Goal: Task Accomplishment & Management: Use online tool/utility

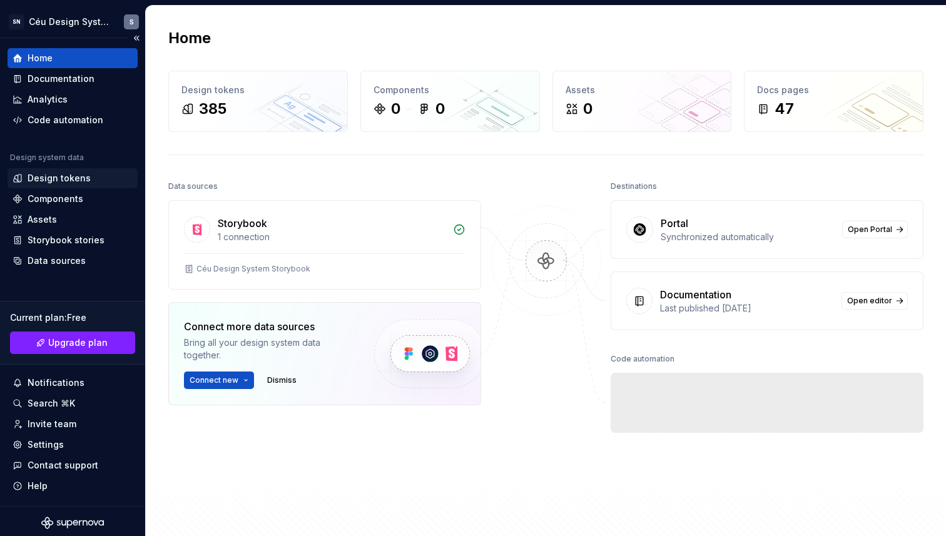
click at [61, 176] on div "Design tokens" at bounding box center [59, 178] width 63 height 13
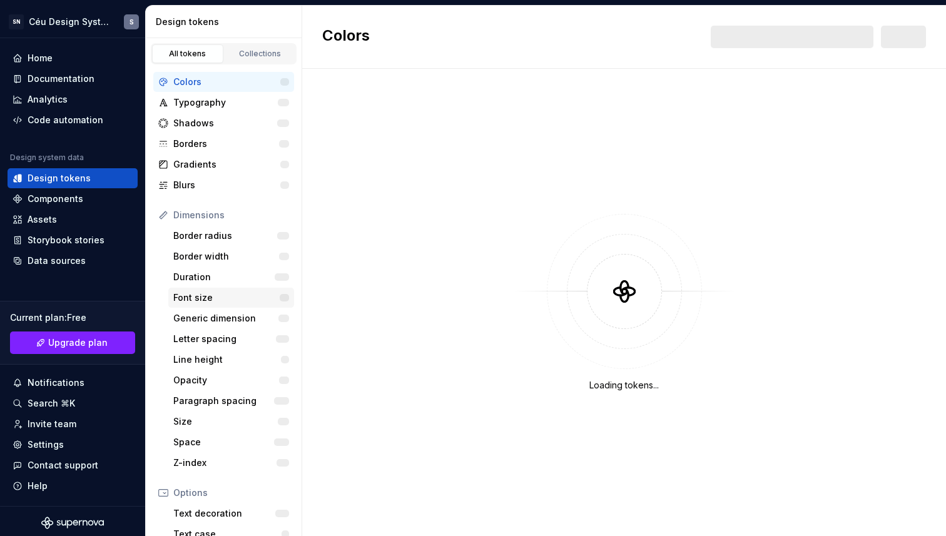
click at [218, 300] on div "Font size" at bounding box center [226, 297] width 106 height 13
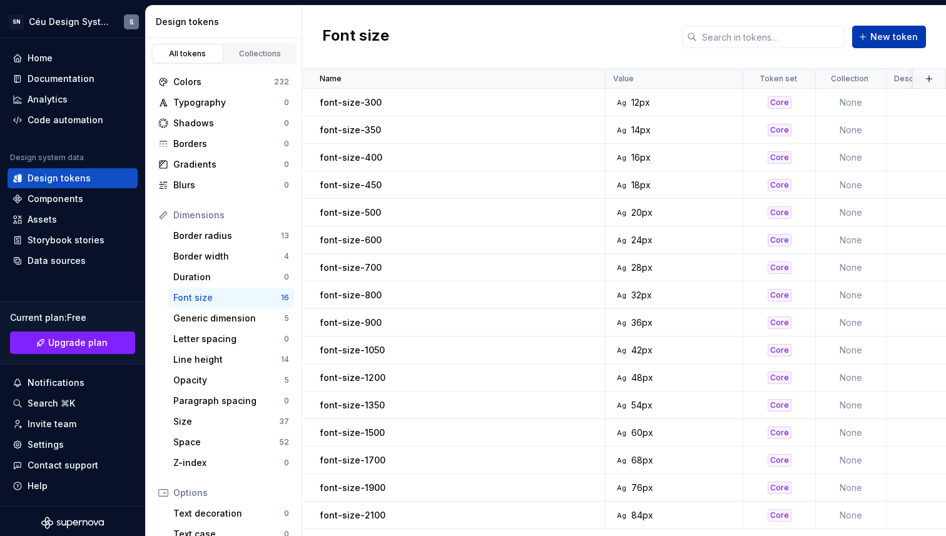
click at [877, 33] on span "New token" at bounding box center [894, 37] width 48 height 13
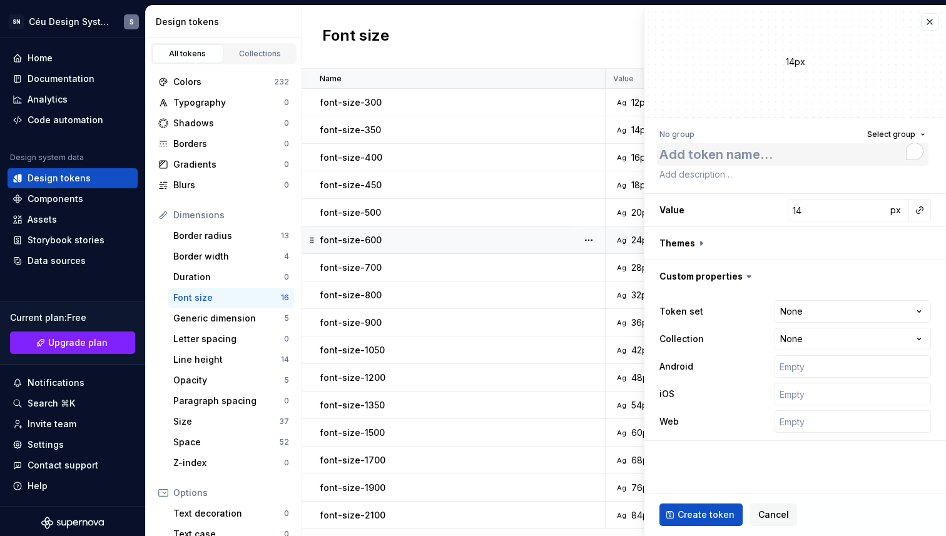
type textarea "*"
type textarea "fo"
type textarea "*"
type textarea "fon"
type textarea "*"
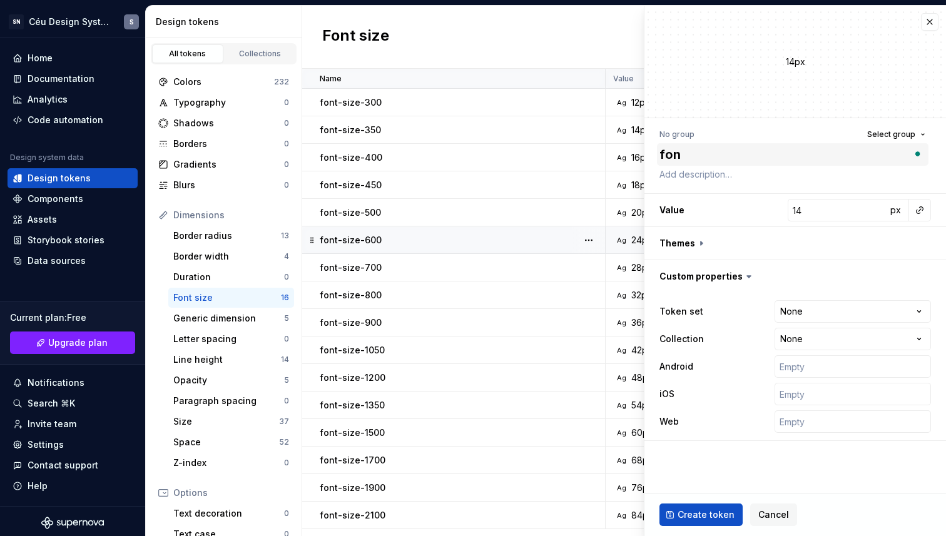
type textarea "font"
type textarea "*"
type textarea "font-"
type textarea "*"
type textarea "font-s"
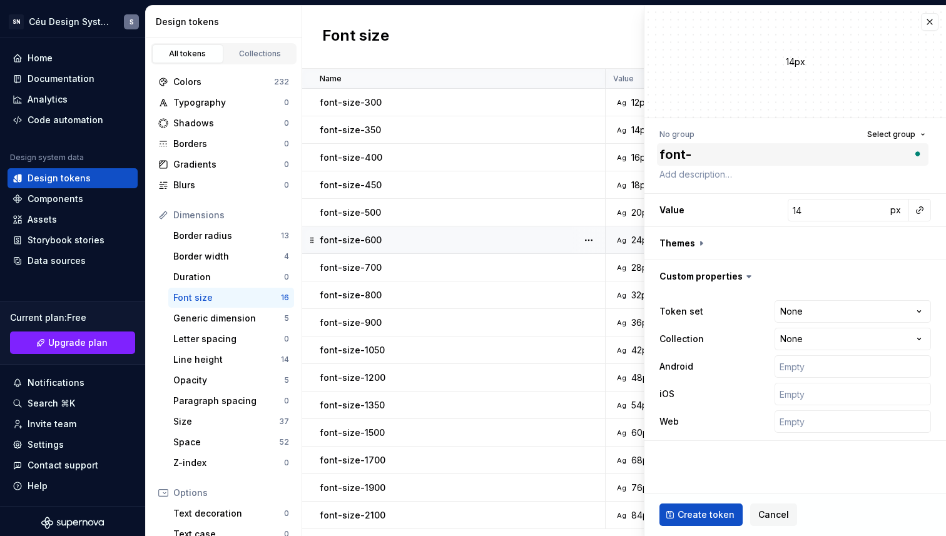
type textarea "*"
type textarea "font-si"
type textarea "*"
type textarea "font-siz"
type textarea "*"
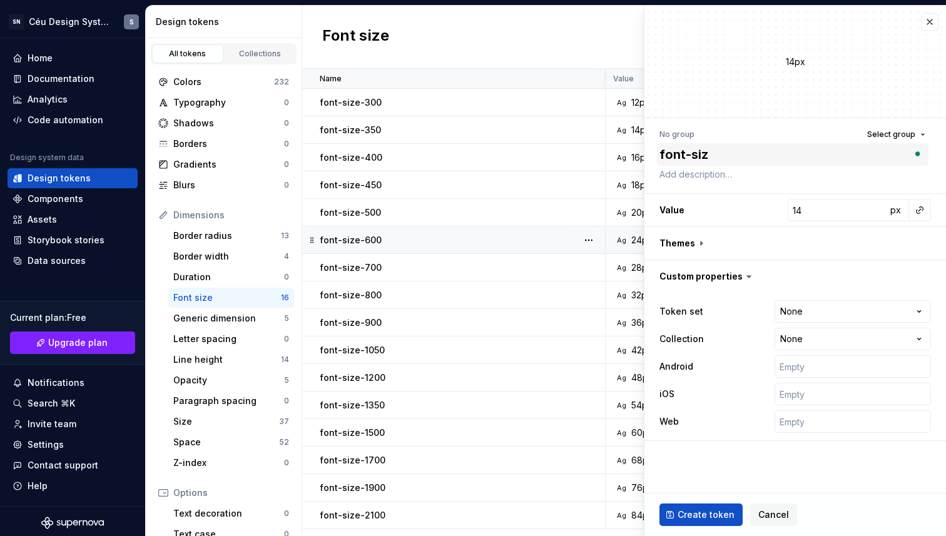
type textarea "font-size"
type textarea "*"
type textarea "font-size-"
type textarea "*"
click at [725, 152] on textarea "font-size-" at bounding box center [792, 154] width 271 height 23
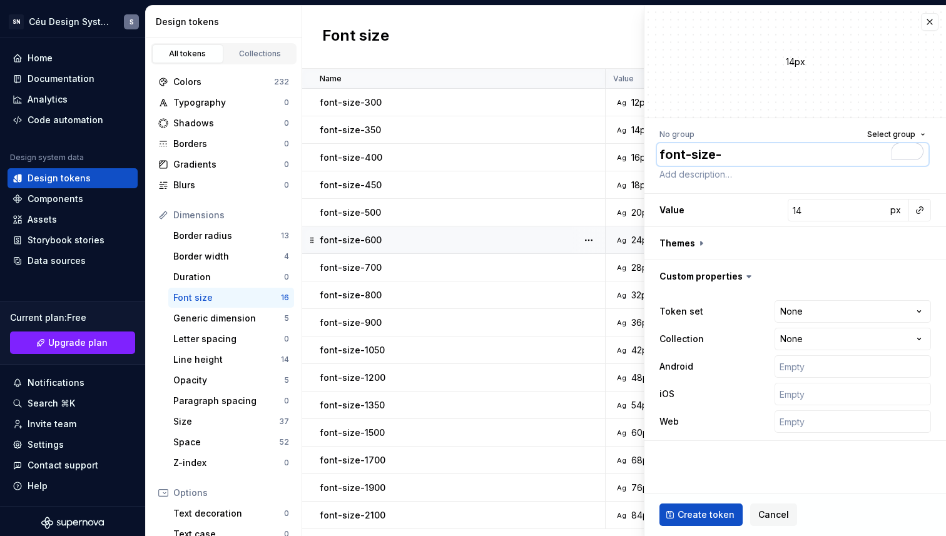
type textarea "font-size-h"
type textarea "*"
type textarea "font-size-he"
type textarea "*"
type textarea "font-size-hea"
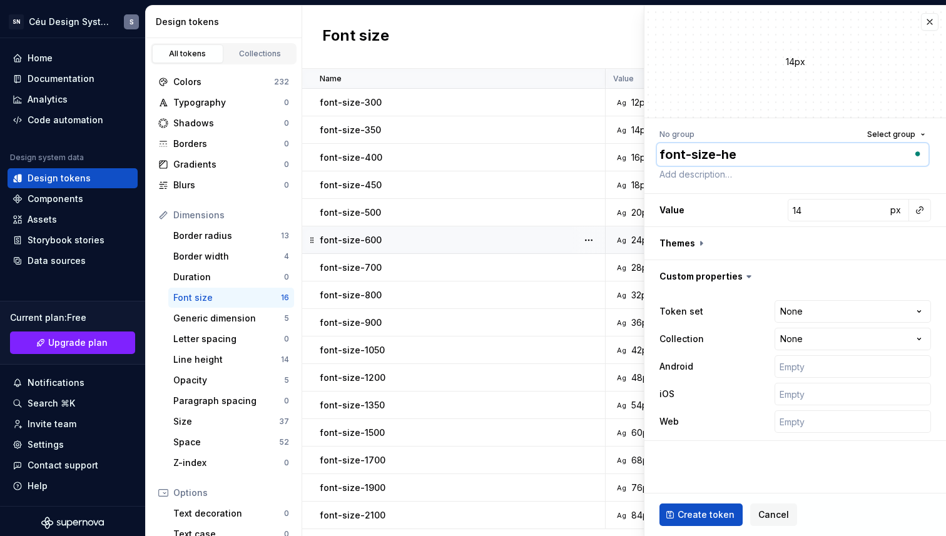
type textarea "*"
type textarea "font-size-heai"
type textarea "*"
type textarea "font-size-heain"
type textarea "*"
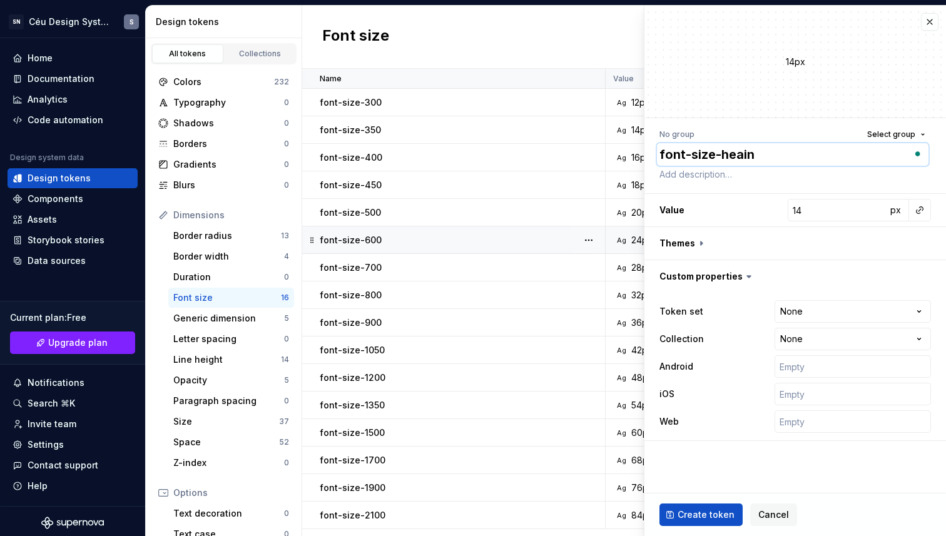
type textarea "font-size-heai"
type textarea "*"
type textarea "font-size-hea"
type textarea "*"
type textarea "font-size-head"
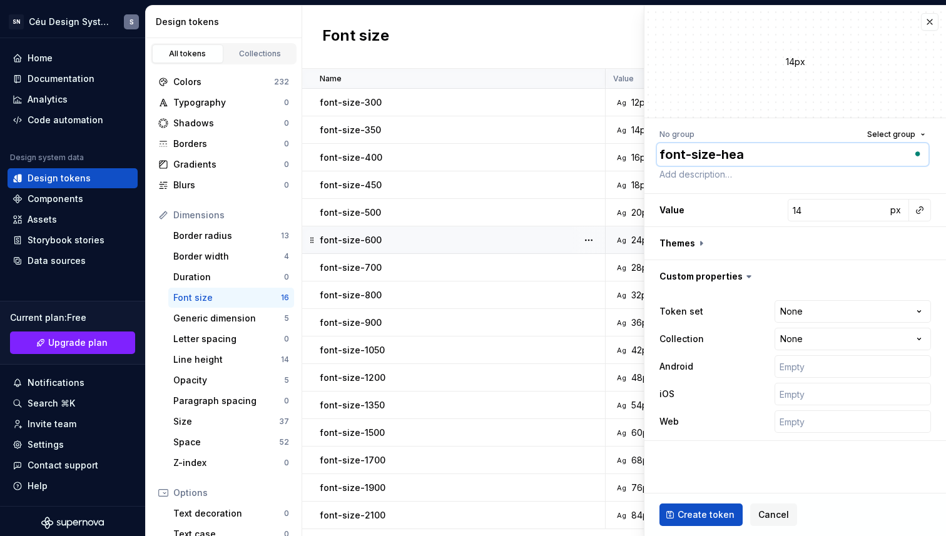
type textarea "*"
type textarea "font-size-headi"
type textarea "*"
type textarea "font-size-headin"
type textarea "*"
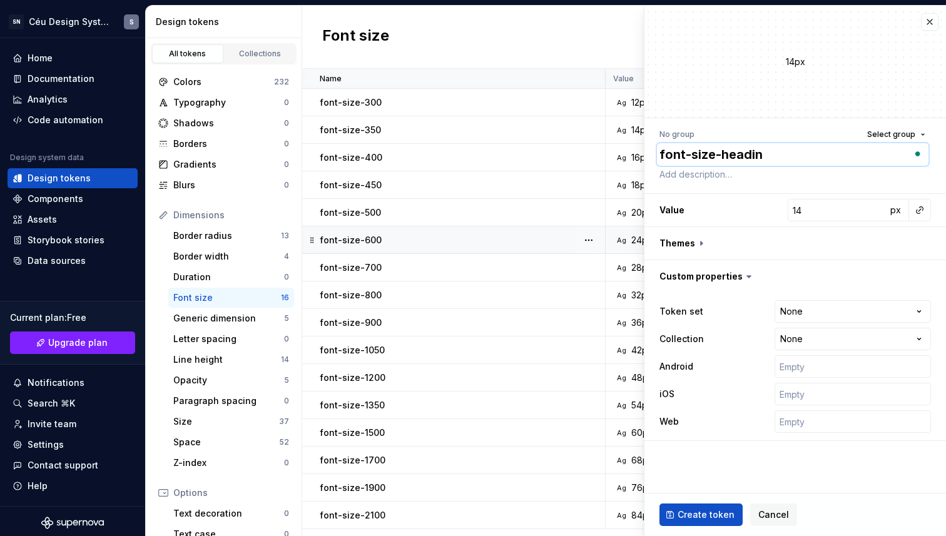
type textarea "font-size-heading"
type textarea "*"
type textarea "font-size-heading-"
type textarea "*"
click at [921, 212] on button "button" at bounding box center [920, 210] width 18 height 18
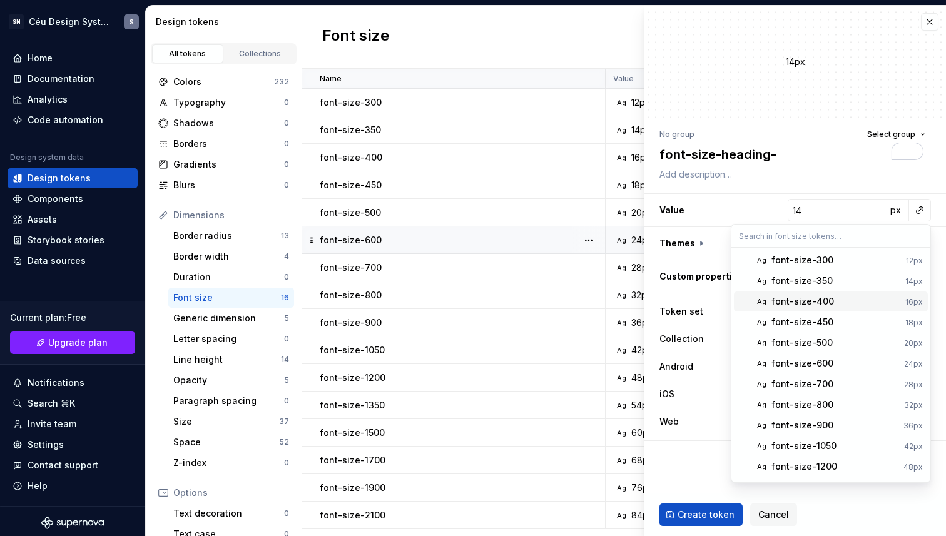
click at [791, 150] on html "SN Céu Design System S Home Documentation Analytics Code automation Design syst…" at bounding box center [473, 268] width 946 height 536
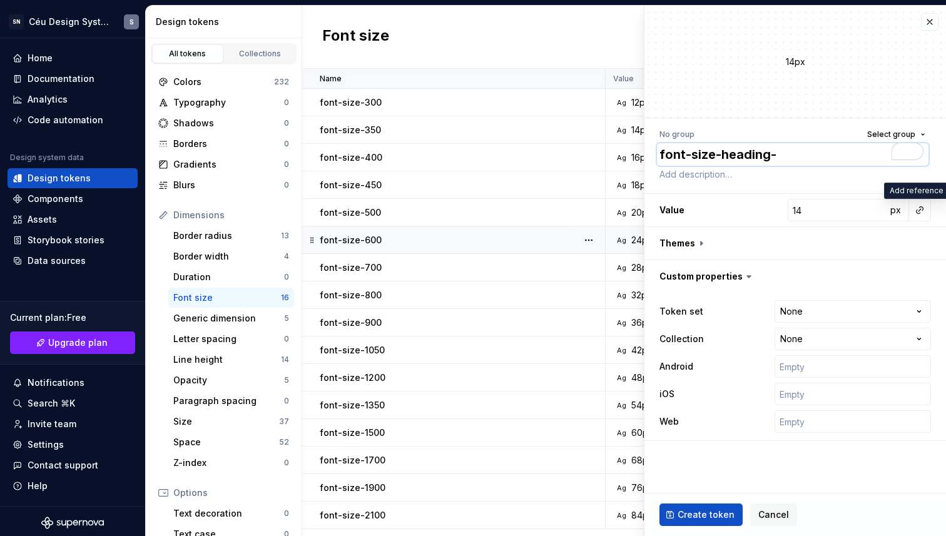
click at [787, 155] on textarea "font-size-heading-" at bounding box center [792, 154] width 271 height 23
type textarea "font-size-heading-4"
type textarea "*"
type textarea "font-size-heading-4x"
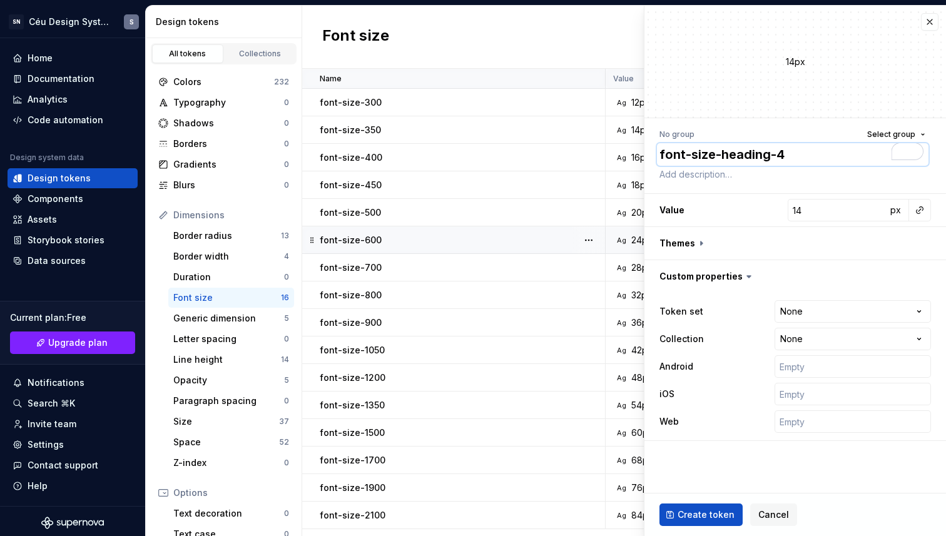
type textarea "*"
type textarea "font-size-heading-4xl"
type textarea "*"
type textarea "font-size-heading-4xl"
click at [922, 208] on button "button" at bounding box center [920, 210] width 18 height 18
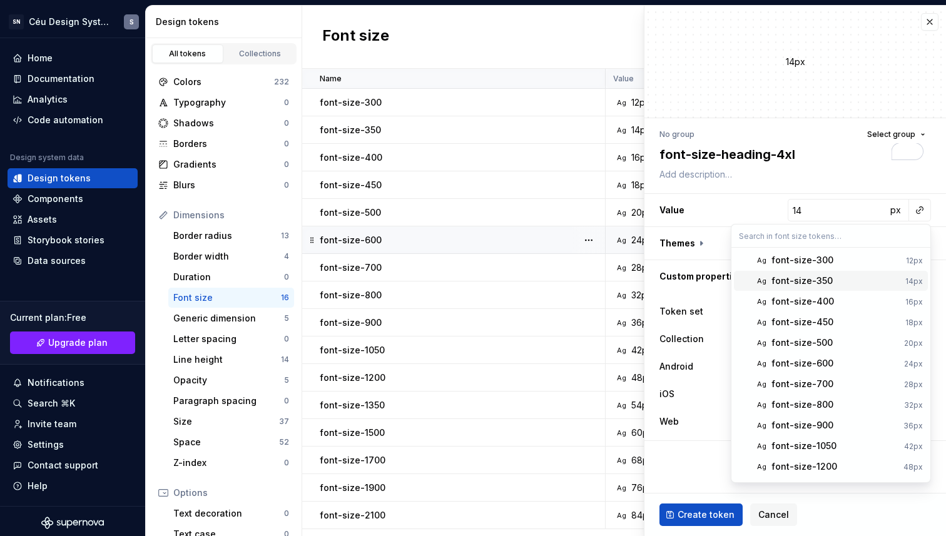
scroll to position [100, 0]
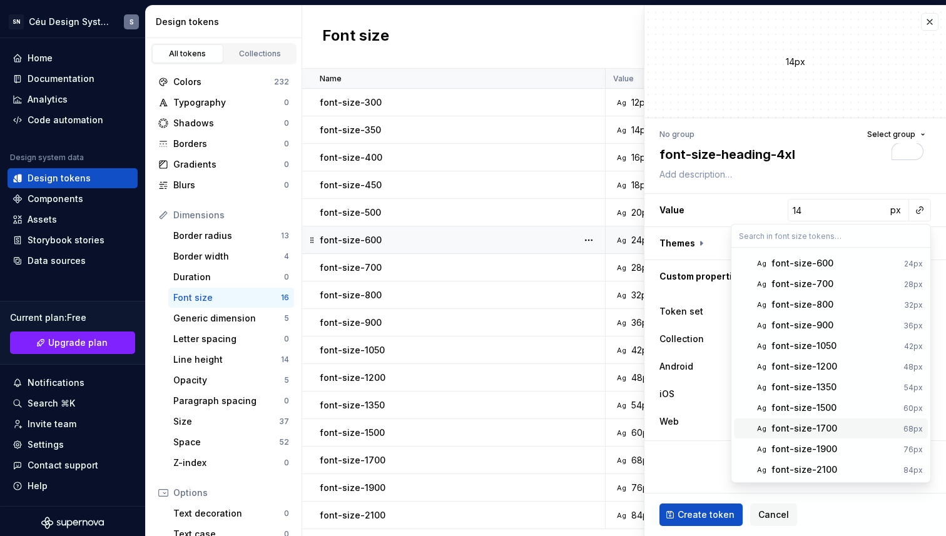
click at [829, 421] on span "Ag font-size-1700 68px" at bounding box center [831, 428] width 194 height 20
type textarea "*"
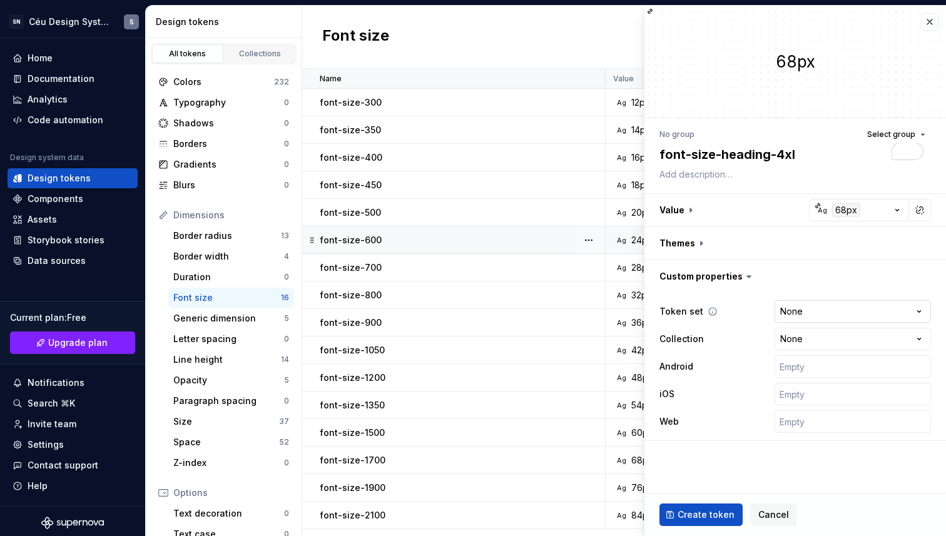
click at [814, 315] on html "SN Céu Design System S Home Documentation Analytics Code automation Design syst…" at bounding box center [473, 268] width 946 height 536
select select "**********"
click at [695, 520] on span "Create token" at bounding box center [705, 514] width 57 height 13
type textarea "*"
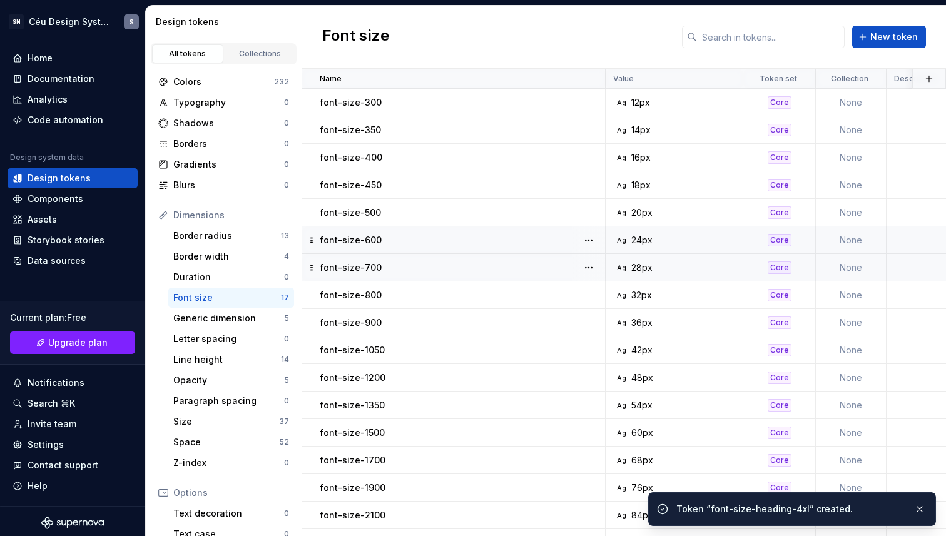
scroll to position [28, 0]
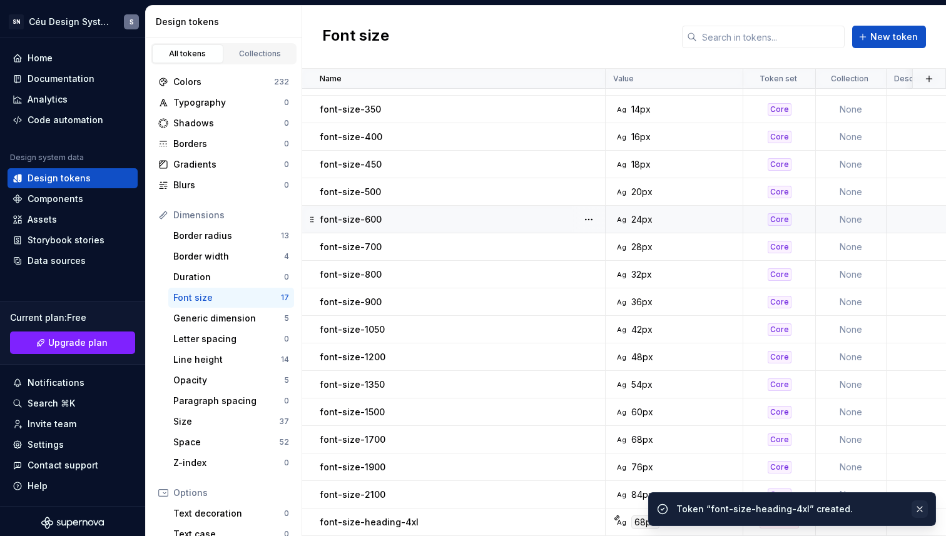
click at [917, 508] on button "button" at bounding box center [919, 509] width 16 height 18
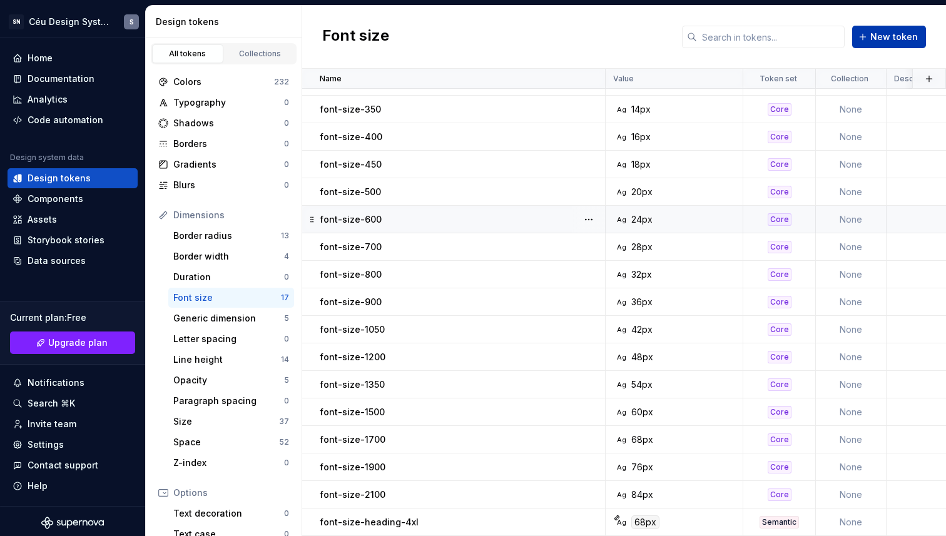
click at [891, 33] on span "New token" at bounding box center [894, 37] width 48 height 13
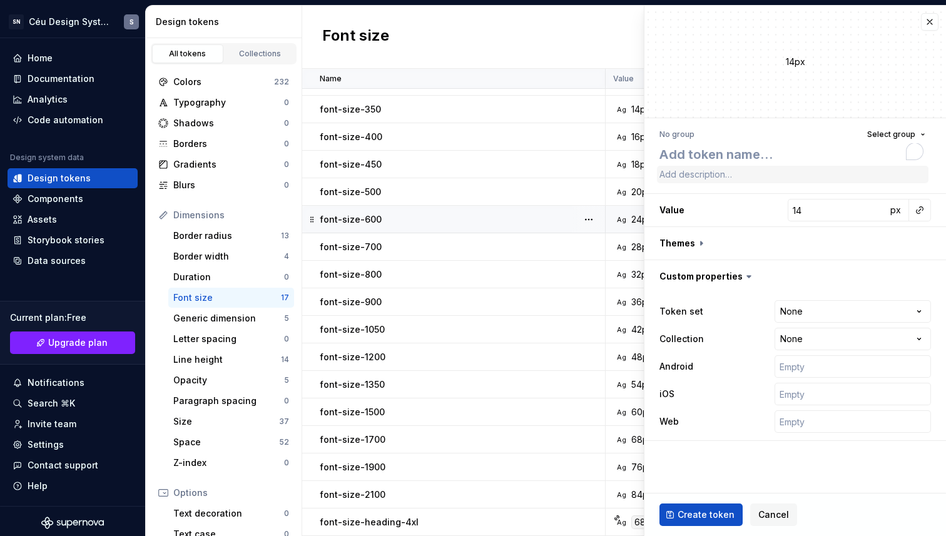
type textarea "*"
type textarea "body"
type textarea "*"
type textarea "f"
type textarea "*"
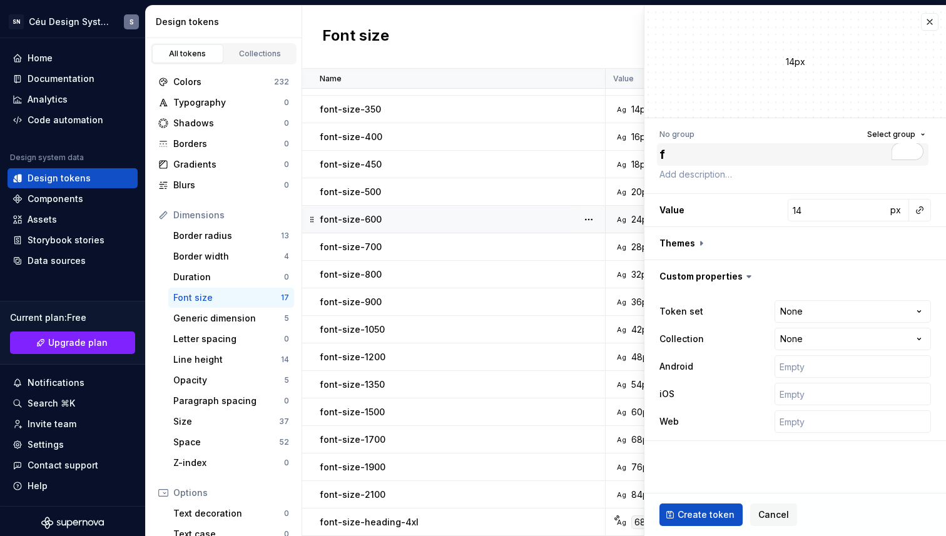
type textarea "fo"
type textarea "*"
type textarea "fon"
type textarea "*"
type textarea "font-"
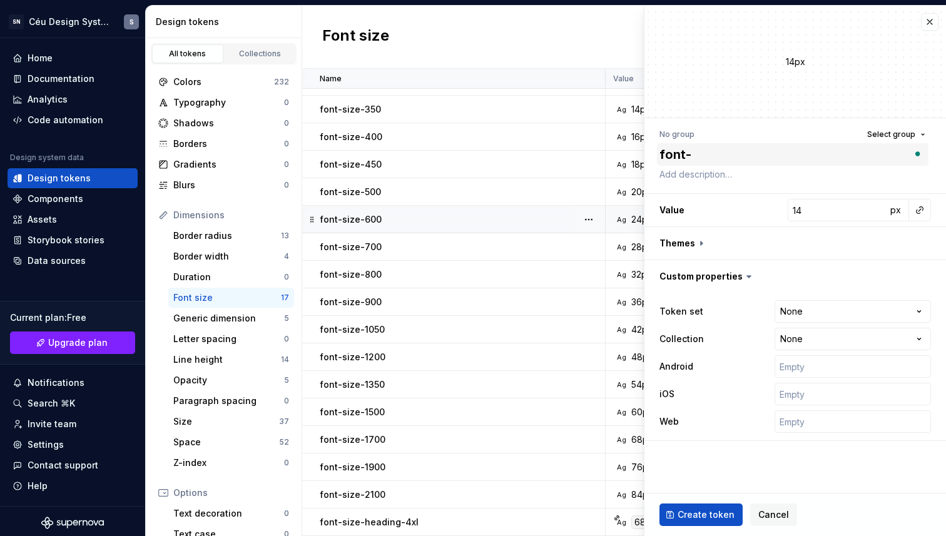
type textarea "*"
type textarea "font-s"
type textarea "*"
type textarea "font-si"
type textarea "*"
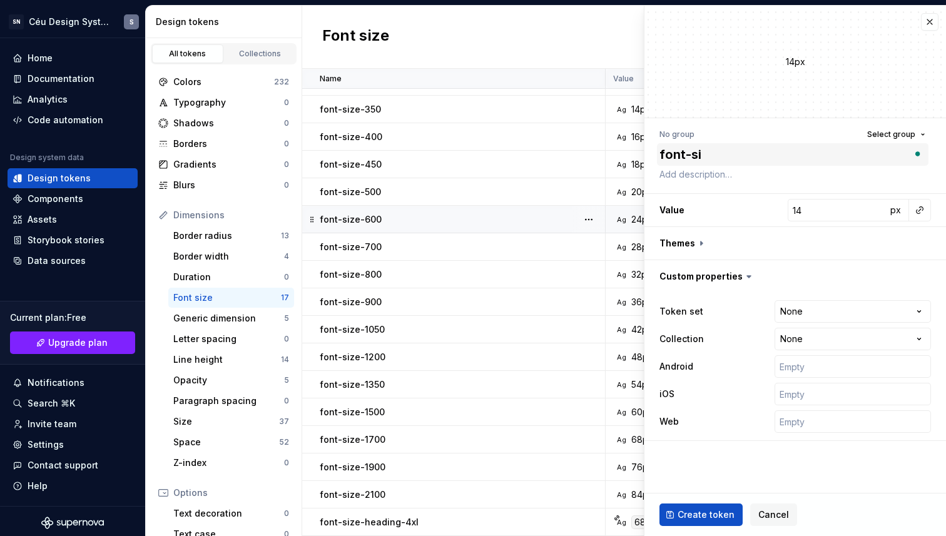
type textarea "font-siz"
type textarea "*"
type textarea "font-size"
type textarea "*"
type textarea "font-size-"
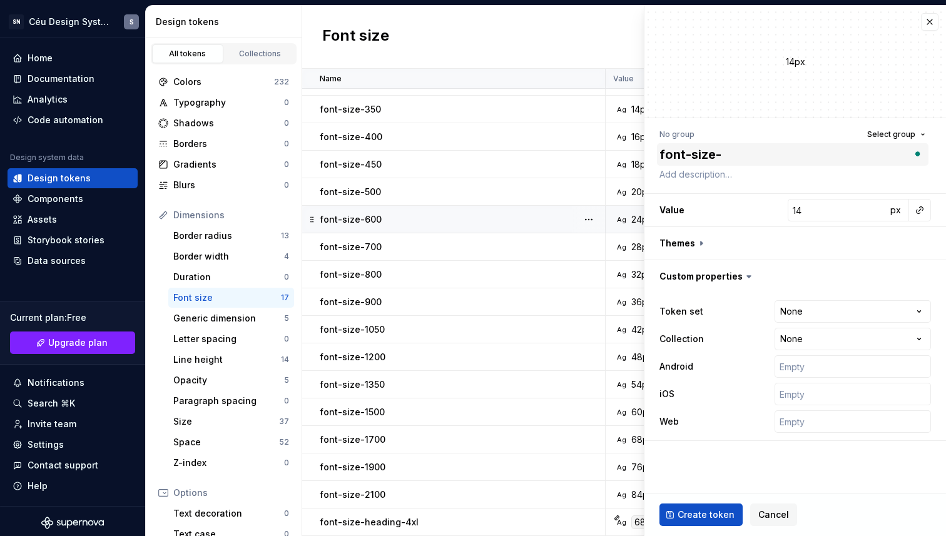
type textarea "*"
type textarea "font-size-h"
type textarea "*"
type textarea "font-size-hea"
type textarea "*"
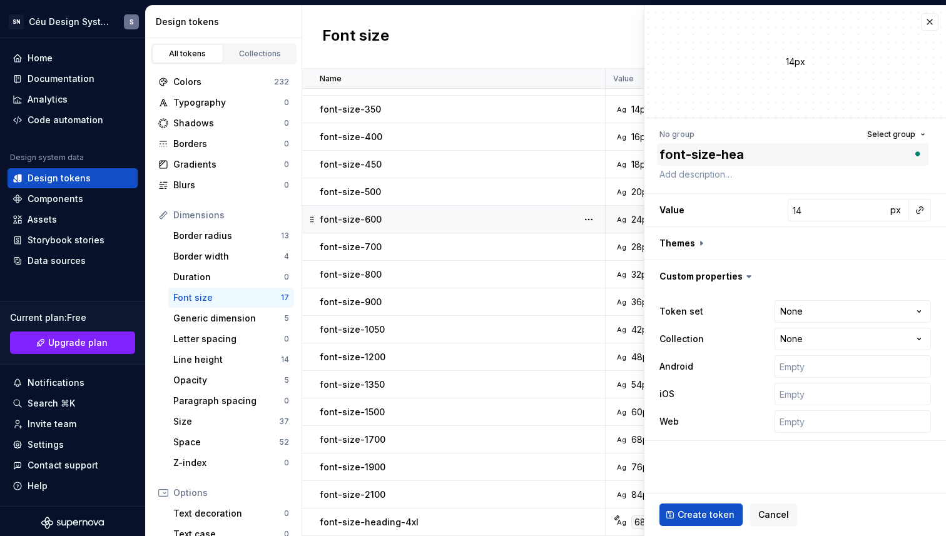
type textarea "font-size-head"
type textarea "*"
type textarea "font-size-headi"
type textarea "*"
type textarea "font-size-heading"
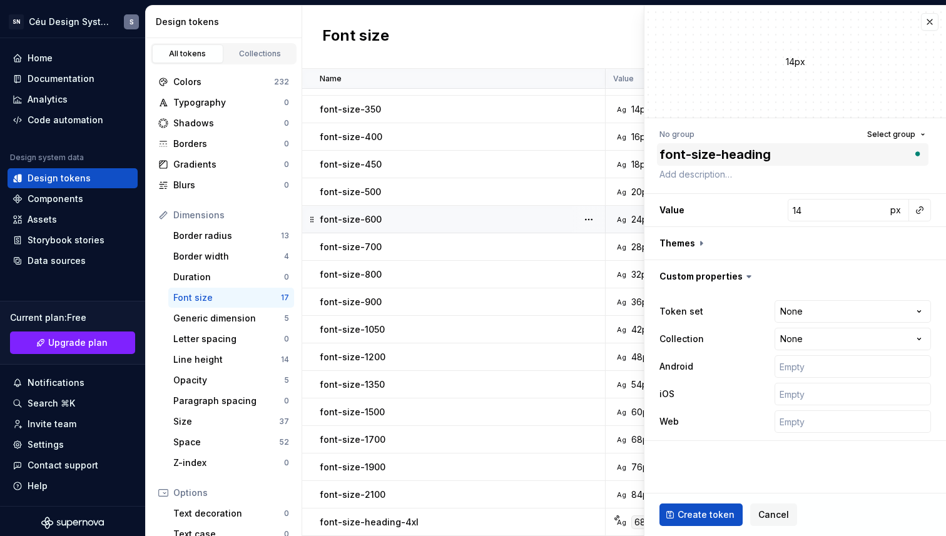
type textarea "*"
type textarea "font-size-heading-"
type textarea "*"
type textarea "font-size-heading-3"
type textarea "*"
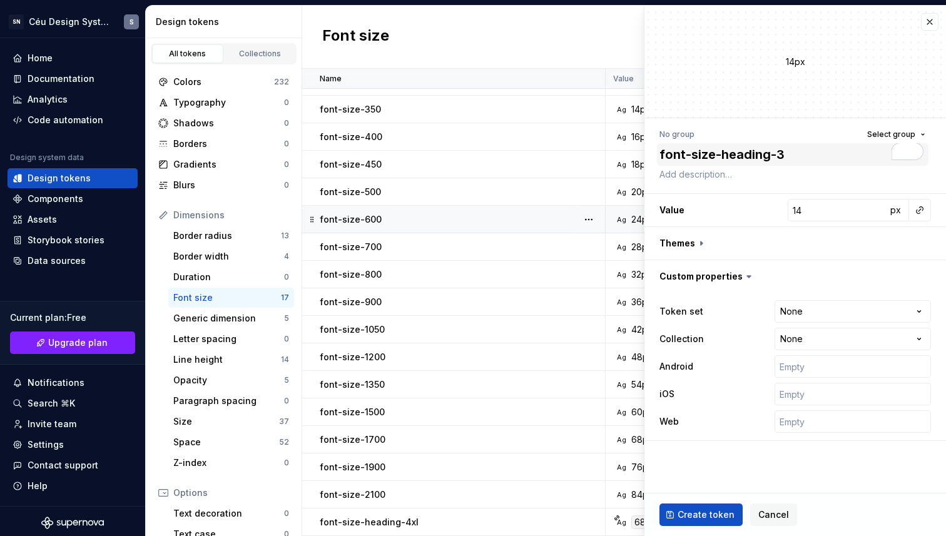
type textarea "font-size-heading-3x"
type textarea "*"
type textarea "font-size-heading-3xl"
click at [929, 207] on div at bounding box center [919, 210] width 23 height 23
click at [924, 206] on button "button" at bounding box center [920, 210] width 18 height 18
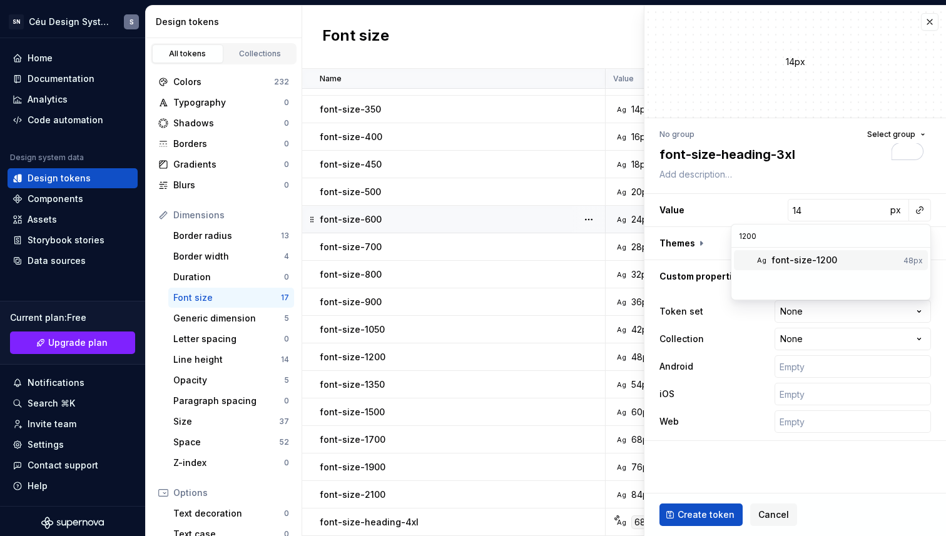
type input "1200"
click at [802, 262] on div "font-size-1200" at bounding box center [804, 260] width 66 height 13
type textarea "*"
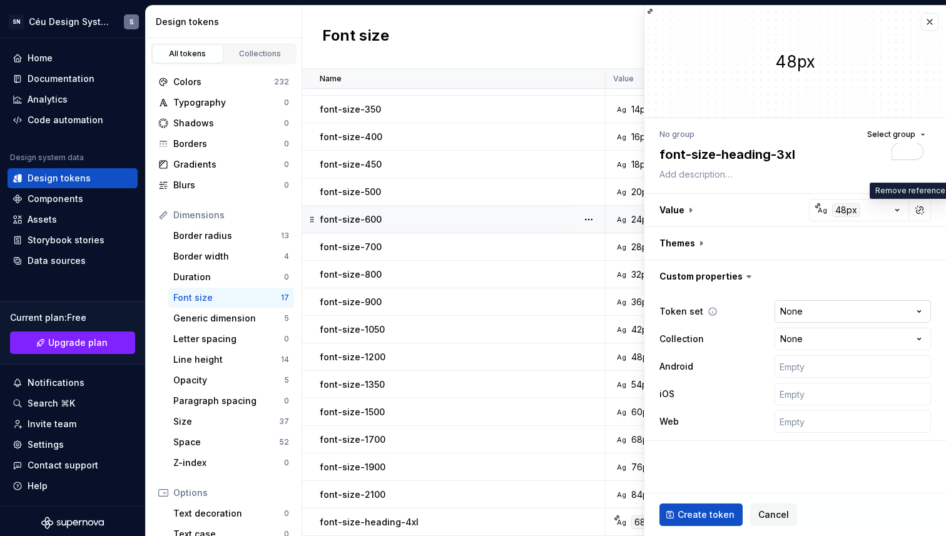
click at [823, 313] on html "SN Céu Design System S Home Documentation Analytics Code automation Design syst…" at bounding box center [473, 268] width 946 height 536
select select "**********"
click at [707, 514] on span "Create token" at bounding box center [705, 514] width 57 height 13
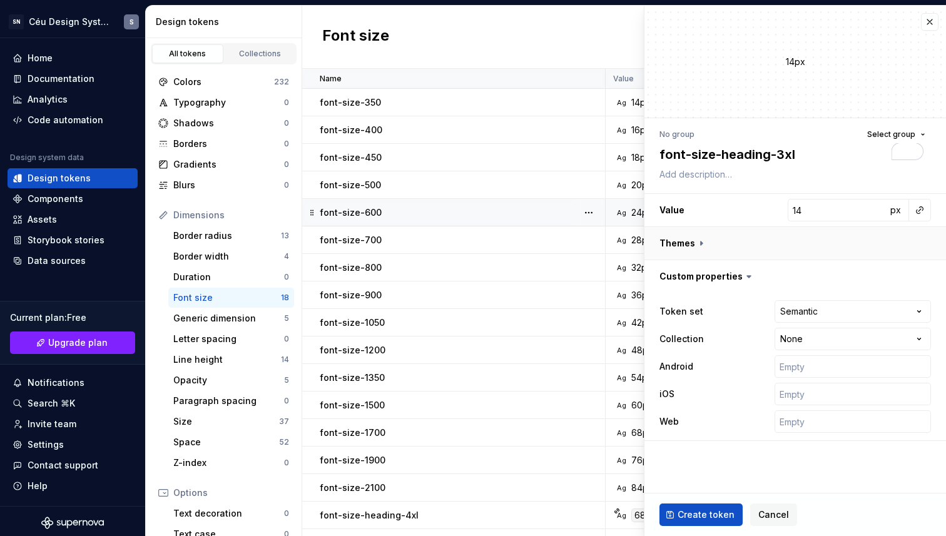
type textarea "*"
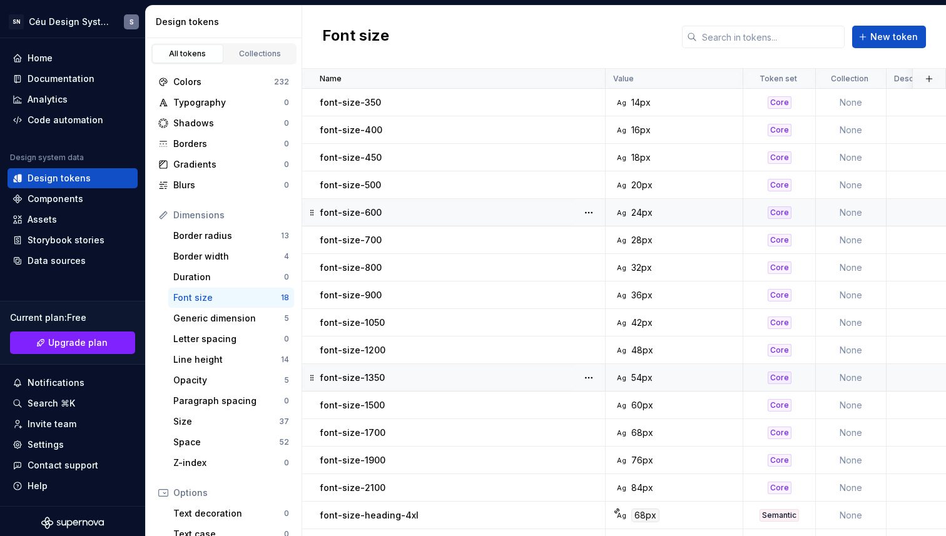
scroll to position [55, 0]
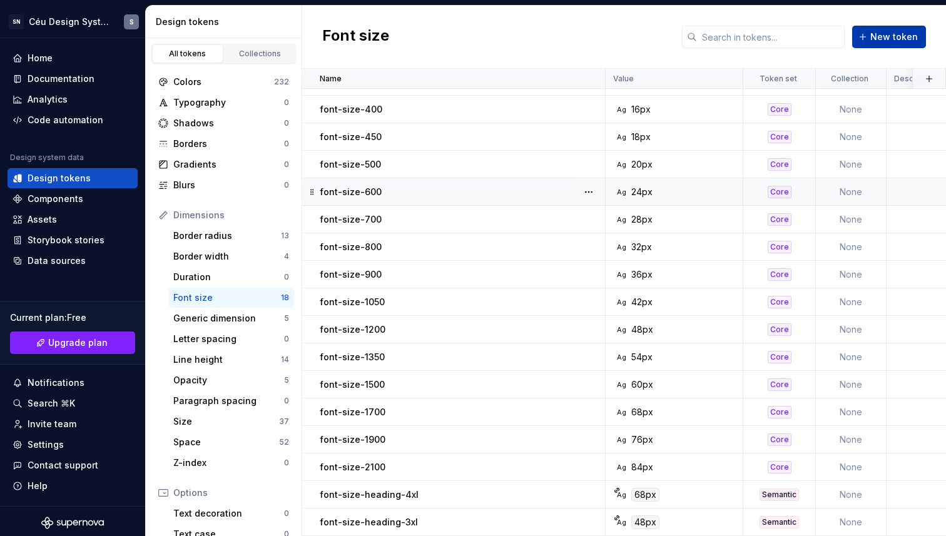
click at [882, 33] on span "New token" at bounding box center [894, 37] width 48 height 13
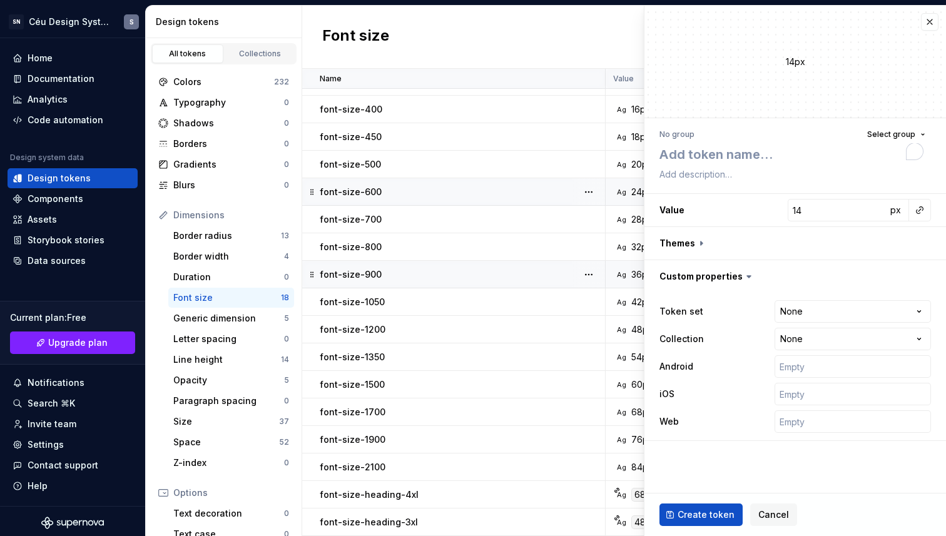
type textarea "*"
type textarea "font-size-heading-"
type textarea "*"
type textarea "font-size-heading-2"
type textarea "*"
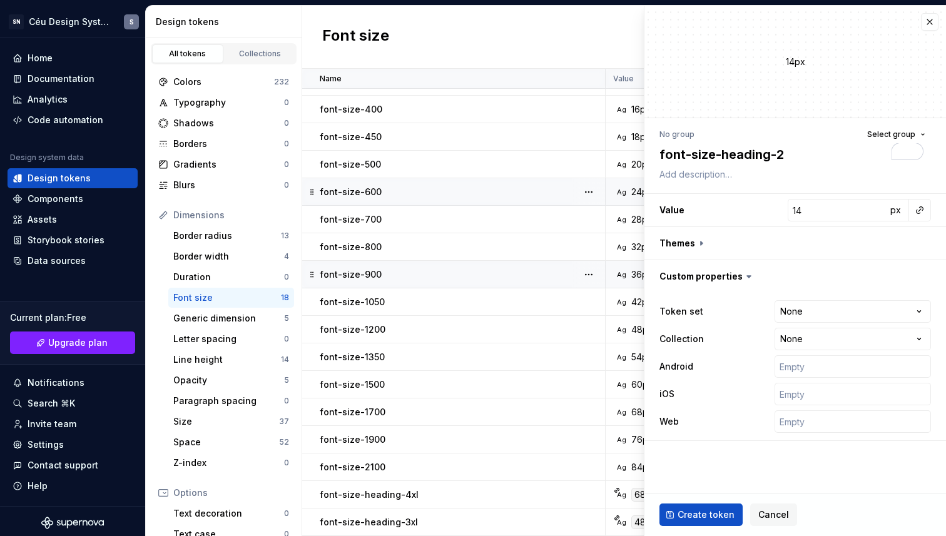
type textarea "font-size-heading-2x"
type textarea "*"
type textarea "font-size-heading-2xl"
click at [919, 216] on button "button" at bounding box center [920, 210] width 18 height 18
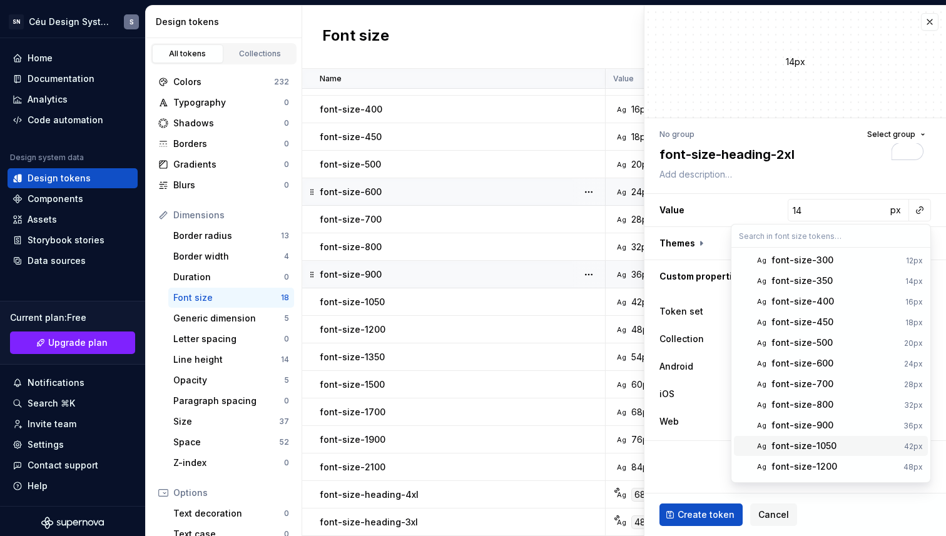
click at [850, 447] on div "font-size-1050" at bounding box center [835, 446] width 128 height 13
type textarea "*"
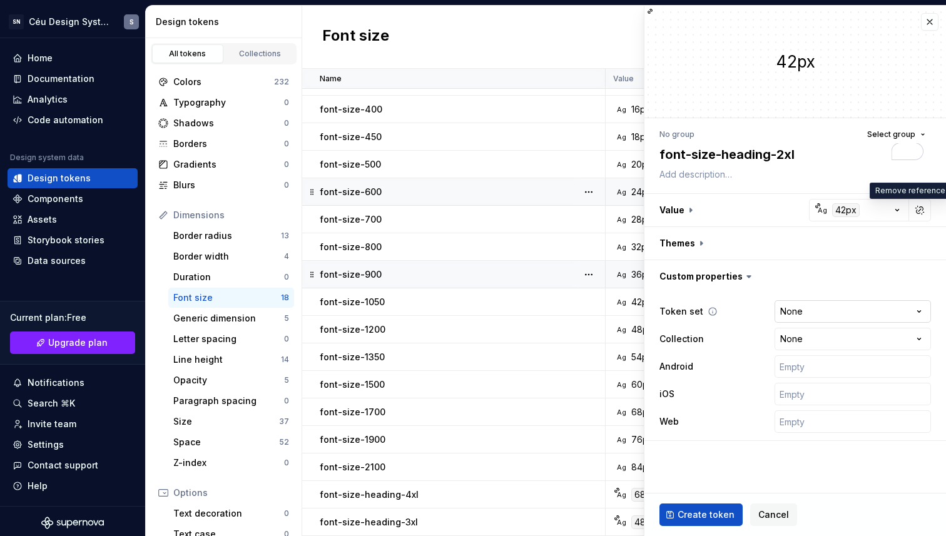
click at [849, 322] on body "SN Céu Design System S Home Documentation Analytics Code automation Design syst…" at bounding box center [473, 268] width 946 height 536
select select "**********"
click at [688, 513] on span "Create token" at bounding box center [705, 514] width 57 height 13
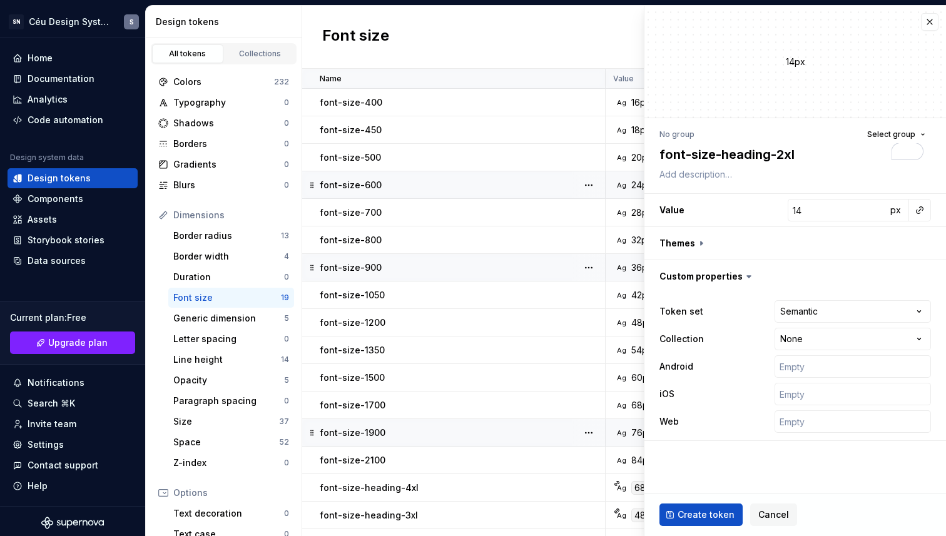
type textarea "*"
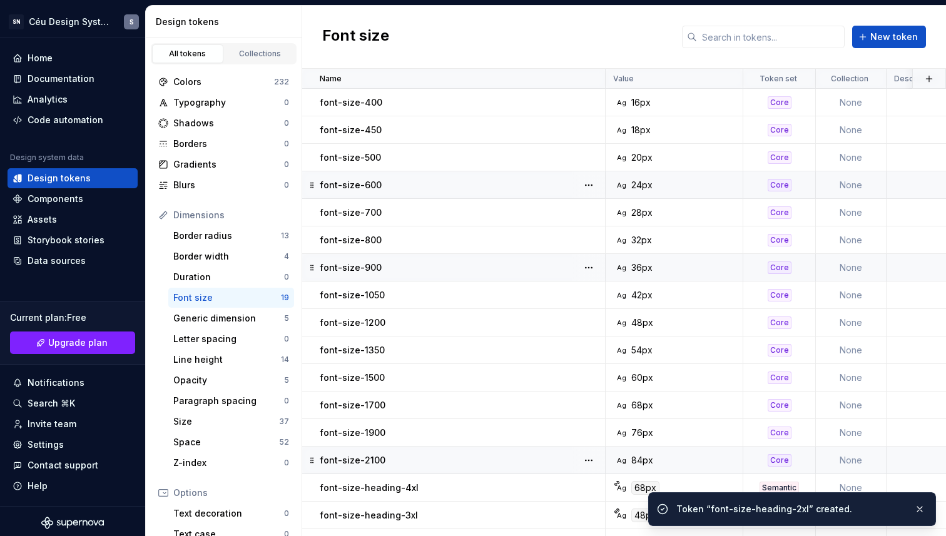
scroll to position [83, 0]
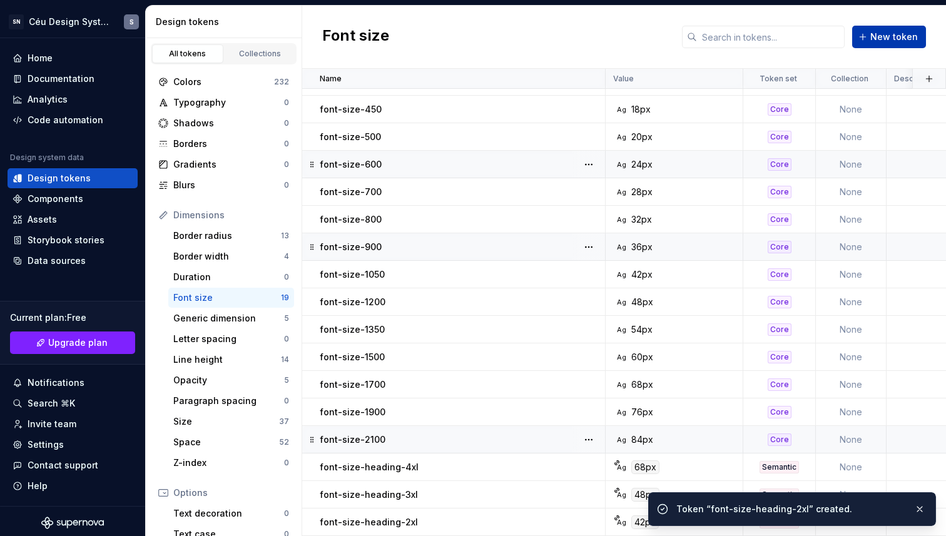
click at [898, 29] on button "New token" at bounding box center [889, 37] width 74 height 23
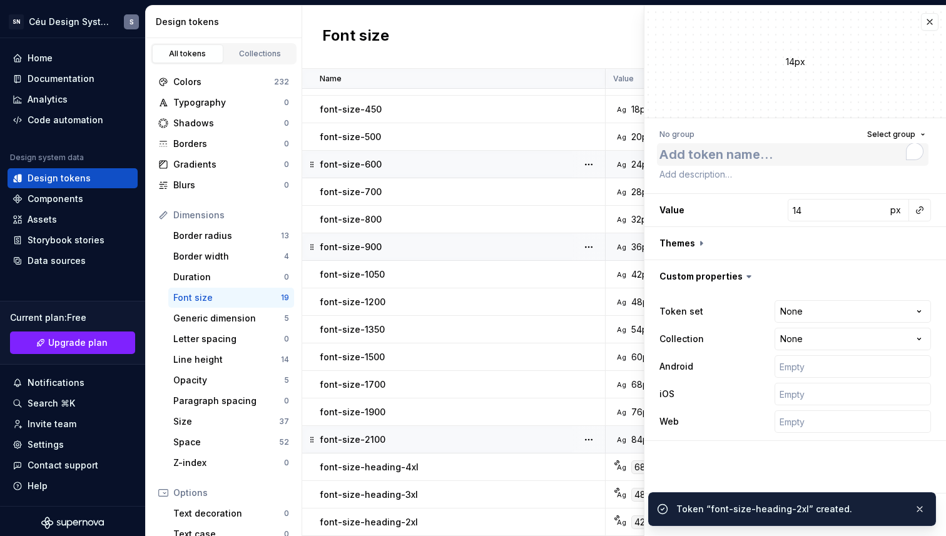
type textarea "*"
type textarea "font-size-heading-"
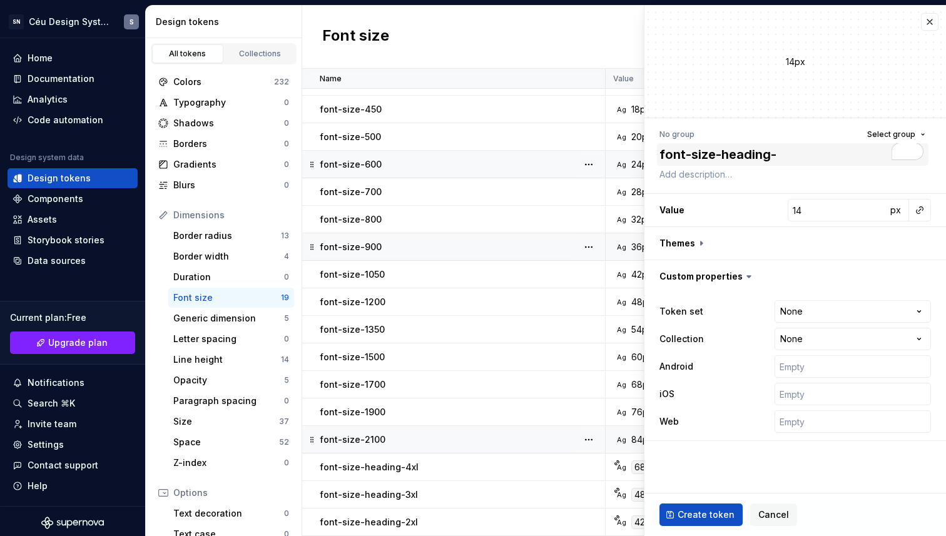
type textarea "*"
type textarea "font-size-heading-x"
type textarea "*"
type textarea "font-size-heading-xl"
click at [917, 216] on button "button" at bounding box center [920, 210] width 18 height 18
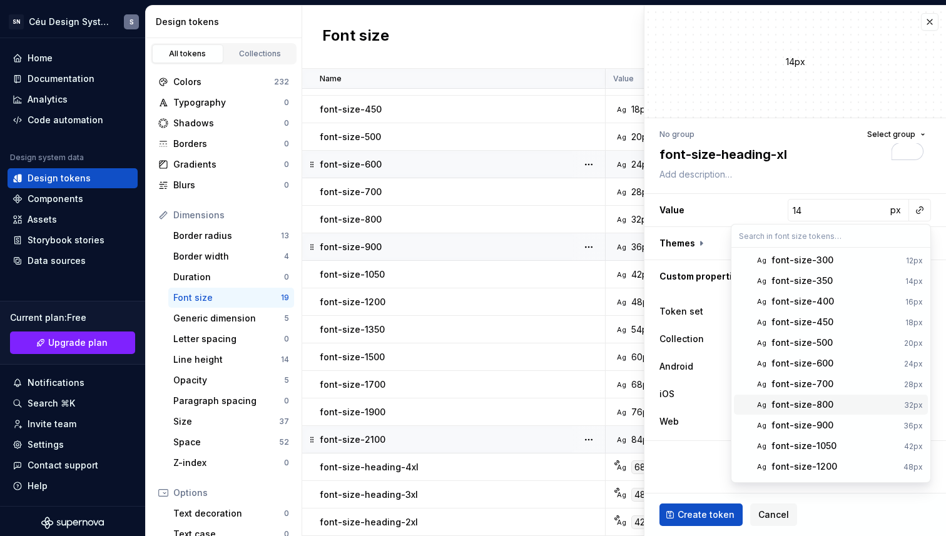
click at [849, 406] on div "font-size-800" at bounding box center [835, 404] width 128 height 13
type textarea "*"
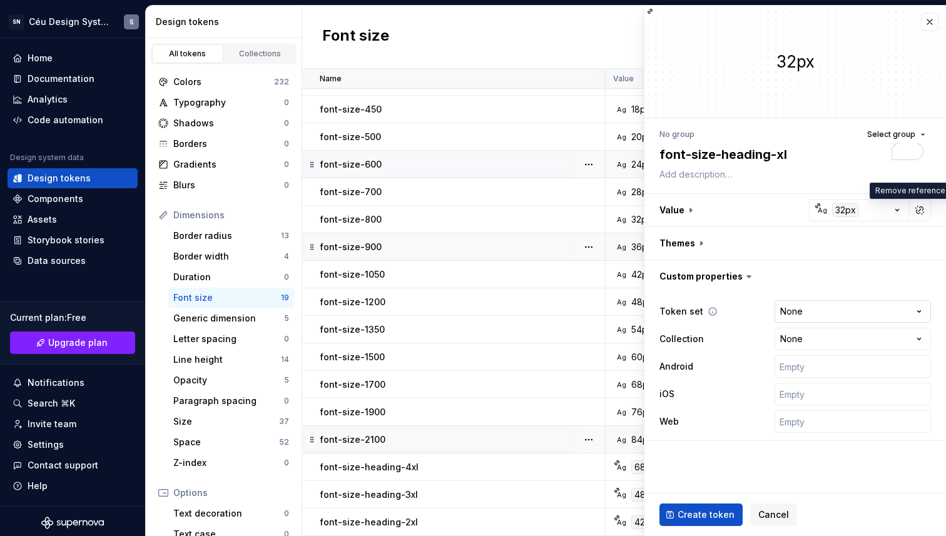
click at [841, 315] on html "SN Céu Design System S Home Documentation Analytics Code automation Design syst…" at bounding box center [473, 268] width 946 height 536
select select "**********"
click at [732, 502] on div "Create token Cancel" at bounding box center [794, 514] width 301 height 43
click at [727, 508] on span "Create token" at bounding box center [705, 514] width 57 height 13
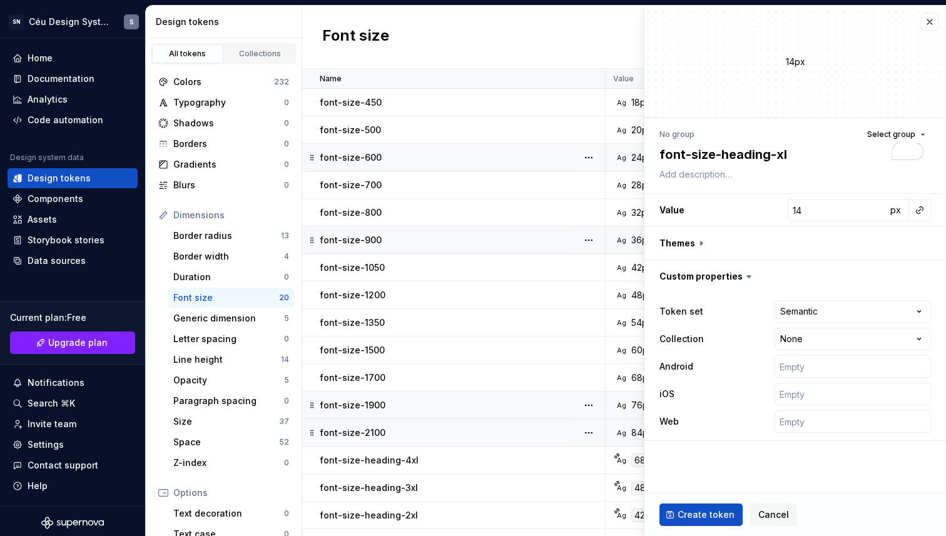
type textarea "*"
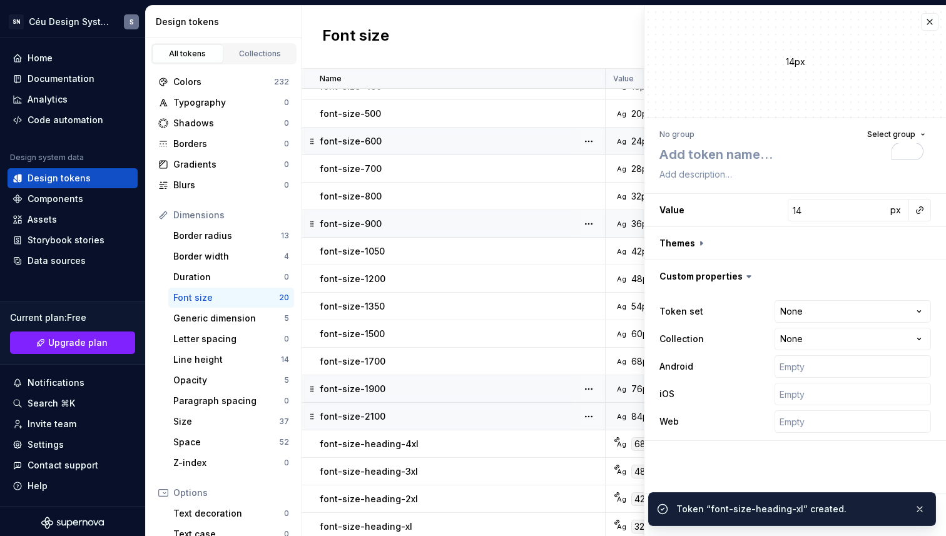
scroll to position [110, 0]
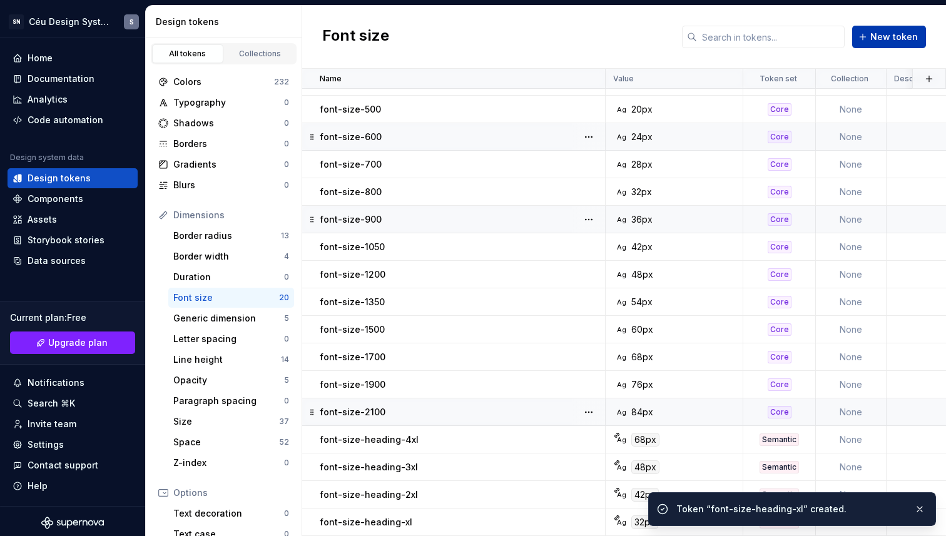
click at [874, 39] on span "New token" at bounding box center [894, 37] width 48 height 13
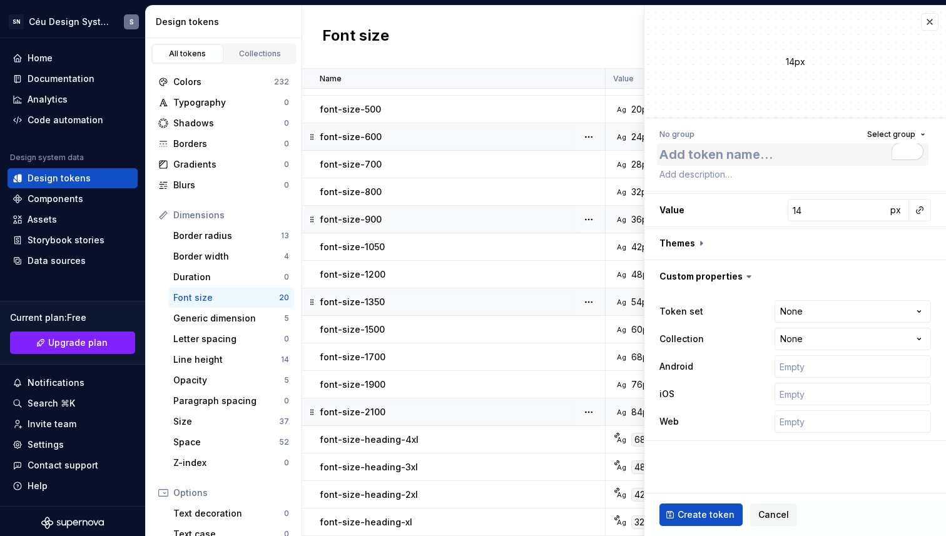
type textarea "*"
type textarea "font-size-heading-"
type textarea "*"
type textarea "font-size-heading-l"
type textarea "*"
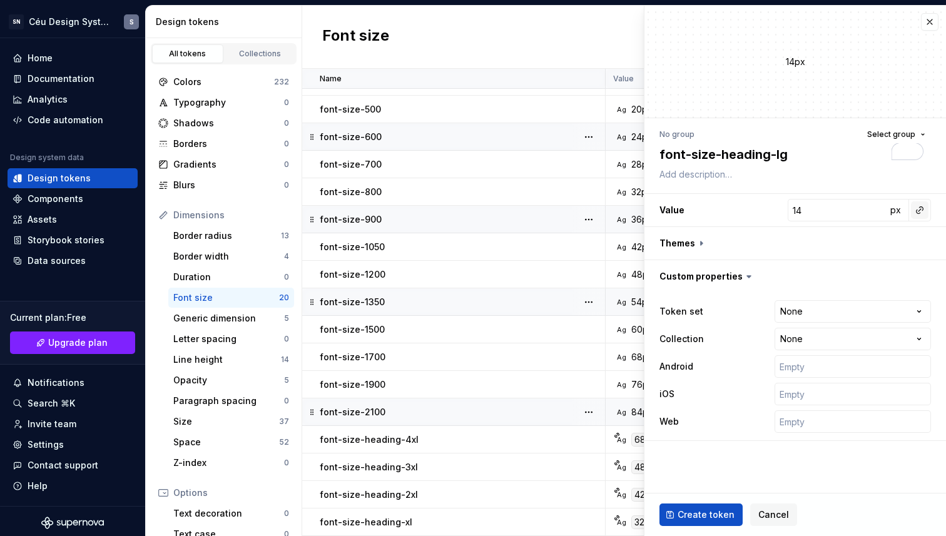
type textarea "font-size-heading-lg"
click at [926, 210] on button "button" at bounding box center [920, 210] width 18 height 18
type input "600"
click at [851, 266] on span "Ag font-size-600 24px" at bounding box center [831, 260] width 194 height 20
type textarea "*"
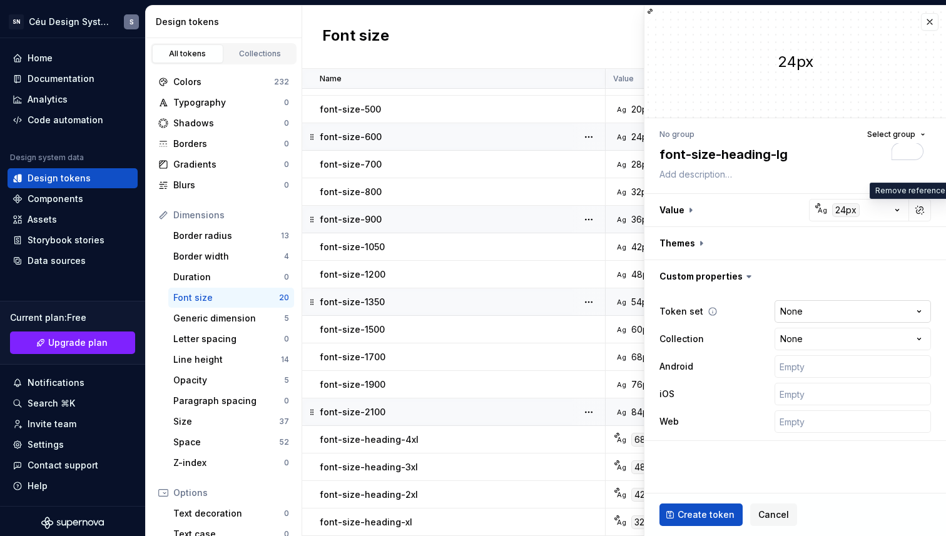
click at [827, 316] on html "SN Céu Design System S Home Documentation Analytics Code automation Design syst…" at bounding box center [473, 268] width 946 height 536
select select "**********"
click at [707, 513] on span "Create token" at bounding box center [705, 514] width 57 height 13
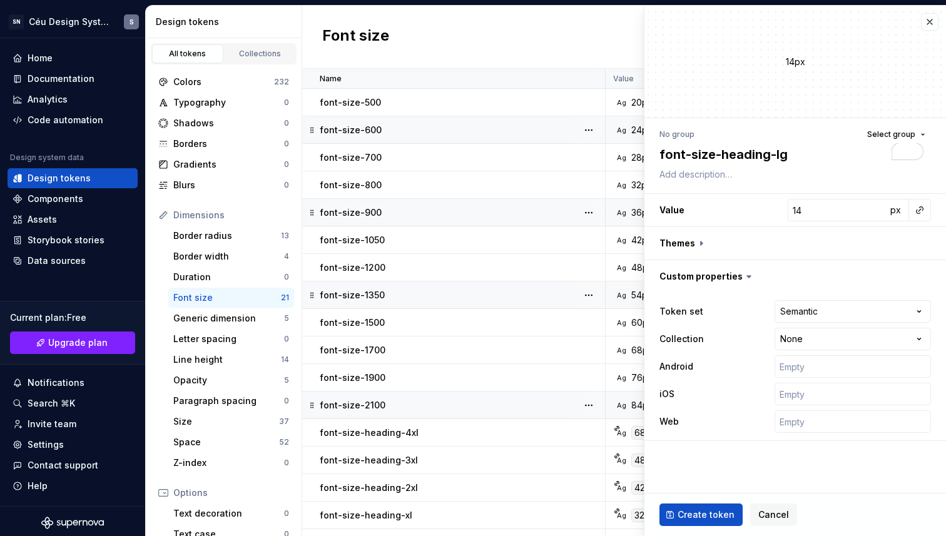
type textarea "*"
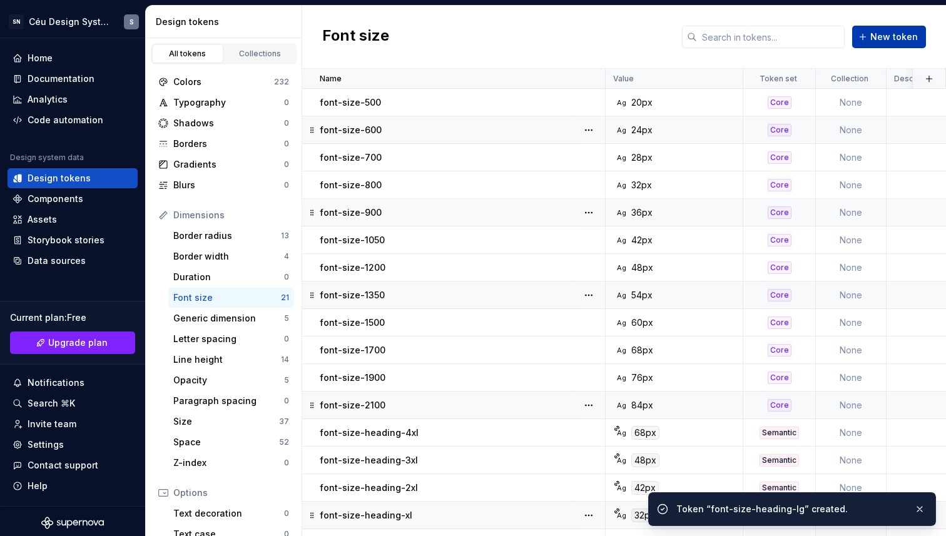
click at [917, 31] on button "New token" at bounding box center [889, 37] width 74 height 23
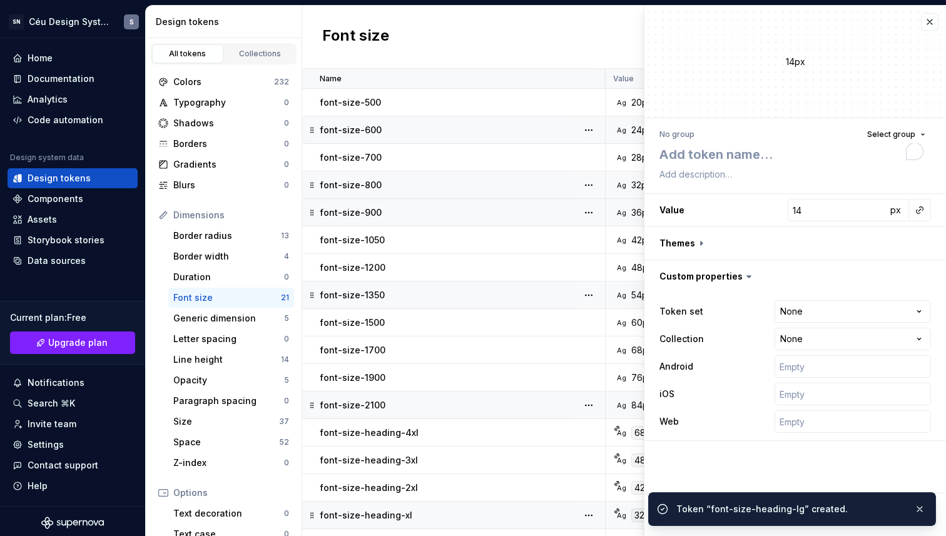
type textarea "*"
type textarea "font-size-heading-"
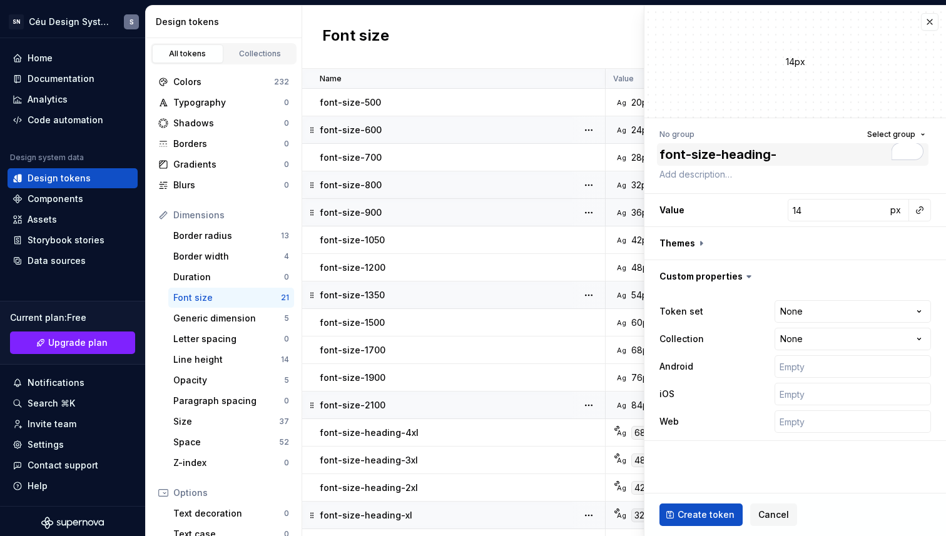
type textarea "*"
type textarea "font-size-heading-m"
type textarea "*"
type textarea "font-size-heading-md"
click at [914, 208] on button "button" at bounding box center [920, 210] width 18 height 18
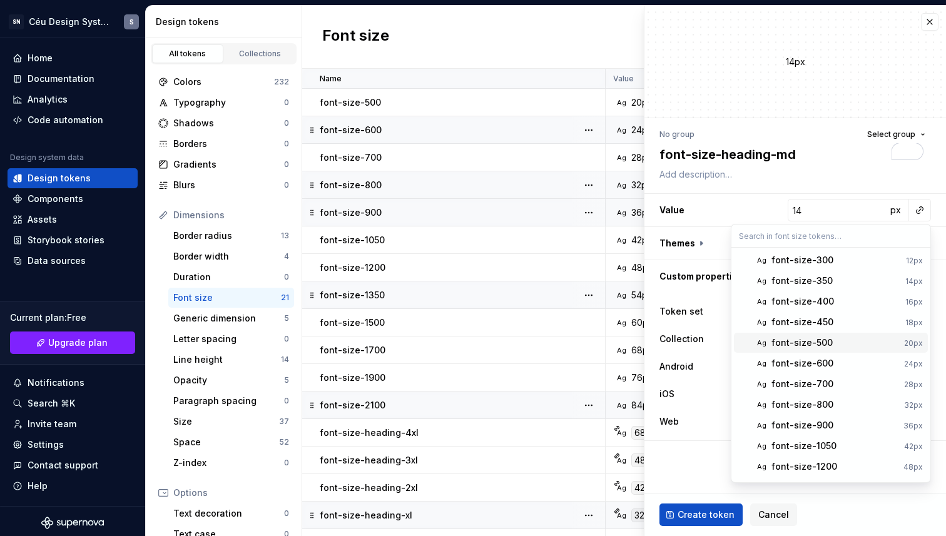
click at [840, 341] on div "font-size-500" at bounding box center [835, 342] width 128 height 13
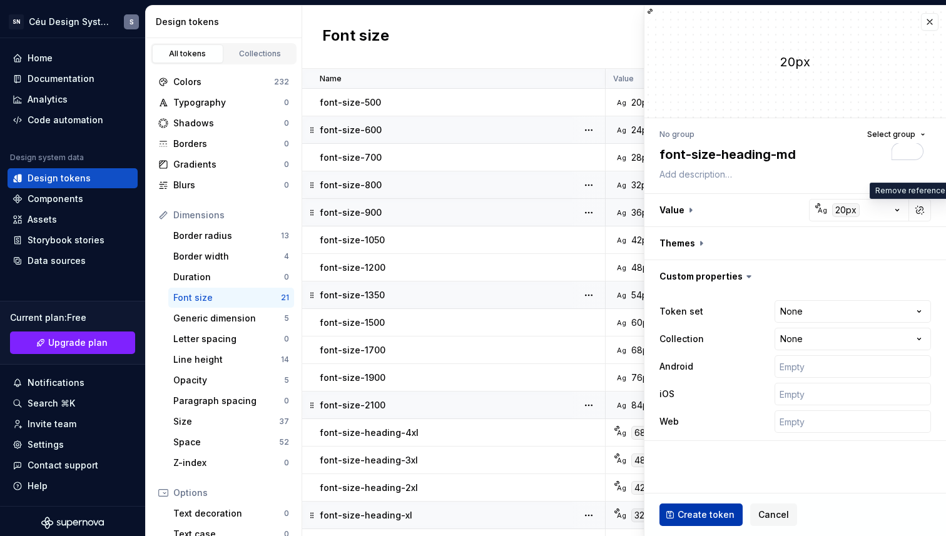
click at [702, 508] on span "Create token" at bounding box center [705, 514] width 57 height 13
type textarea "*"
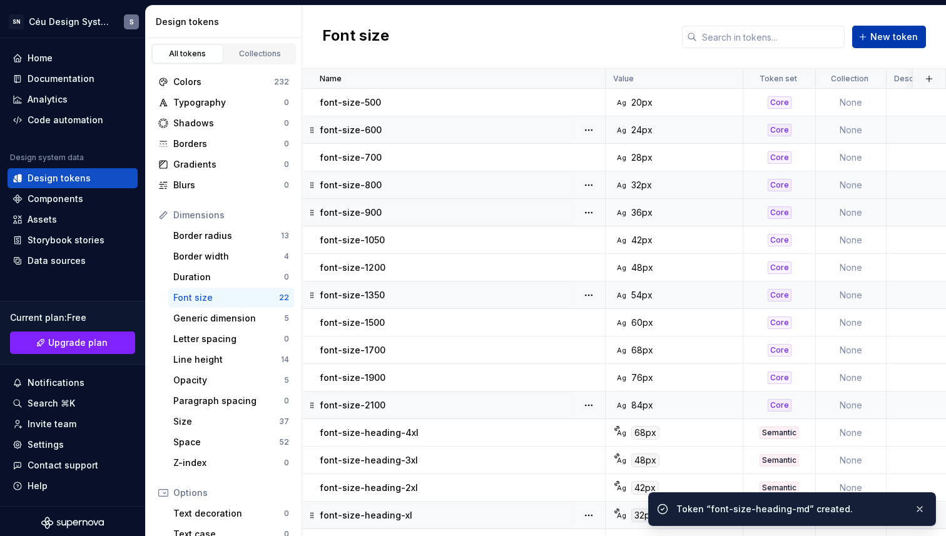
click at [907, 35] on span "New token" at bounding box center [894, 37] width 48 height 13
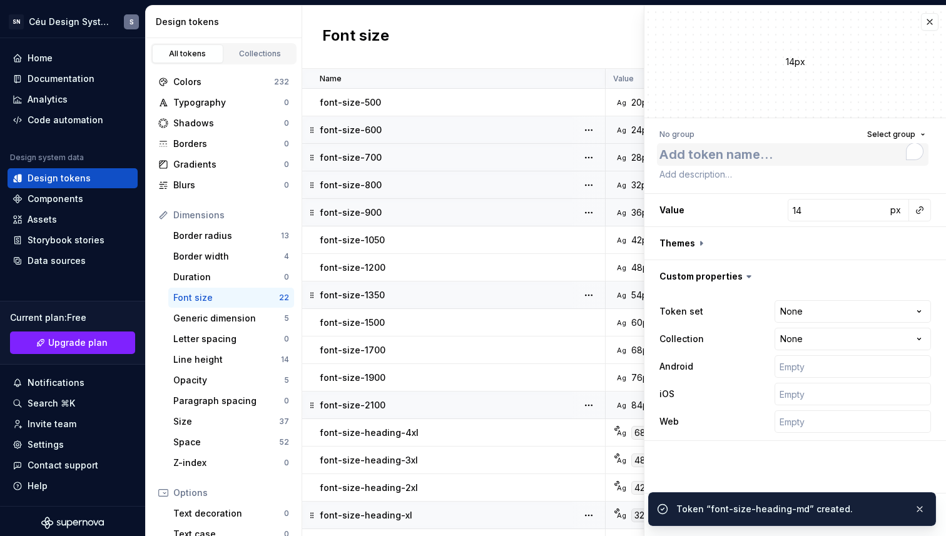
type textarea "*"
type textarea "font-size-heading-"
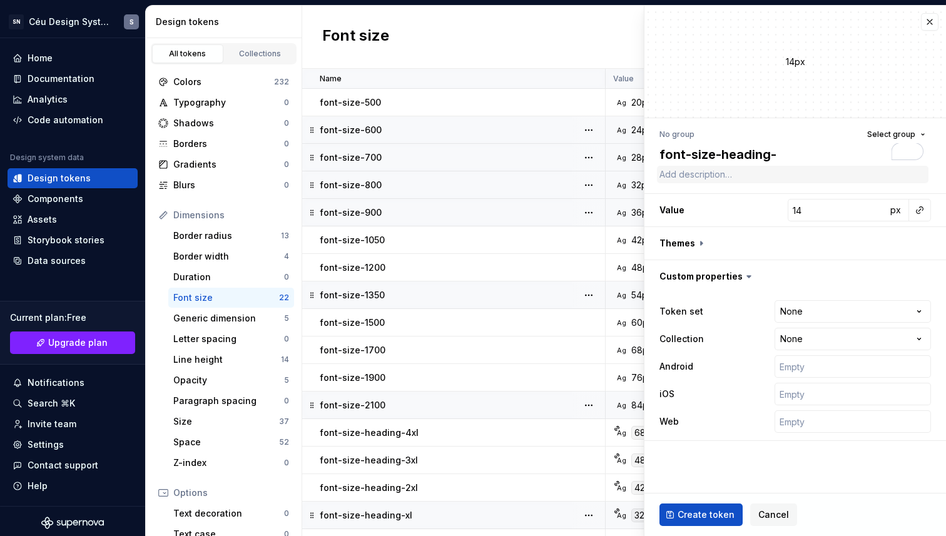
type textarea "*"
type textarea "font-size-heading-s"
type textarea "*"
type textarea "font-size-heading-sm"
click at [917, 211] on button "button" at bounding box center [920, 210] width 18 height 18
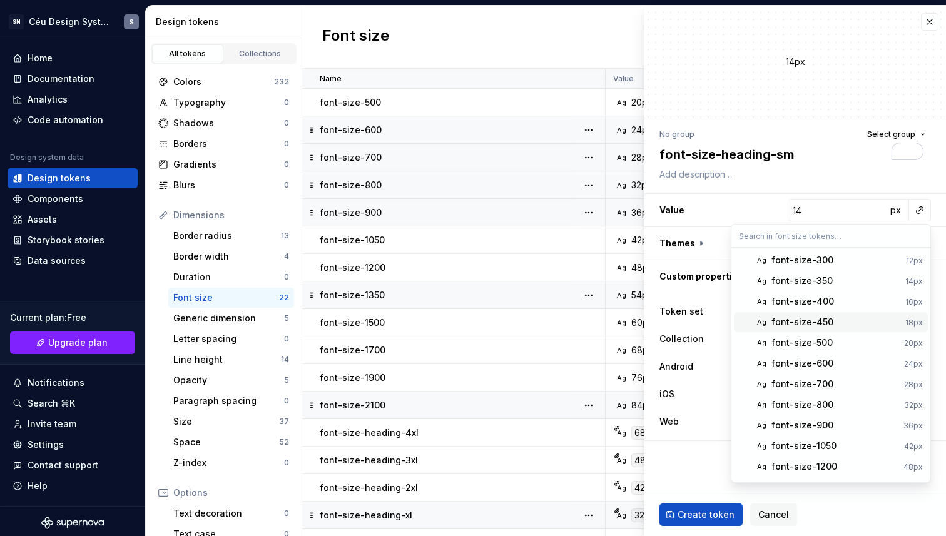
click at [832, 323] on div "font-size-450" at bounding box center [835, 322] width 129 height 13
type textarea "*"
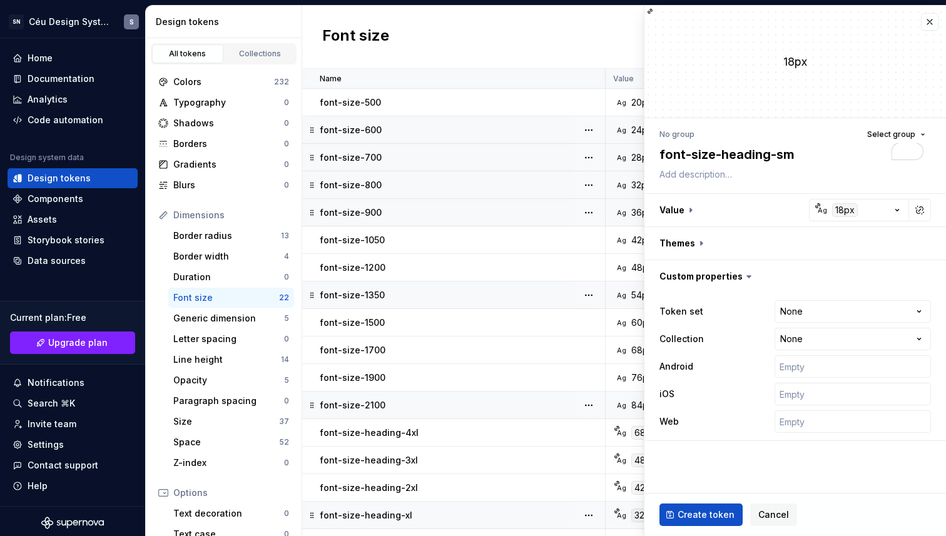
click at [816, 325] on div "Token set None **** **** ******** ********* Collection None **** Android iOS Web" at bounding box center [794, 367] width 271 height 138
click at [819, 317] on html "SN Céu Design System S Home Documentation Analytics Code automation Design syst…" at bounding box center [473, 268] width 946 height 536
select select "**********"
click at [724, 513] on span "Create token" at bounding box center [705, 514] width 57 height 13
type textarea "*"
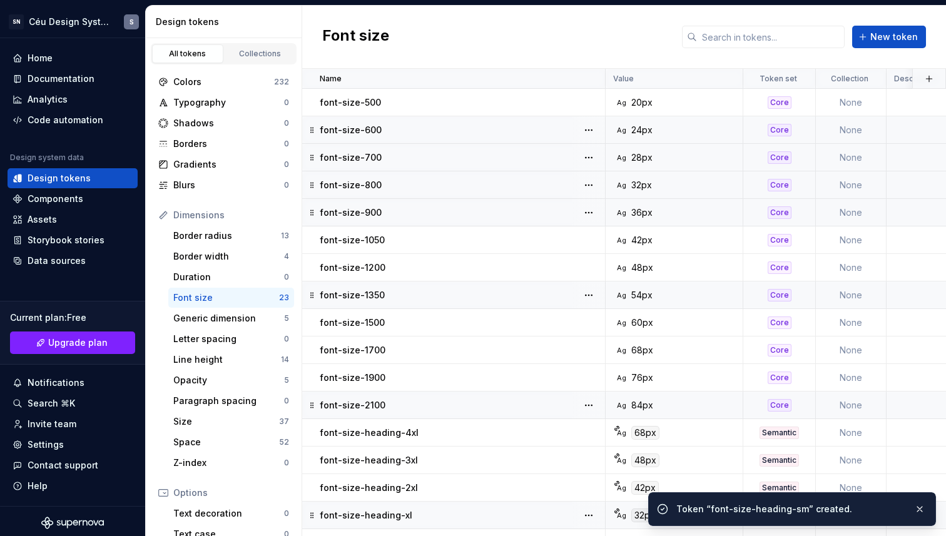
scroll to position [193, 0]
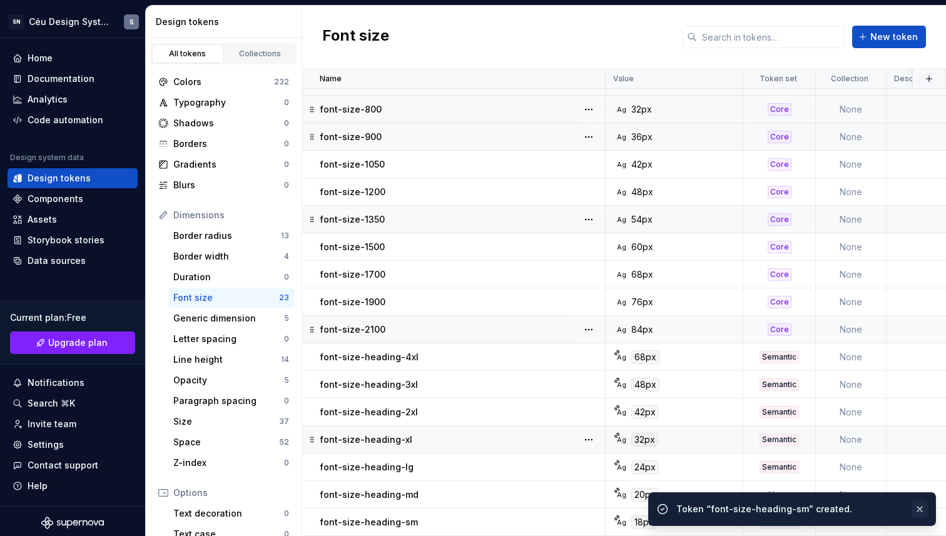
click at [924, 508] on button "button" at bounding box center [919, 509] width 16 height 18
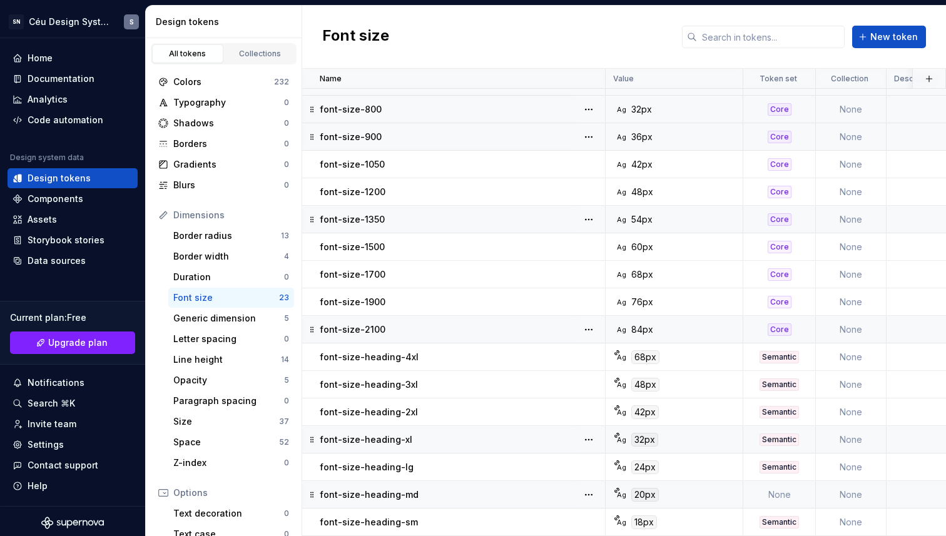
click at [722, 488] on div "Ag 20px" at bounding box center [677, 495] width 128 height 14
type textarea "*"
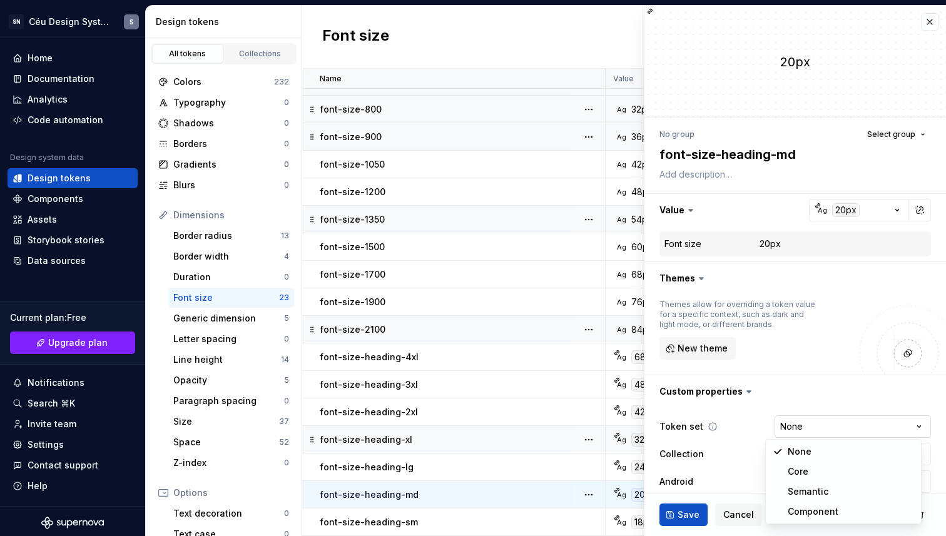
click at [824, 421] on html "SN Céu Design System S Home Documentation Analytics Code automation Design syst…" at bounding box center [473, 268] width 946 height 536
select select "**********"
click at [669, 516] on button "Save" at bounding box center [683, 514] width 48 height 23
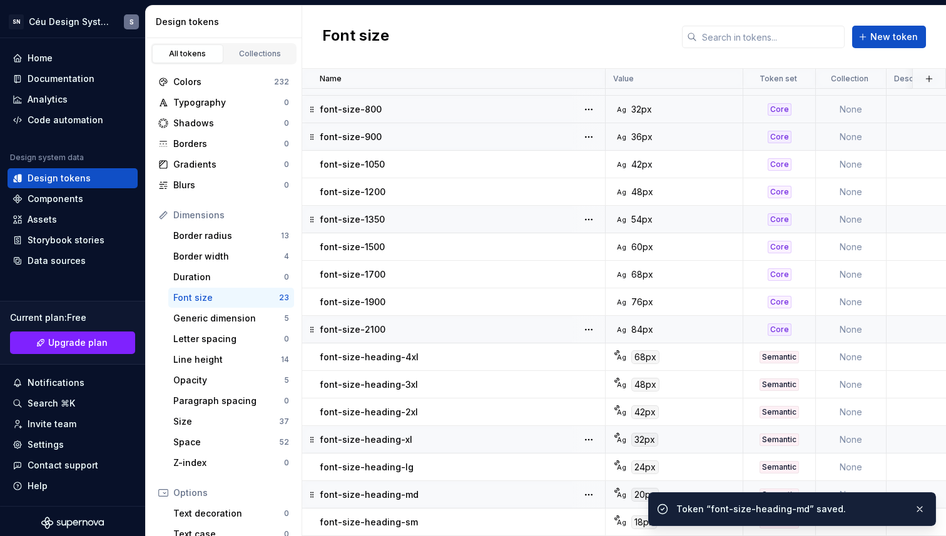
click at [930, 510] on div "Token “font-size-heading-md” saved." at bounding box center [792, 509] width 288 height 34
click at [926, 513] on button "button" at bounding box center [919, 509] width 16 height 18
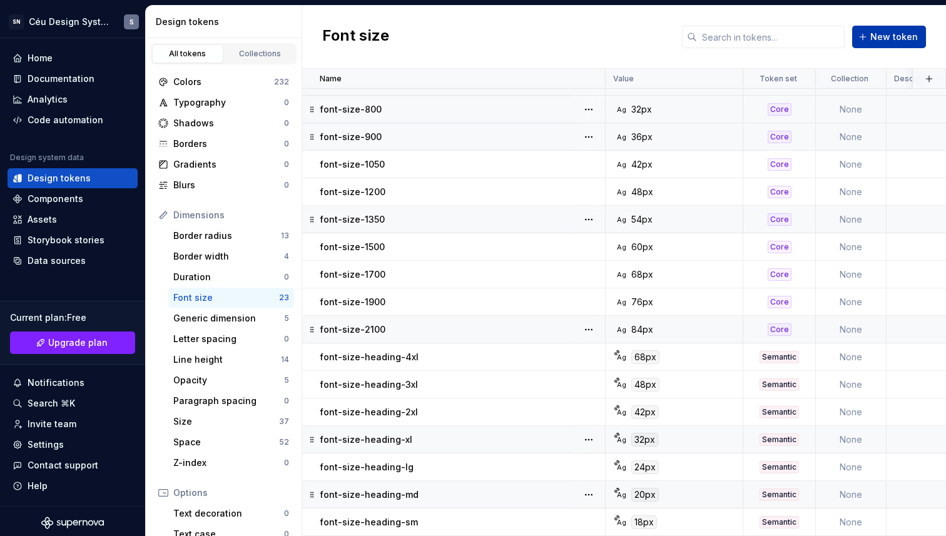
click at [896, 31] on span "New token" at bounding box center [894, 37] width 48 height 13
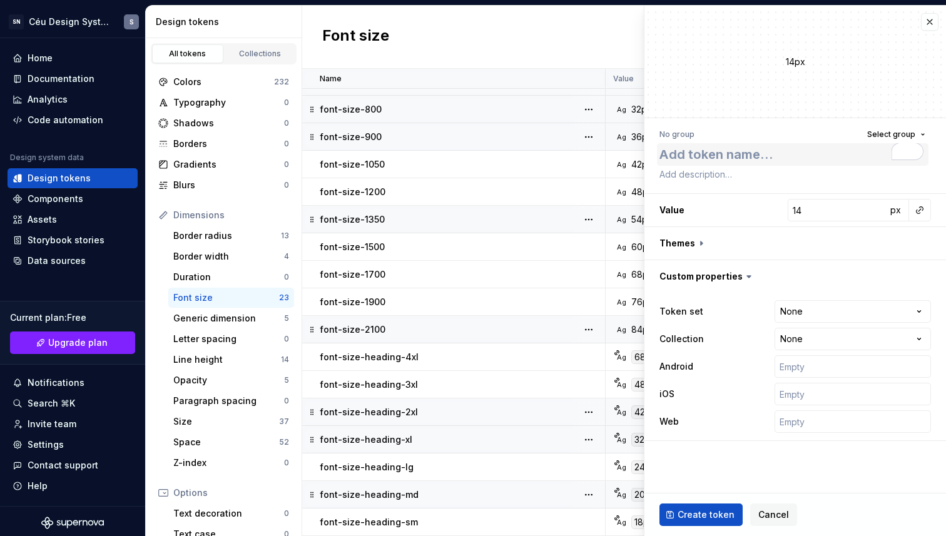
type textarea "*"
type textarea "font-size-heading-"
type textarea "*"
type textarea "font-size-heading-x"
type textarea "*"
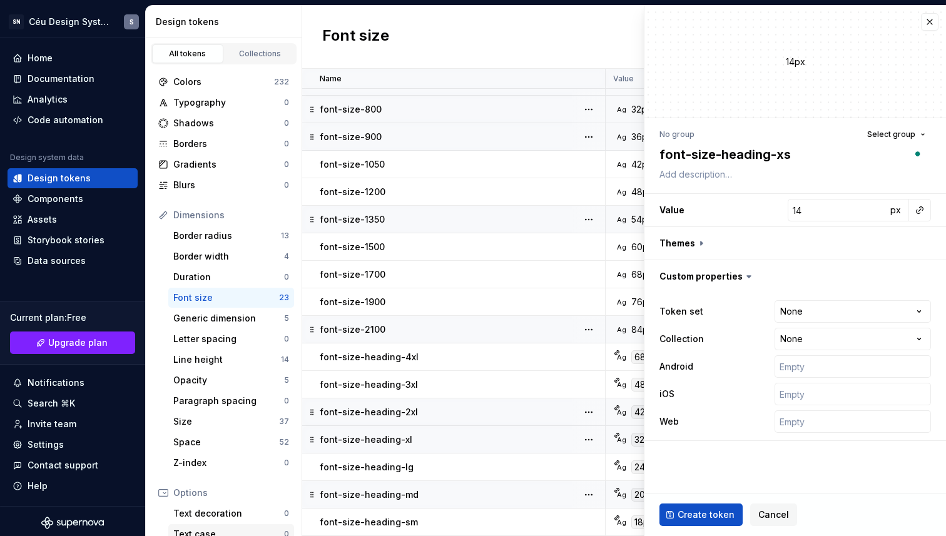
type textarea "font-size-heading-xs"
click at [920, 210] on button "button" at bounding box center [920, 210] width 18 height 18
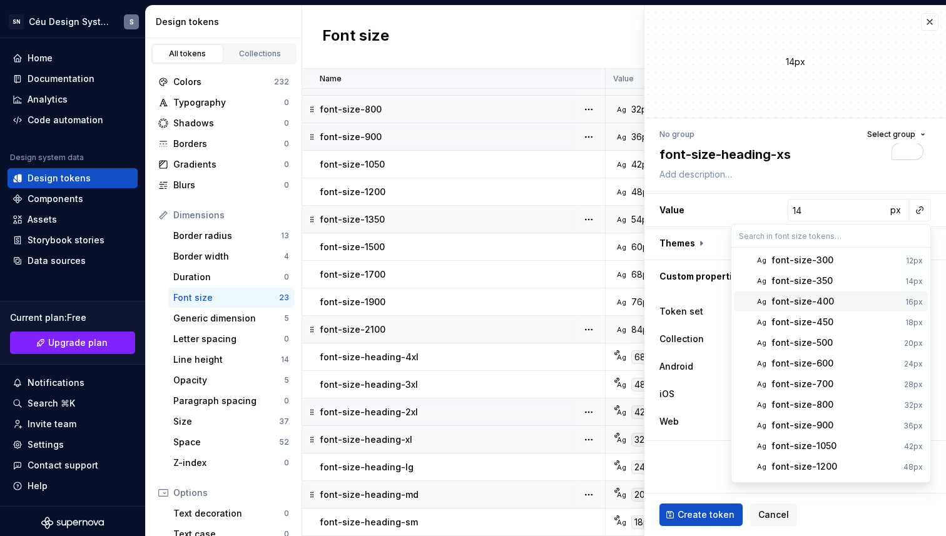
click at [847, 295] on div "font-size-400" at bounding box center [835, 301] width 129 height 13
type textarea "*"
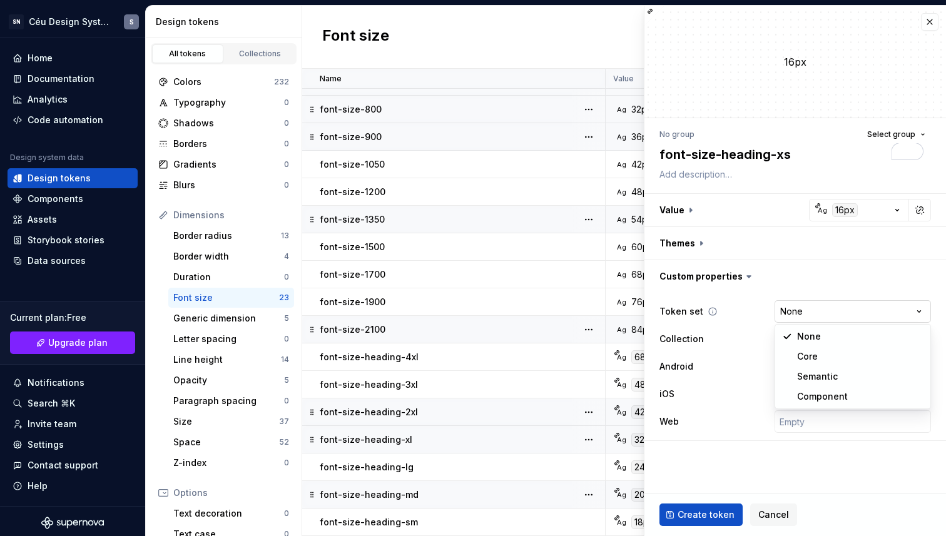
click at [832, 306] on html "SN Céu Design System S Home Documentation Analytics Code automation Design syst…" at bounding box center [473, 268] width 946 height 536
select select "**********"
click at [705, 513] on span "Create token" at bounding box center [705, 514] width 57 height 13
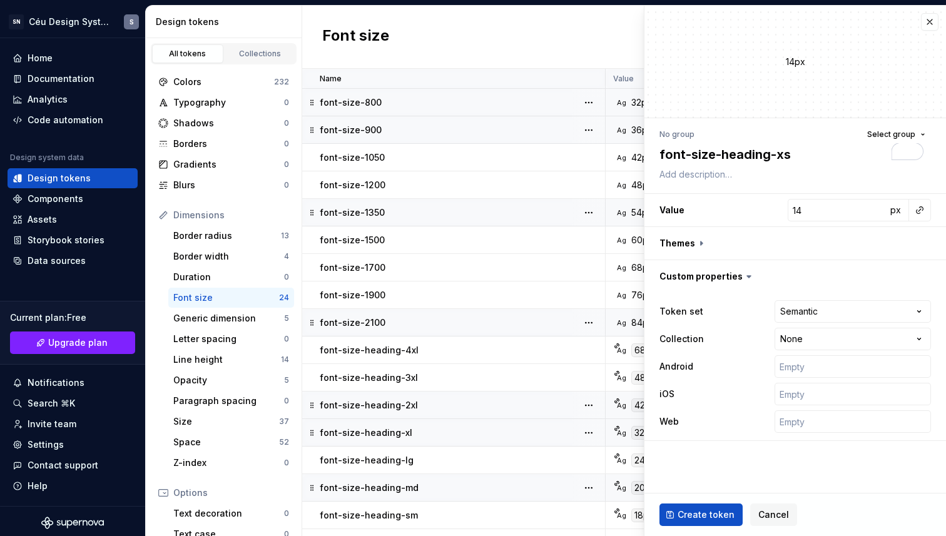
type textarea "*"
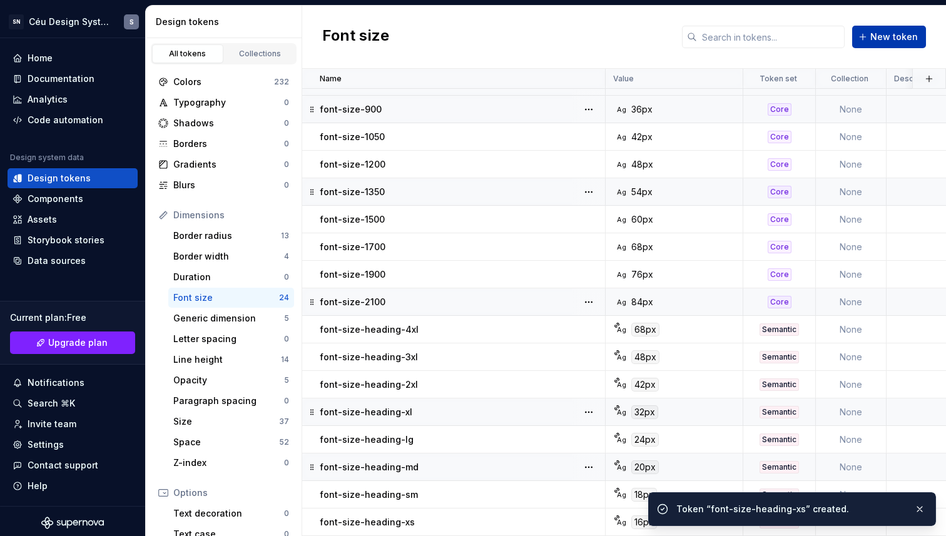
click at [889, 46] on button "New token" at bounding box center [889, 37] width 74 height 23
type textarea "*"
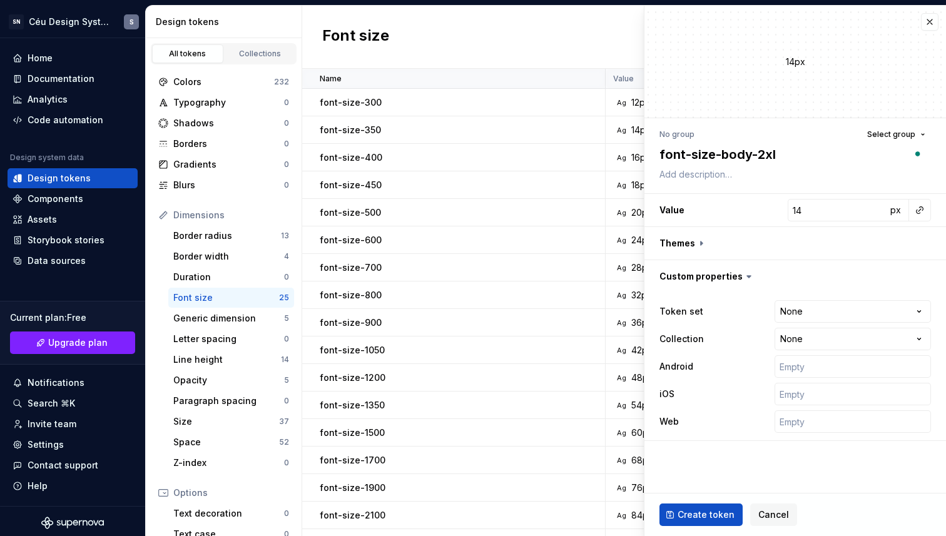
scroll to position [248, 0]
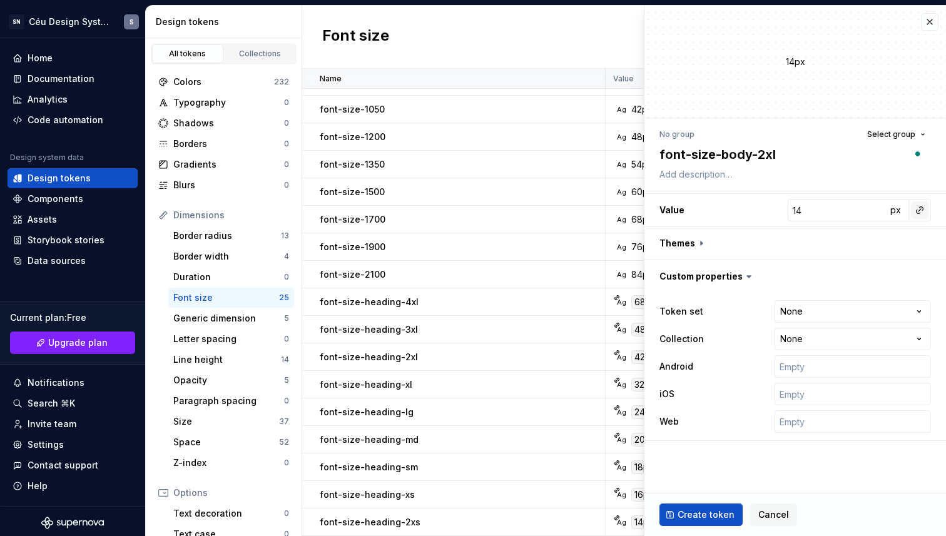
type textarea "font-size-body-2xl"
click at [916, 208] on button "button" at bounding box center [920, 210] width 18 height 18
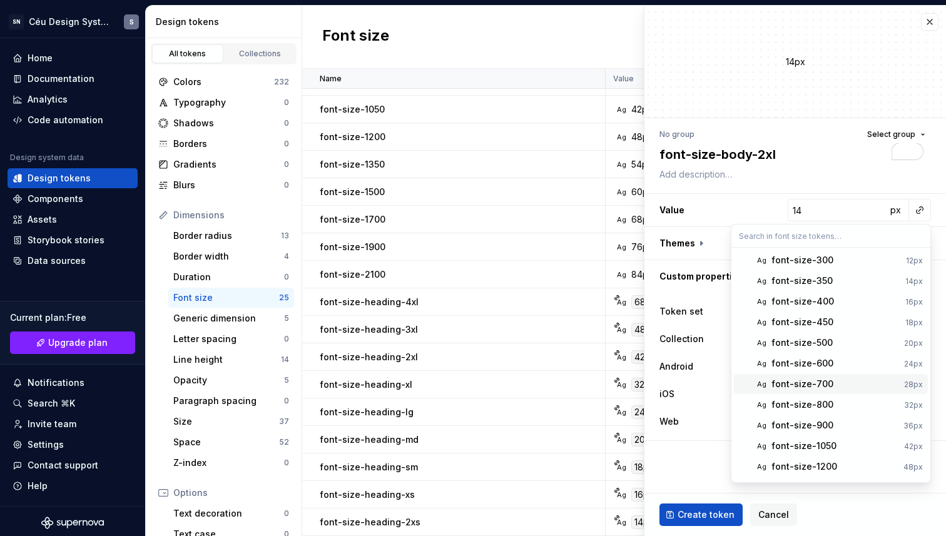
click at [824, 378] on div "font-size-700" at bounding box center [802, 384] width 62 height 13
type textarea "*"
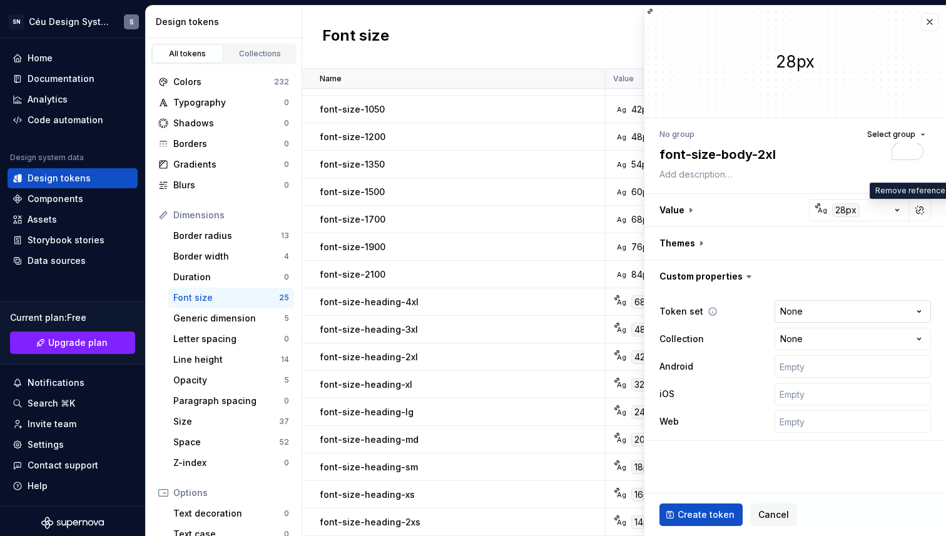
click at [813, 319] on html "SN Céu Design System S Home Documentation Analytics Code automation Design syst…" at bounding box center [473, 268] width 946 height 536
select select "**********"
click at [724, 513] on span "Create token" at bounding box center [705, 514] width 57 height 13
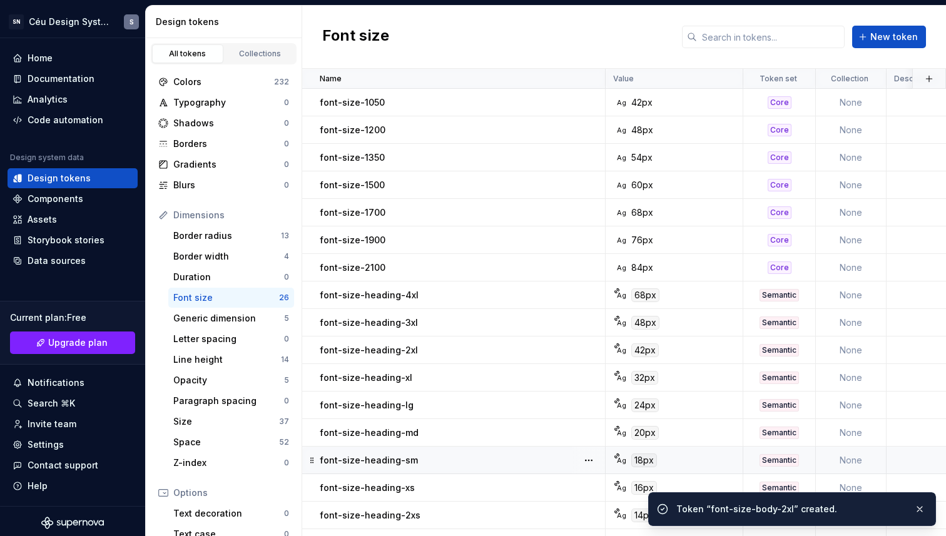
scroll to position [275, 0]
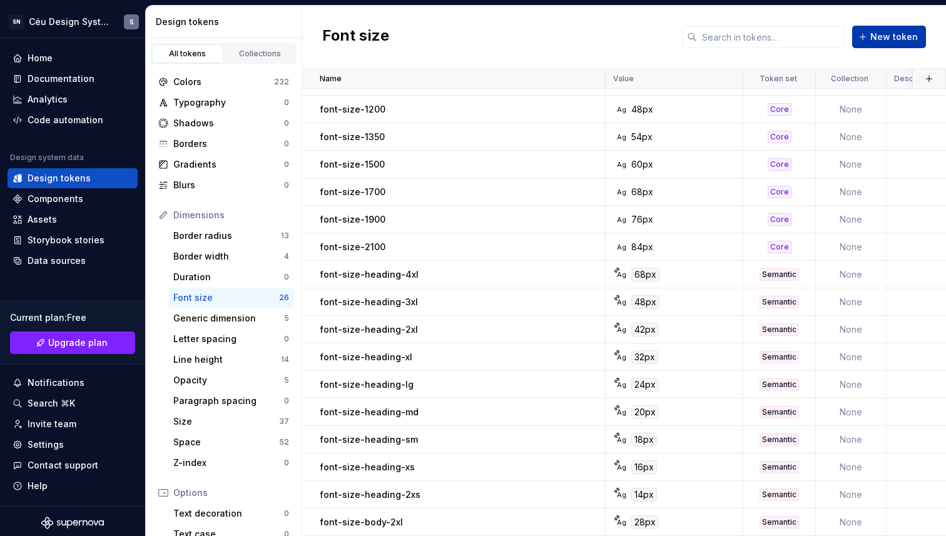
click at [889, 37] on span "New token" at bounding box center [894, 37] width 48 height 13
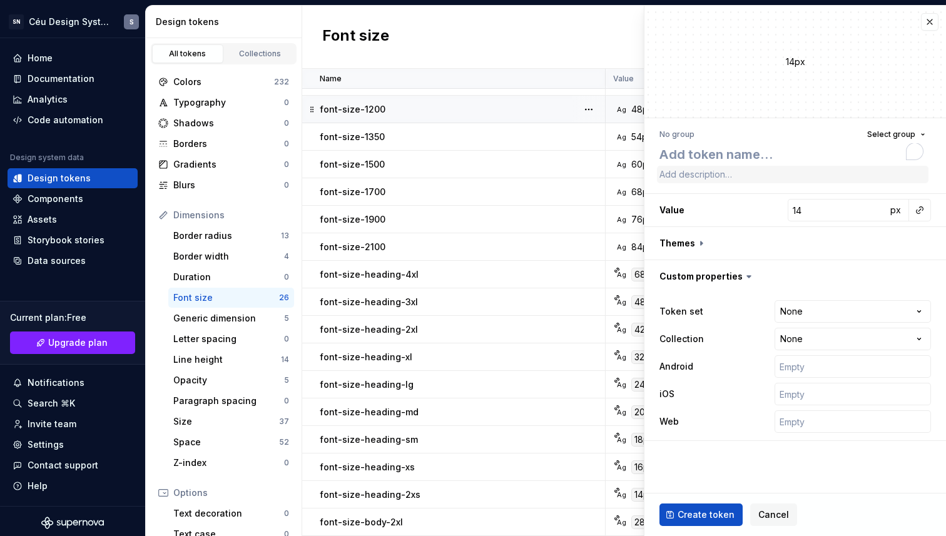
type textarea "*"
type textarea "font-size-body-"
type textarea "*"
type textarea "font-size-body-x"
type textarea "*"
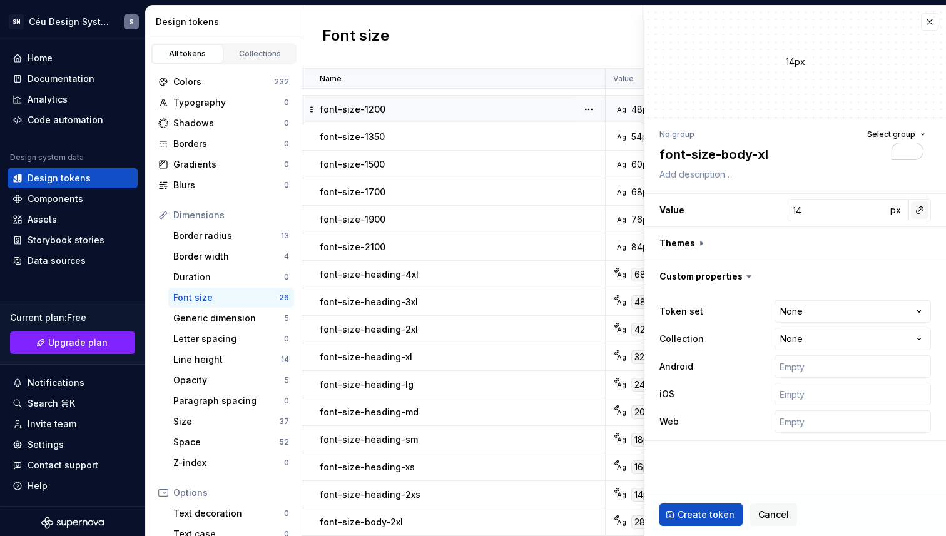
type textarea "font-size-body-xl"
click at [922, 212] on button "button" at bounding box center [920, 210] width 18 height 18
type input "600"
click at [896, 263] on div "font-size-600" at bounding box center [835, 260] width 128 height 13
type textarea "*"
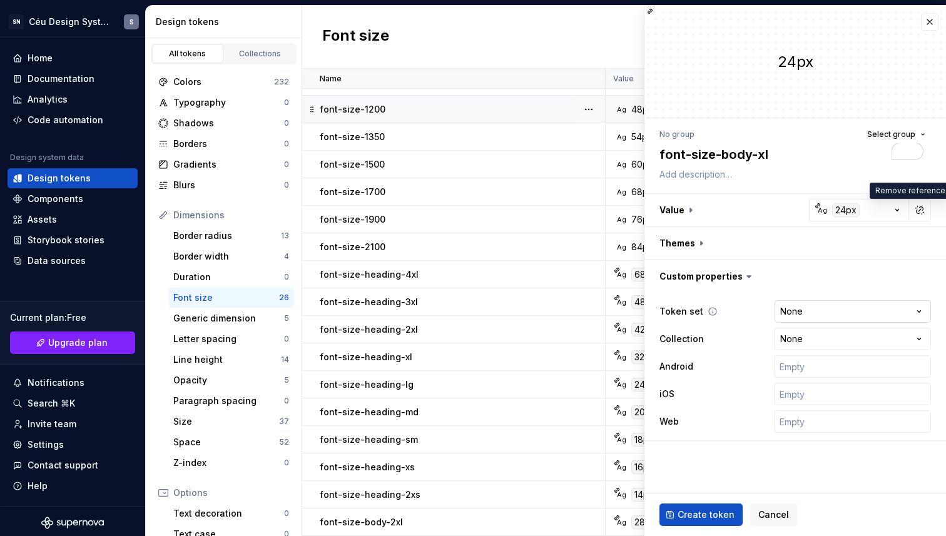
click at [827, 315] on html "SN Céu Design System S Home Documentation Analytics Code automation Design syst…" at bounding box center [473, 268] width 946 height 536
select select "**********"
click at [709, 514] on span "Create token" at bounding box center [705, 514] width 57 height 13
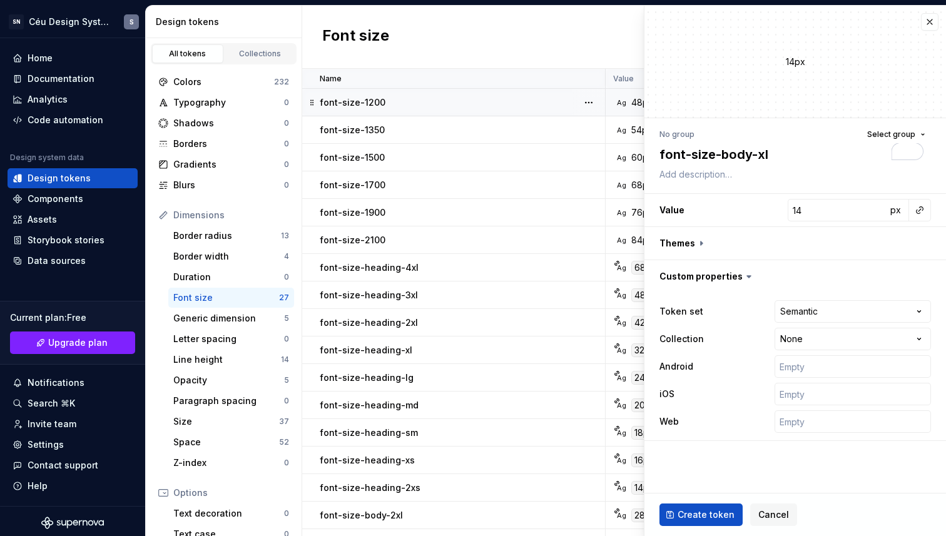
type textarea "*"
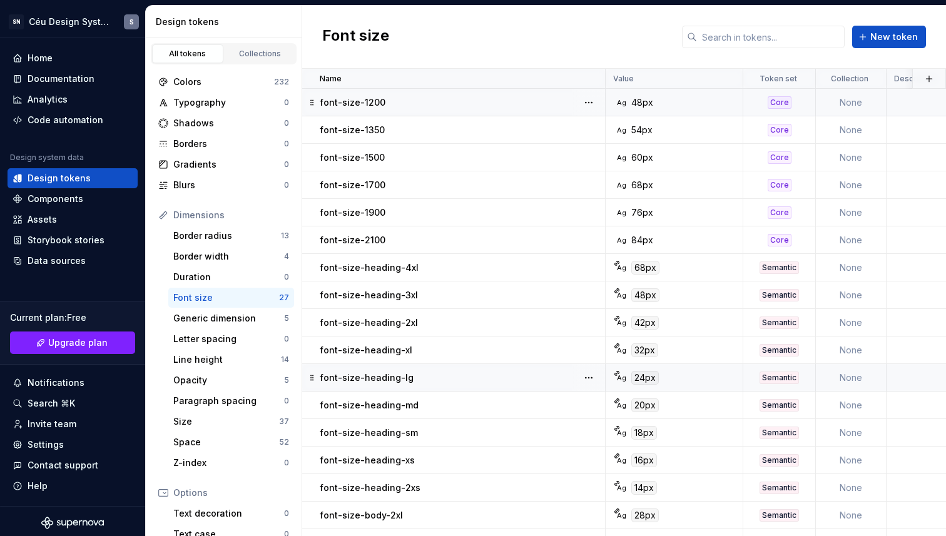
scroll to position [303, 0]
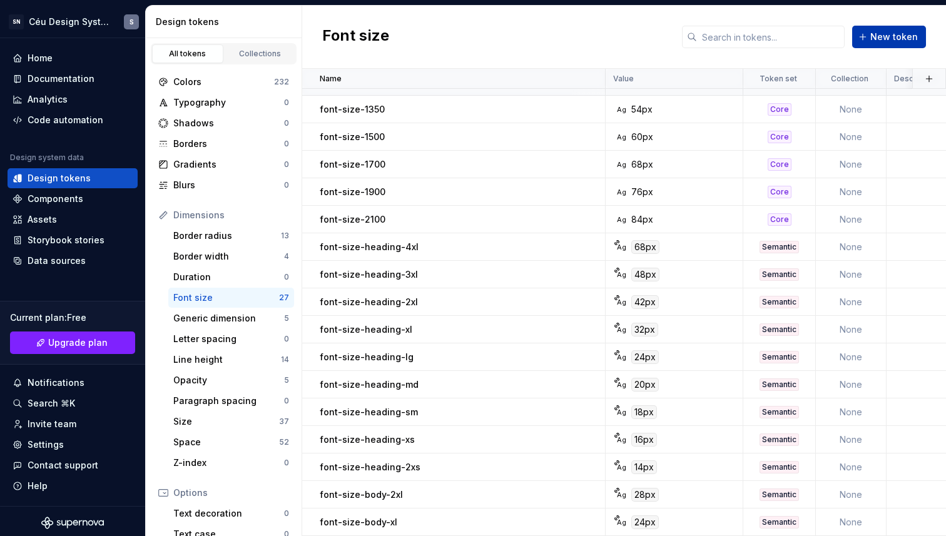
click at [877, 32] on span "New token" at bounding box center [894, 37] width 48 height 13
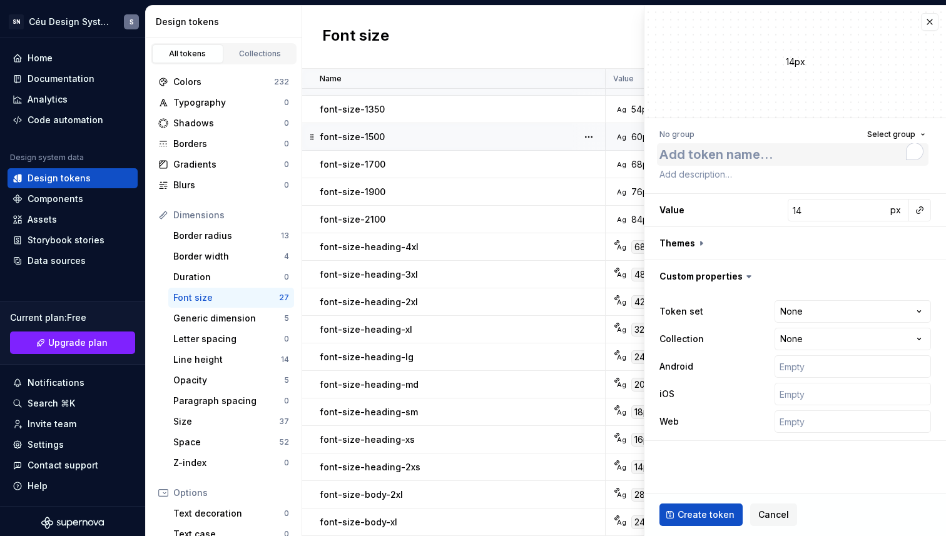
type textarea "*"
type textarea "font-size-body-"
type textarea "*"
type textarea "font-size-body-;g"
type textarea "*"
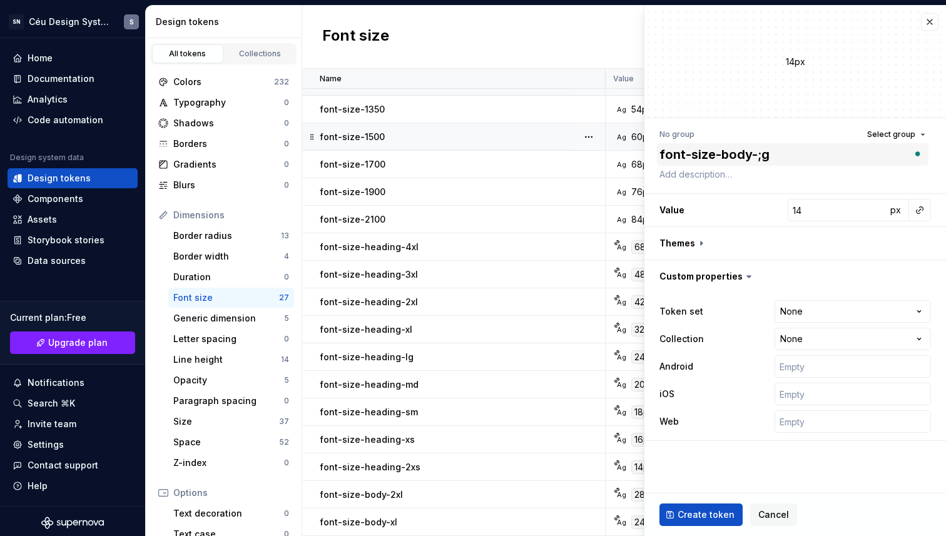
type textarea "font-size-body-;"
type textarea "*"
type textarea "font-size-body-"
type textarea "*"
type textarea "font-size-body-l"
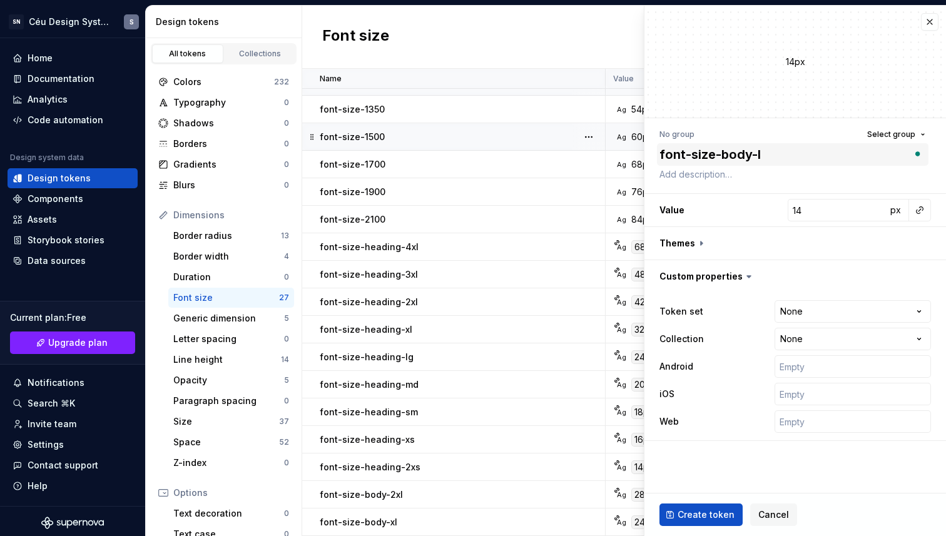
type textarea "*"
type textarea "font-size-body-lk"
type textarea "*"
type textarea "font-size-body-lkg"
type textarea "*"
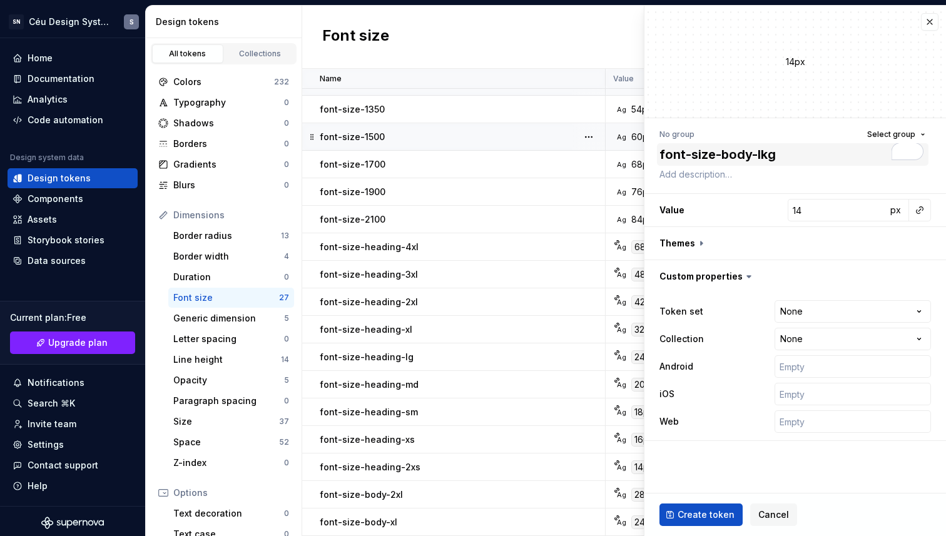
type textarea "font-size-body-lk"
type textarea "*"
type textarea "font-size-body-l"
type textarea "*"
type textarea "font-size-body-lg"
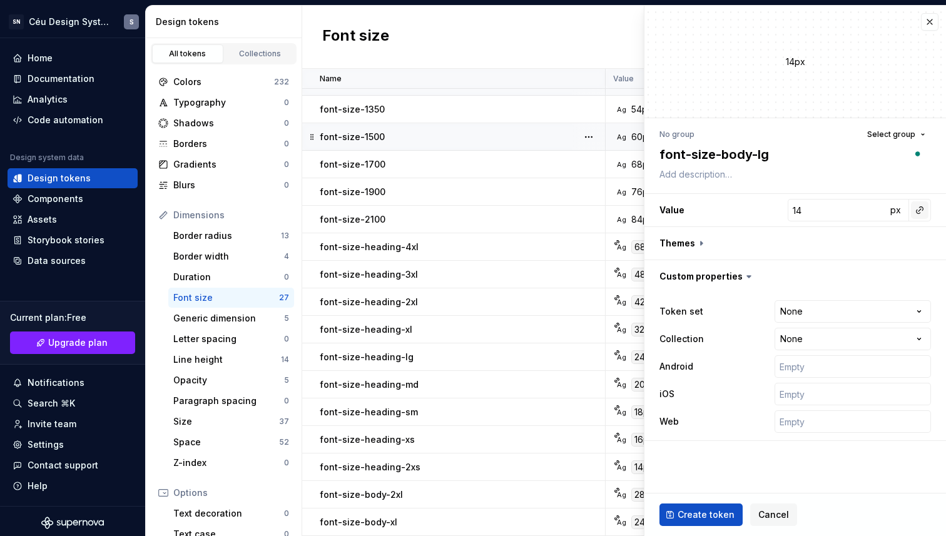
click at [916, 214] on button "button" at bounding box center [920, 210] width 18 height 18
type input "500"
click at [827, 264] on div "font-size-500" at bounding box center [801, 260] width 61 height 13
type textarea "*"
click at [807, 308] on html "SN Céu Design System S Home Documentation Analytics Code automation Design syst…" at bounding box center [473, 268] width 946 height 536
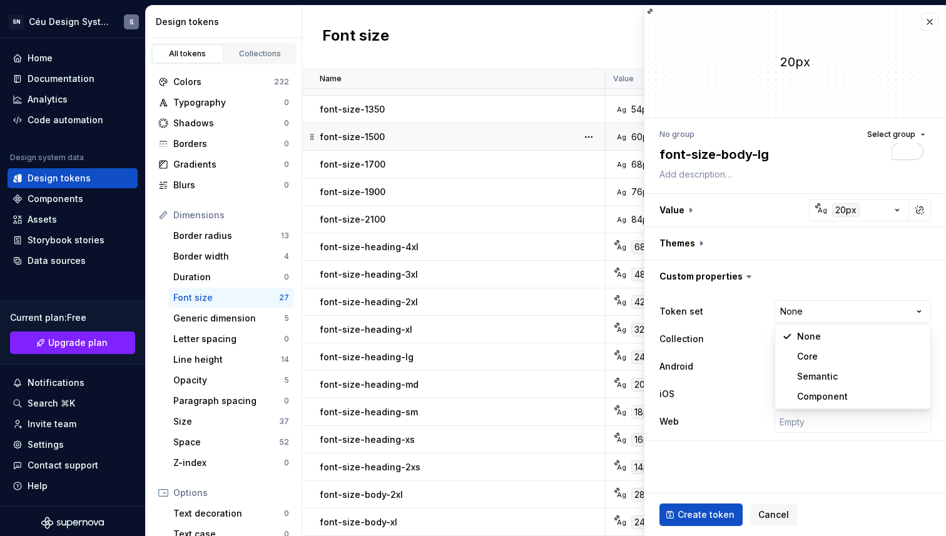
select select "**********"
click at [732, 510] on button "Create token" at bounding box center [700, 514] width 83 height 23
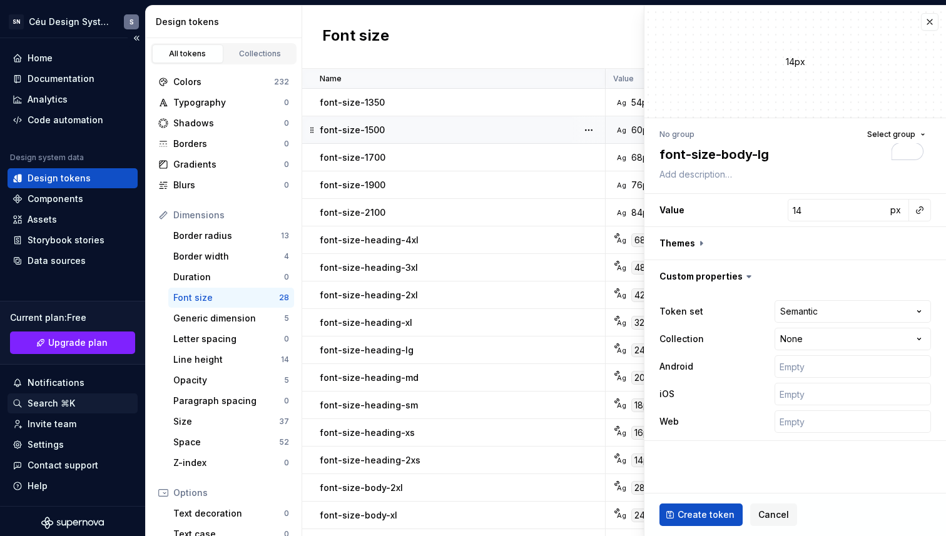
type textarea "*"
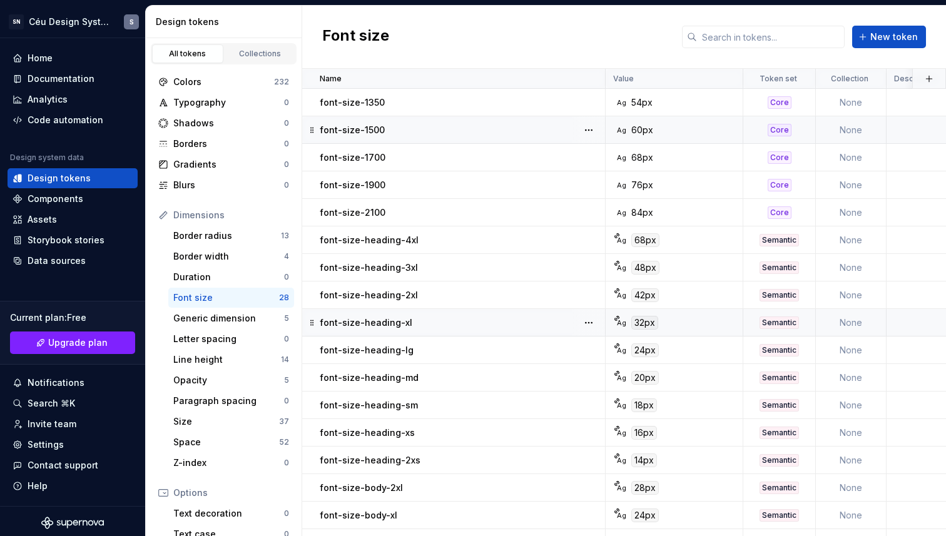
scroll to position [330, 0]
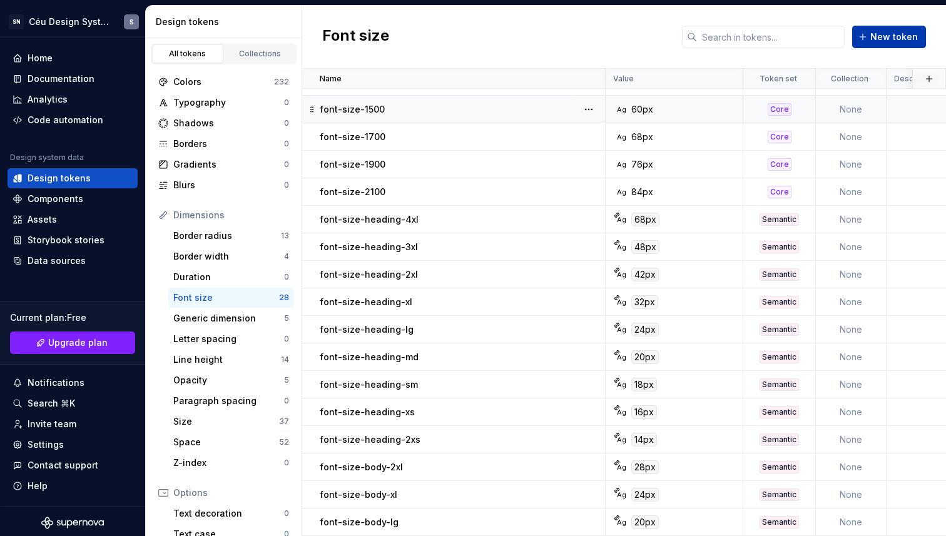
click at [896, 38] on span "New token" at bounding box center [894, 37] width 48 height 13
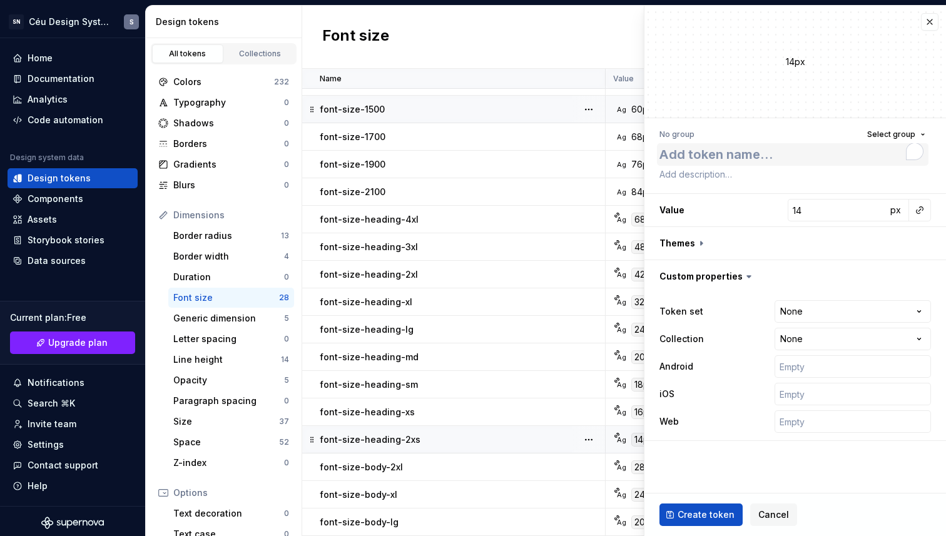
click at [755, 160] on textarea "To enrich screen reader interactions, please activate Accessibility in Grammarl…" at bounding box center [792, 154] width 271 height 23
type textarea "*"
type textarea "f"
type textarea "*"
type textarea "fo"
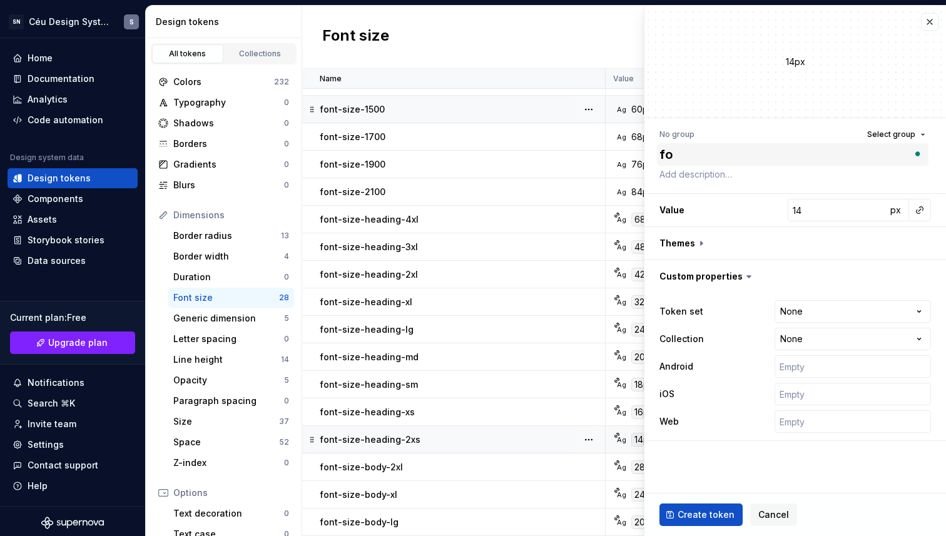
type textarea "*"
type textarea "font"
type textarea "*"
type textarea "font-"
type textarea "*"
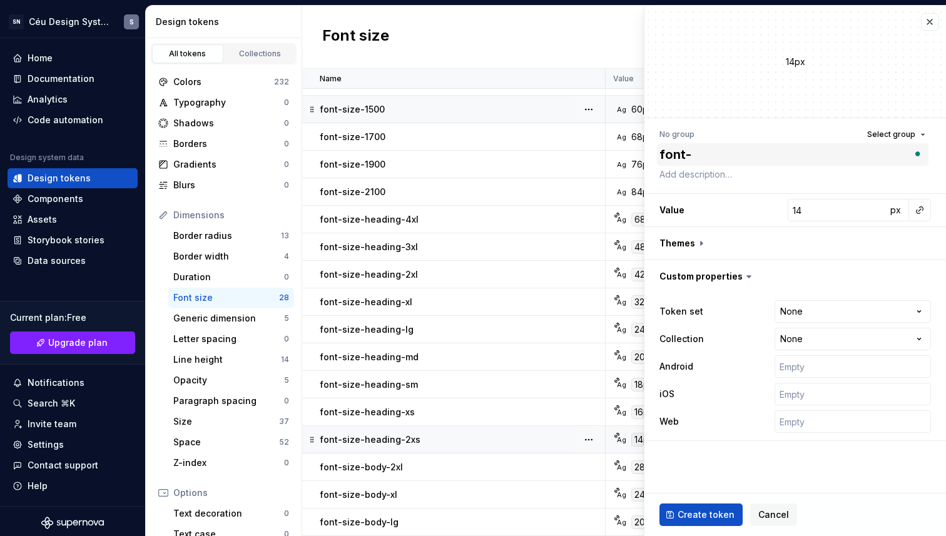
type textarea "font-s"
type textarea "*"
type textarea "font-si"
type textarea "*"
type textarea "font-siz"
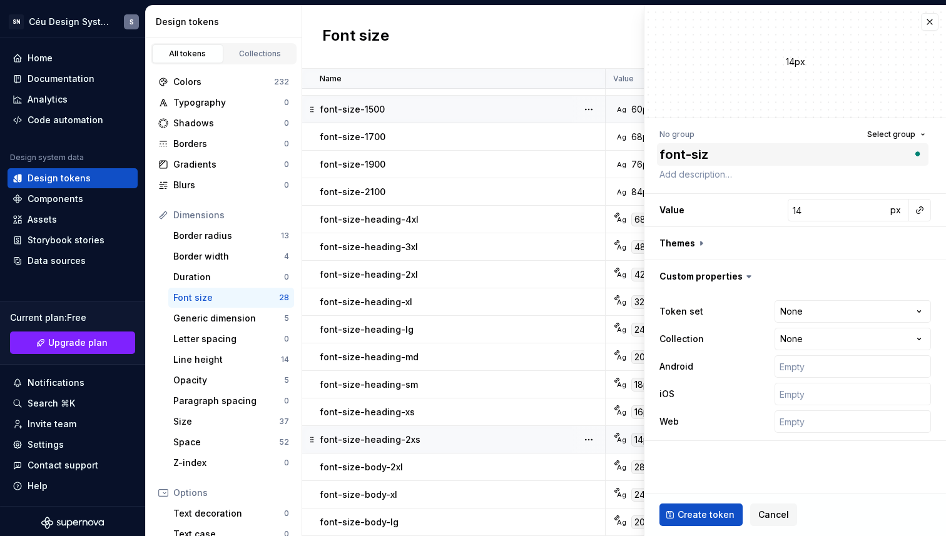
type textarea "*"
type textarea "font-size"
type textarea "*"
type textarea "font-size-"
type textarea "*"
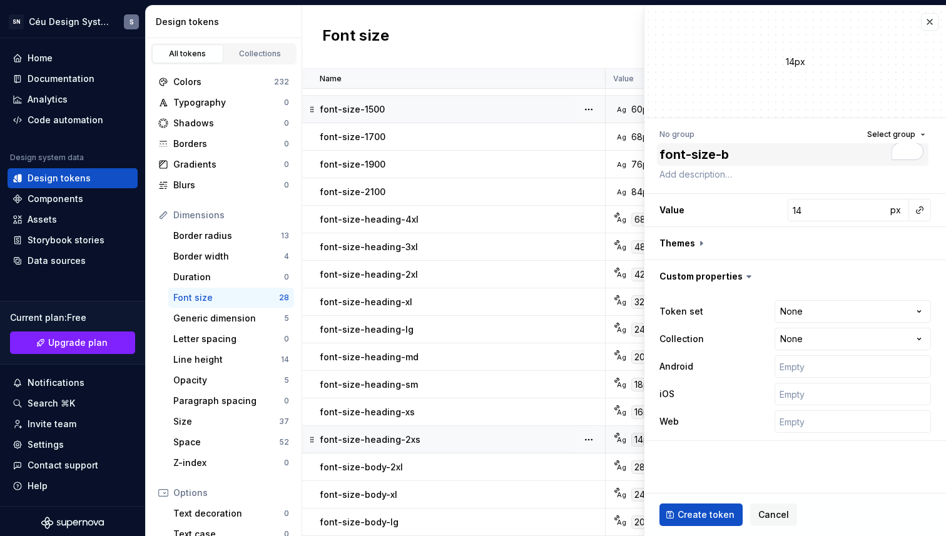
type textarea "font-size-bo"
type textarea "*"
type textarea "font-size-bod"
type textarea "*"
type textarea "font-size-body"
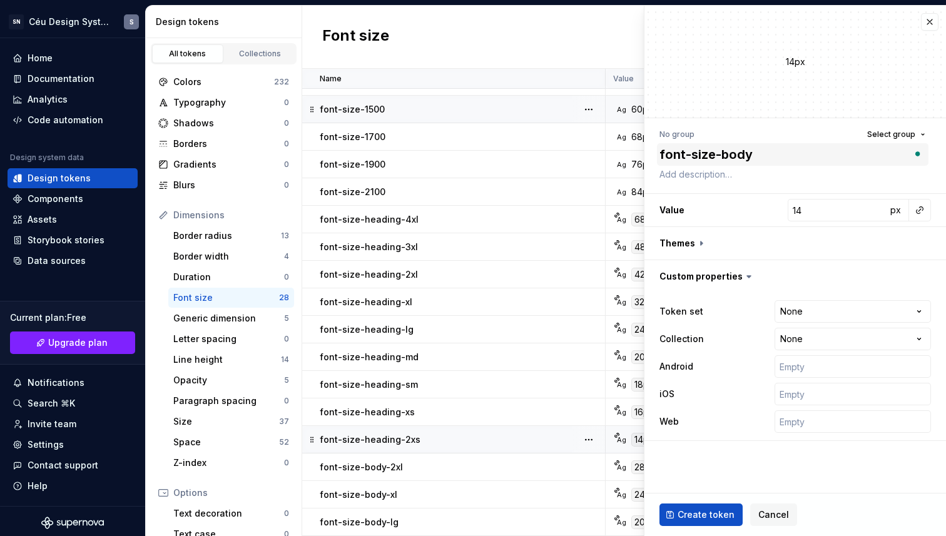
type textarea "*"
type textarea "font-size-body-"
type textarea "*"
type textarea "font-size-body-md"
type textarea "*"
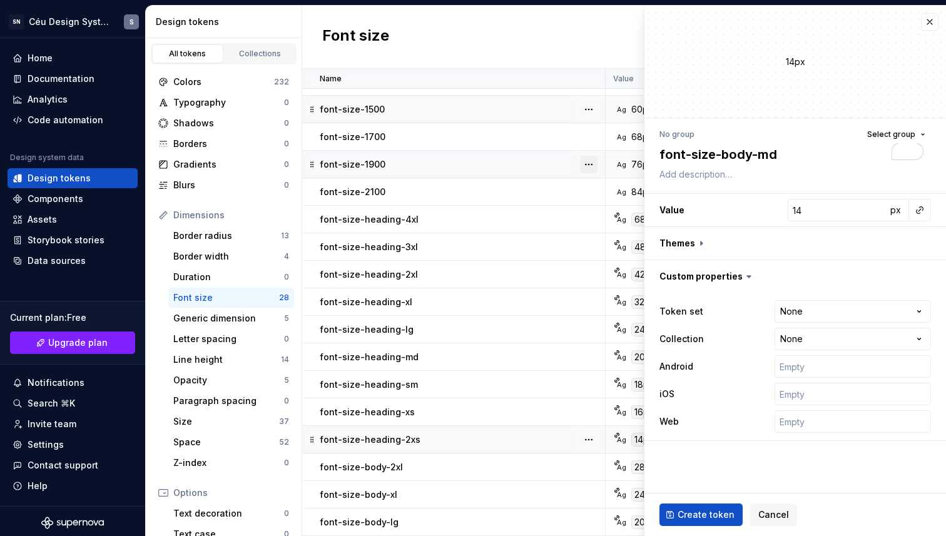
drag, startPoint x: 759, startPoint y: 155, endPoint x: 587, endPoint y: 158, distance: 172.0
click at [587, 158] on body "SN Céu Design System S Home Documentation Analytics Code automation Design syst…" at bounding box center [473, 268] width 946 height 536
type textarea "font-size-body-md"
click at [926, 208] on button "button" at bounding box center [920, 210] width 18 height 18
type input "45"
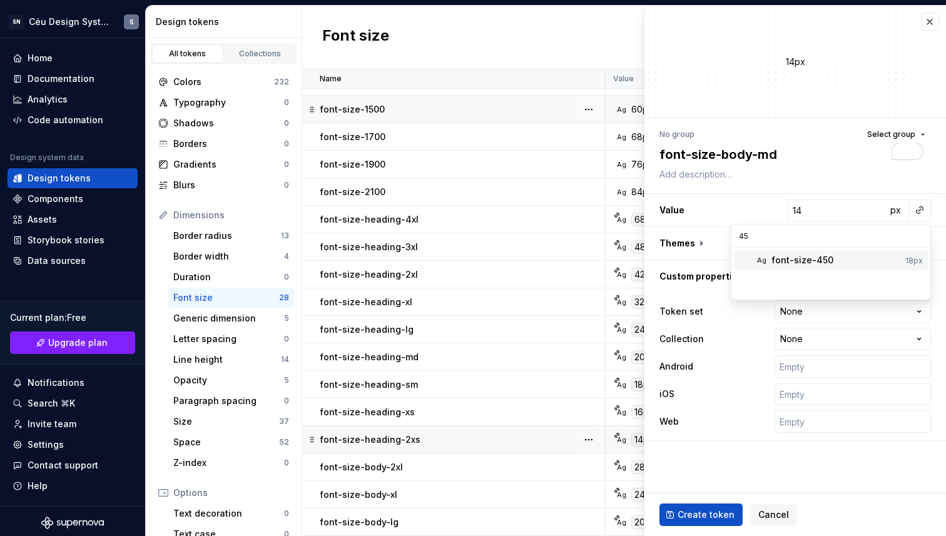
click at [837, 256] on div "font-size-450" at bounding box center [835, 260] width 129 height 13
type textarea "*"
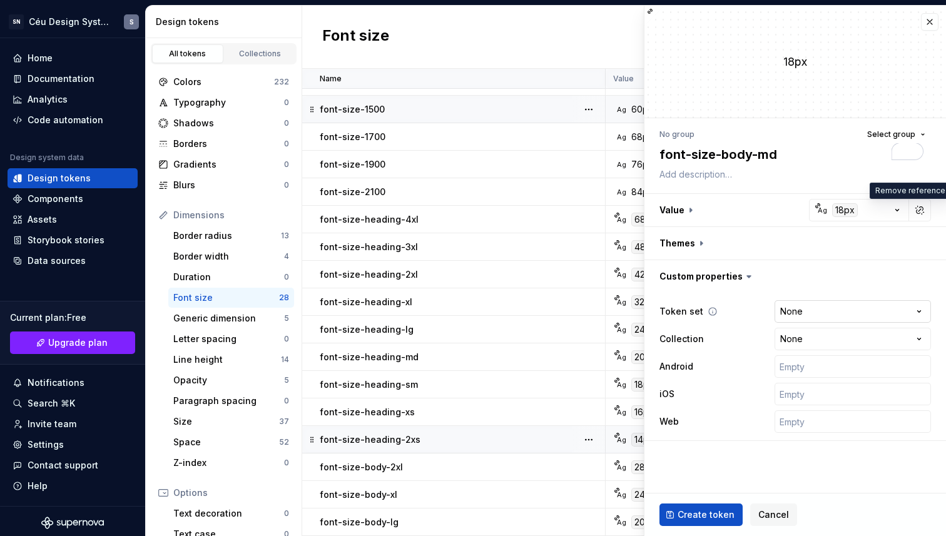
click at [799, 320] on html "SN Céu Design System S Home Documentation Analytics Code automation Design syst…" at bounding box center [473, 268] width 946 height 536
select select "**********"
click at [693, 519] on span "Create token" at bounding box center [705, 514] width 57 height 13
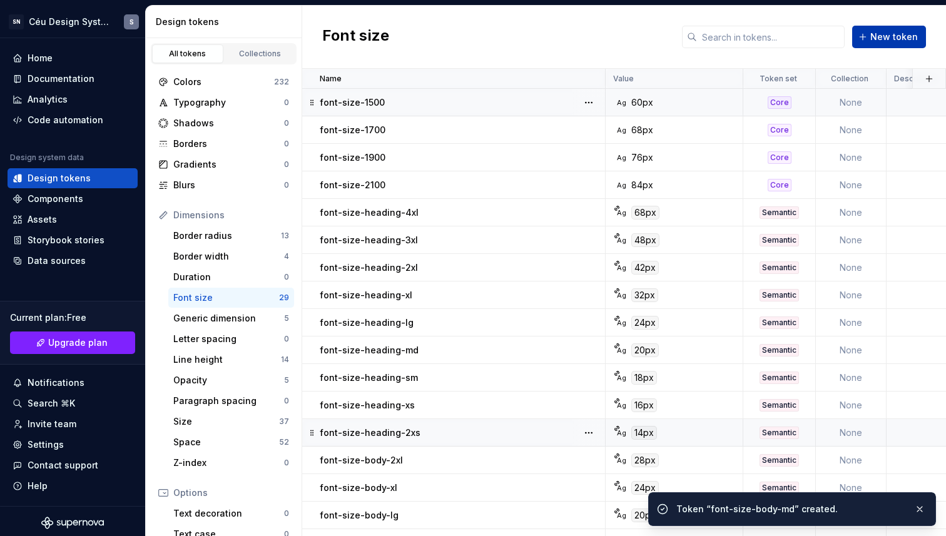
click at [892, 46] on button "New token" at bounding box center [889, 37] width 74 height 23
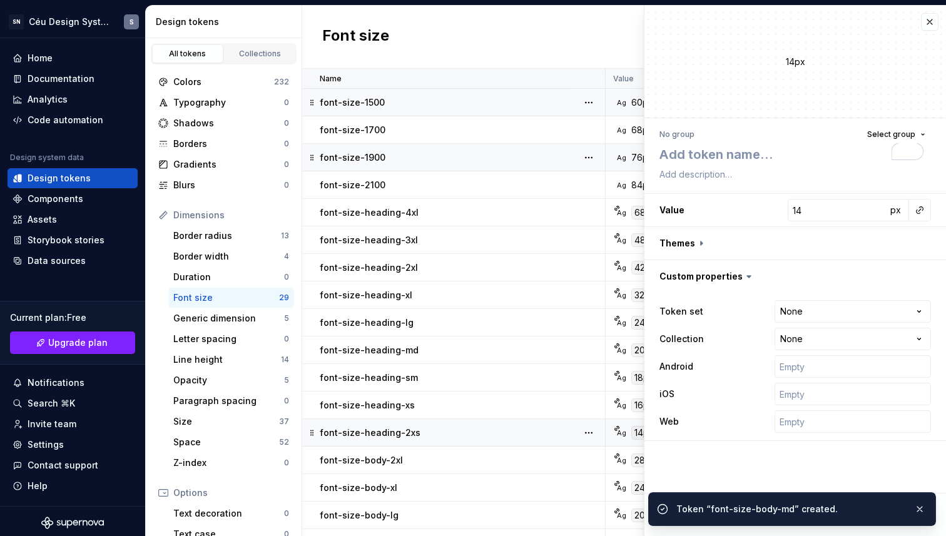
type textarea "*"
type textarea "font-size-body-"
type textarea "*"
type textarea "font-size-body-s"
type textarea "*"
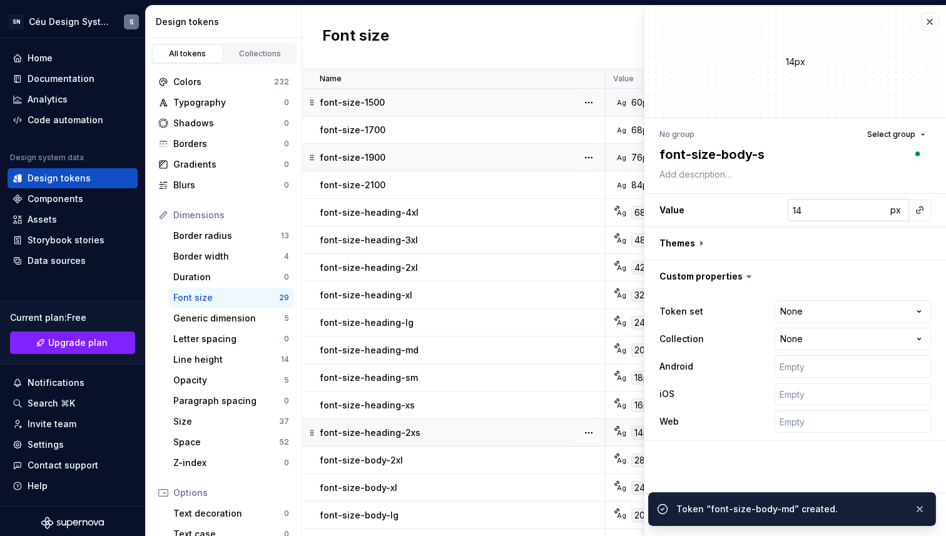
type textarea "font-size-body-sm"
type textarea "*"
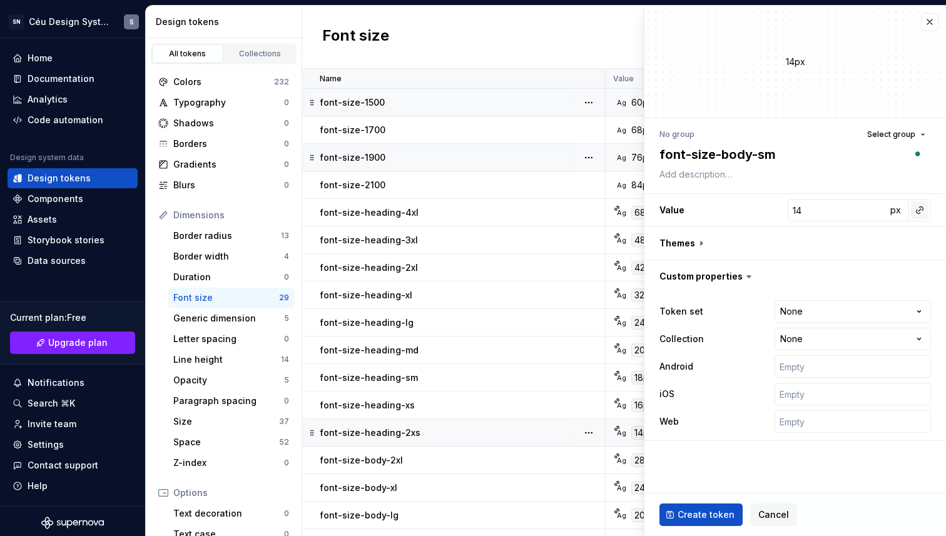
type textarea "font-size-body-sm"
type textarea "*"
click at [921, 206] on button "button" at bounding box center [920, 210] width 18 height 18
type input "400"
click at [852, 265] on div "font-size-400" at bounding box center [835, 260] width 129 height 13
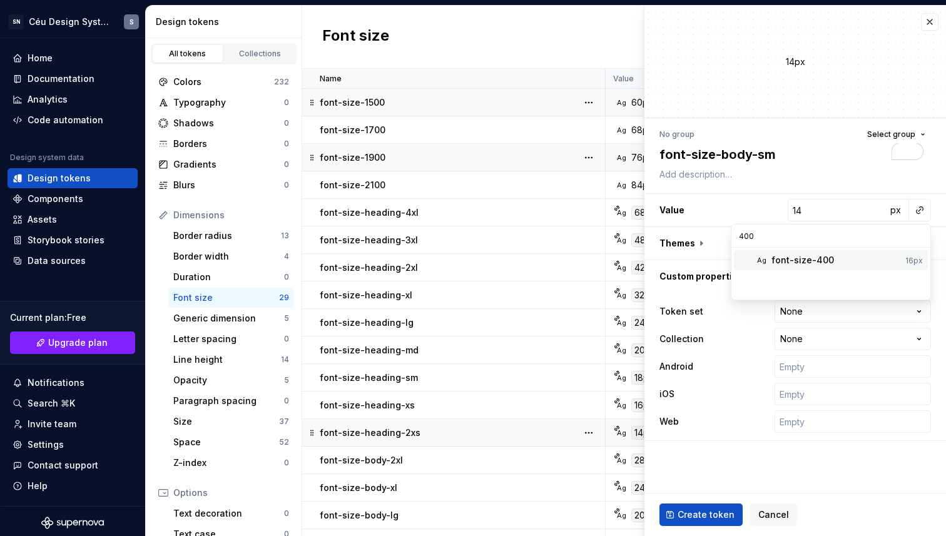
type textarea "*"
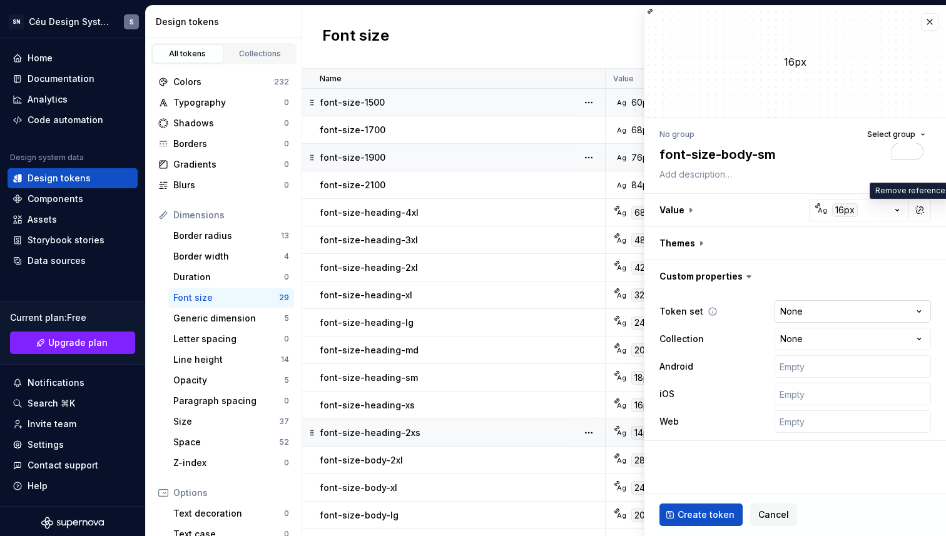
click at [851, 315] on html "SN Céu Design System S Home Documentation Analytics Code automation Design syst…" at bounding box center [473, 268] width 946 height 536
select select "**********"
drag, startPoint x: 842, startPoint y: 374, endPoint x: 843, endPoint y: 408, distance: 34.4
click at [717, 510] on span "Create token" at bounding box center [705, 514] width 57 height 13
type textarea "*"
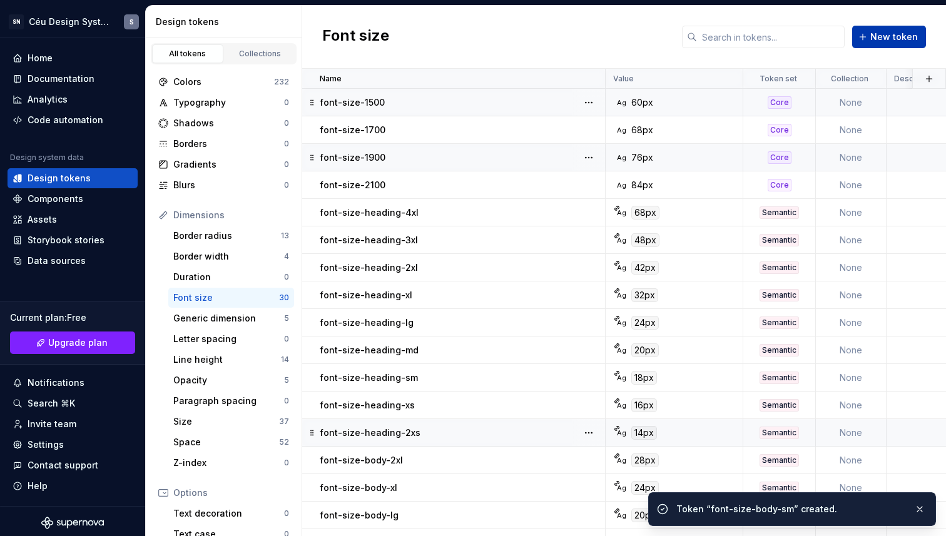
click at [897, 38] on span "New token" at bounding box center [894, 37] width 48 height 13
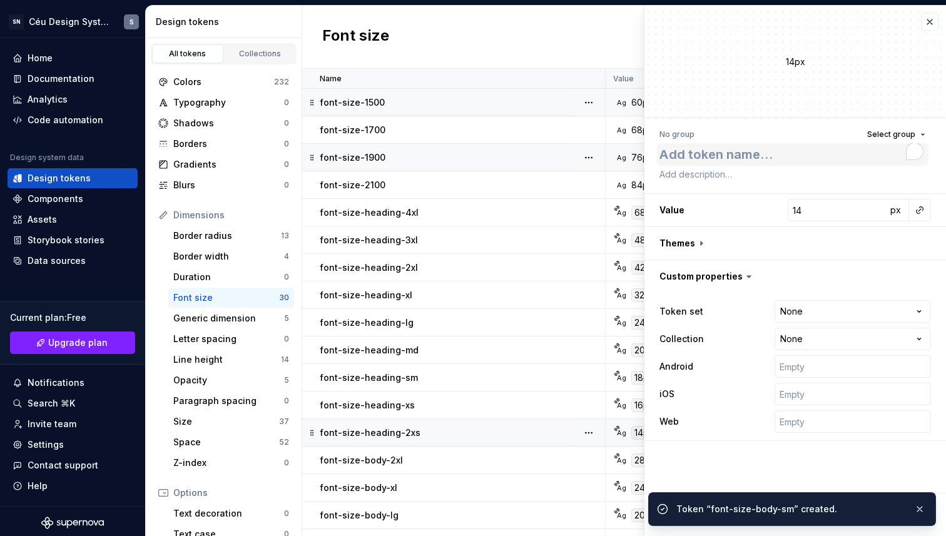
type textarea "*"
type textarea "font-size-body-"
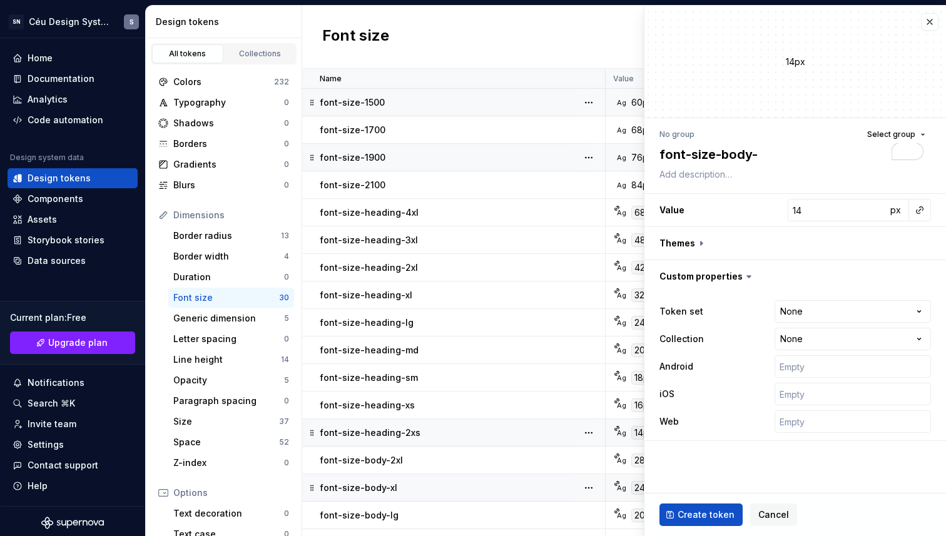
scroll to position [385, 0]
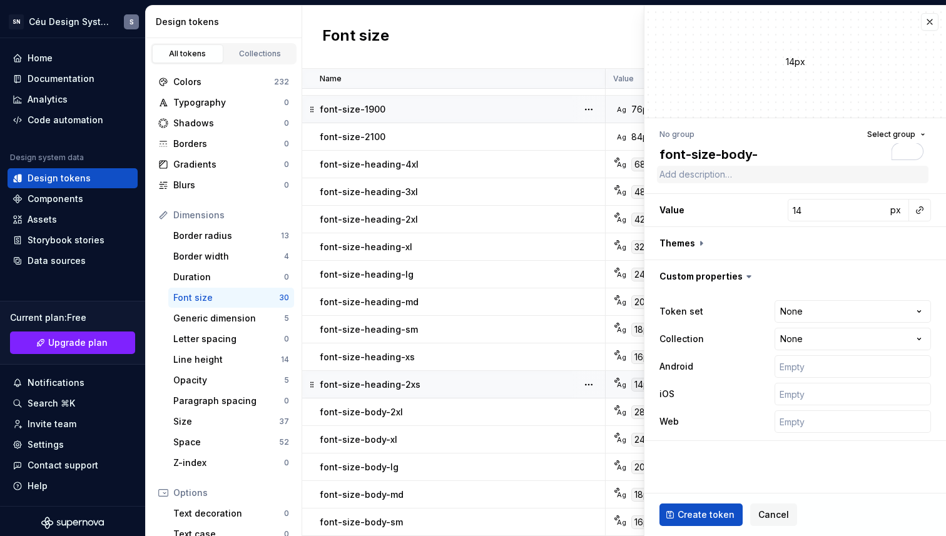
type textarea "*"
type textarea "font-size-body-x"
type textarea "*"
type textarea "font-size-body-xs"
click at [816, 218] on input "14" at bounding box center [836, 210] width 99 height 23
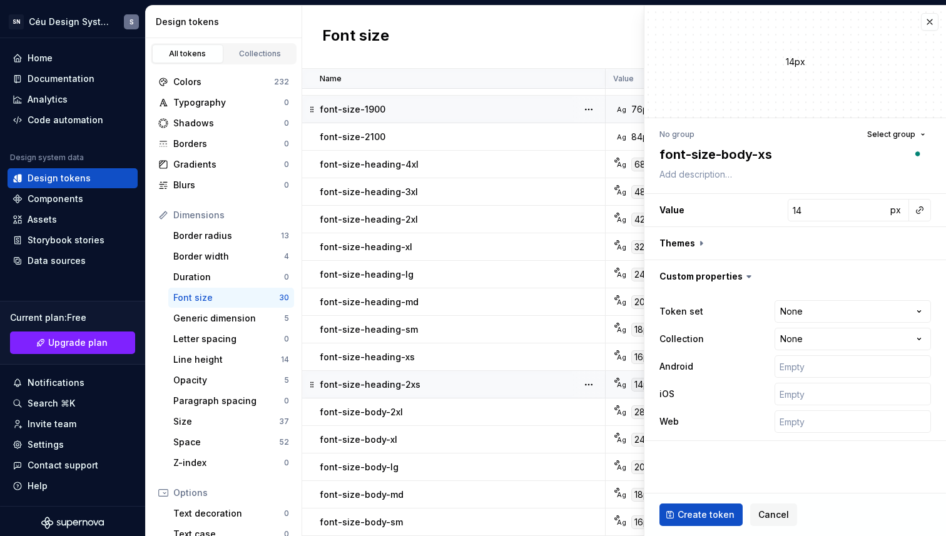
click at [927, 215] on button "button" at bounding box center [920, 210] width 18 height 18
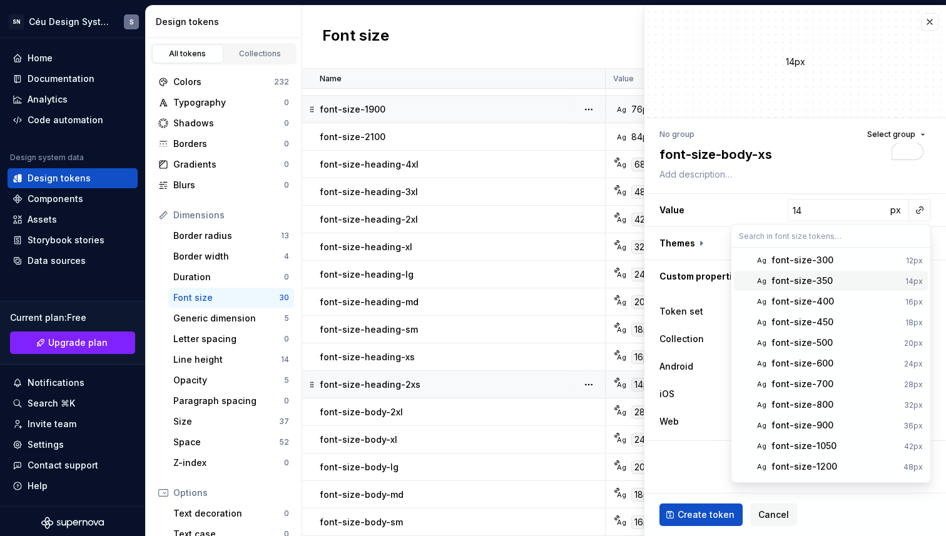
click at [840, 283] on div "font-size-350" at bounding box center [835, 281] width 129 height 13
type textarea "*"
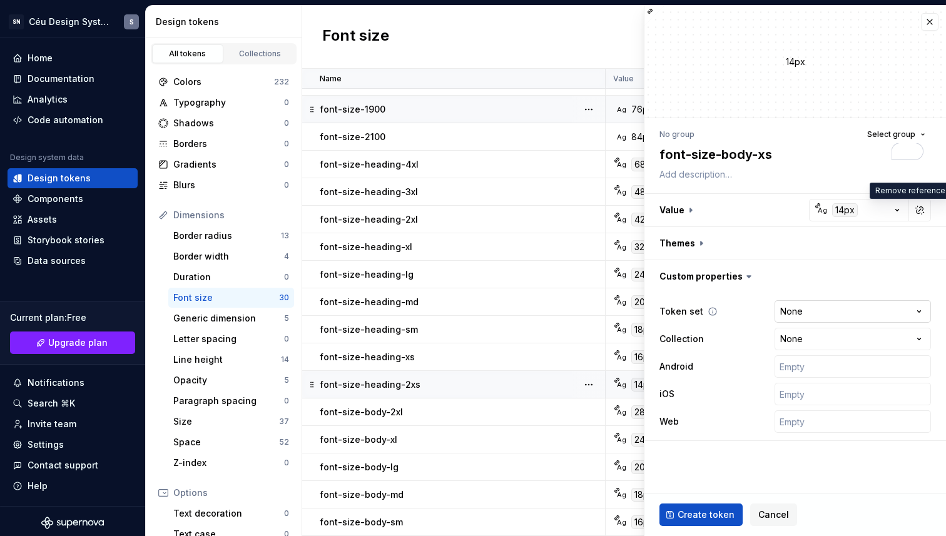
click at [820, 314] on html "SN Céu Design System S Home Documentation Analytics Code automation Design syst…" at bounding box center [473, 268] width 946 height 536
select select "**********"
click at [698, 511] on span "Create token" at bounding box center [705, 514] width 57 height 13
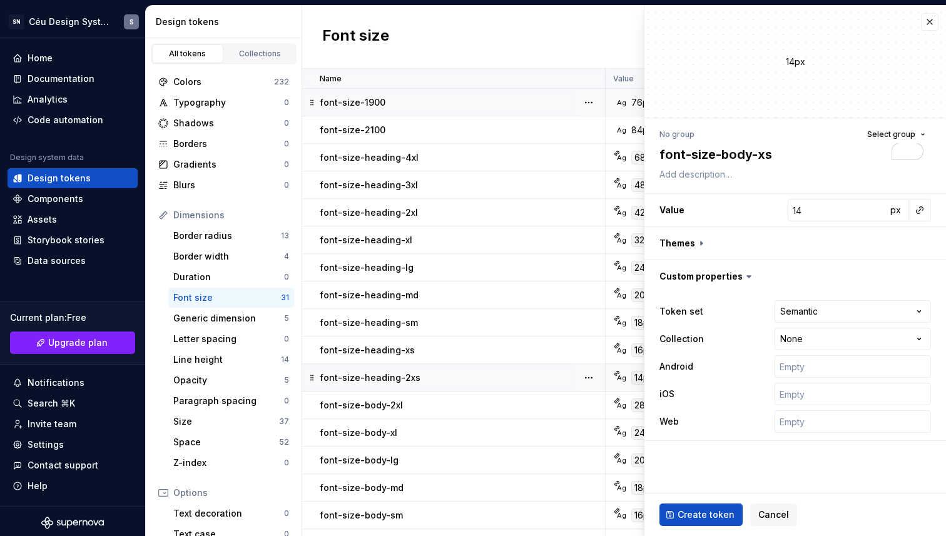
type textarea "*"
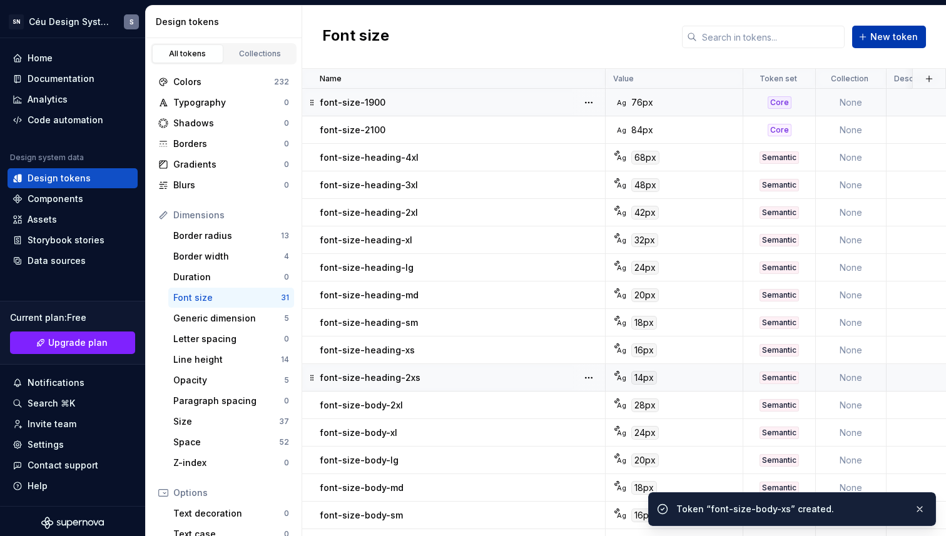
click at [902, 37] on span "New token" at bounding box center [894, 37] width 48 height 13
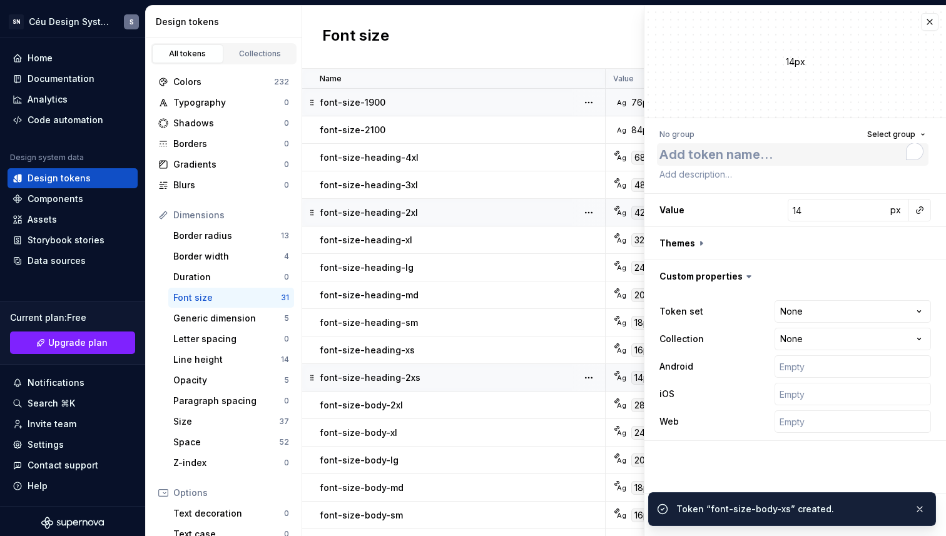
type textarea "*"
type textarea "font-size-body-"
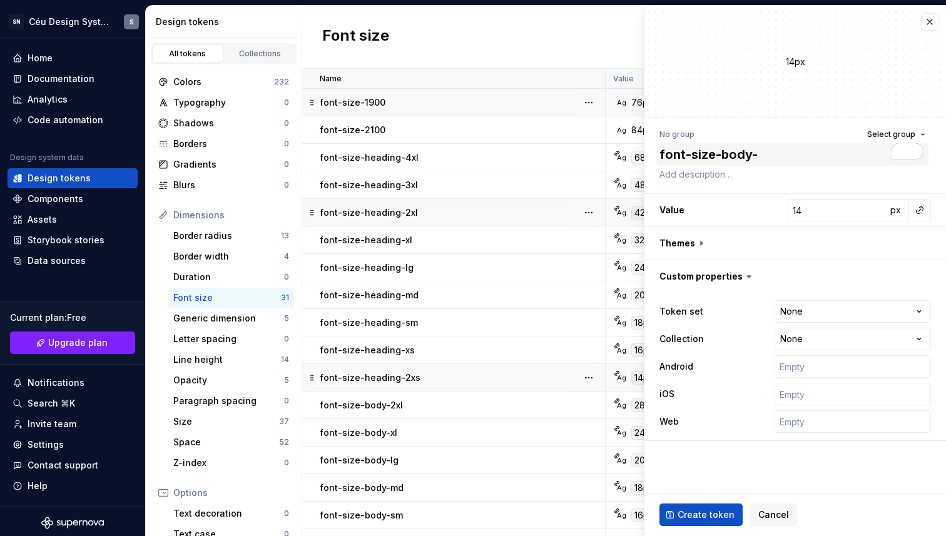
type textarea "*"
type textarea "font-size-body-2"
type textarea "*"
type textarea "font-size-body-2x"
type textarea "*"
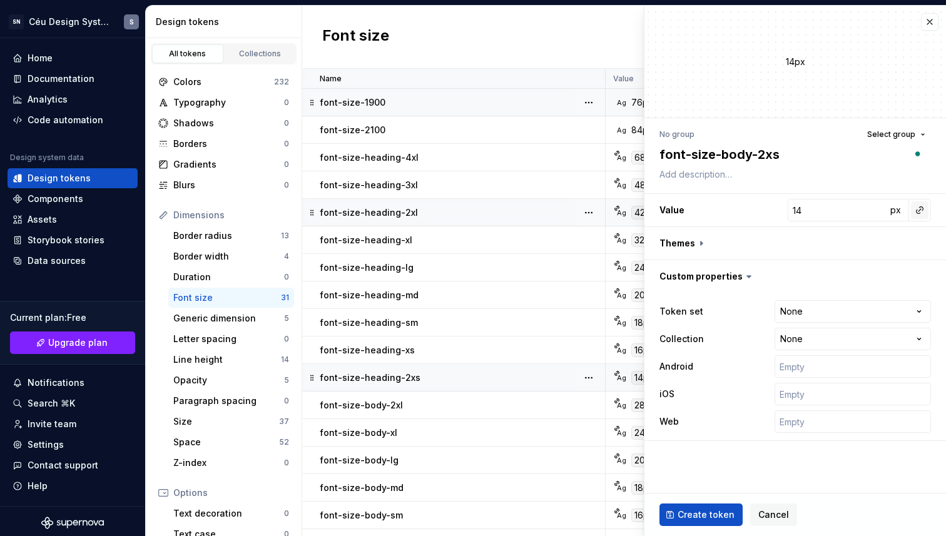
type textarea "font-size-body-2xs"
click at [922, 215] on button "button" at bounding box center [920, 210] width 18 height 18
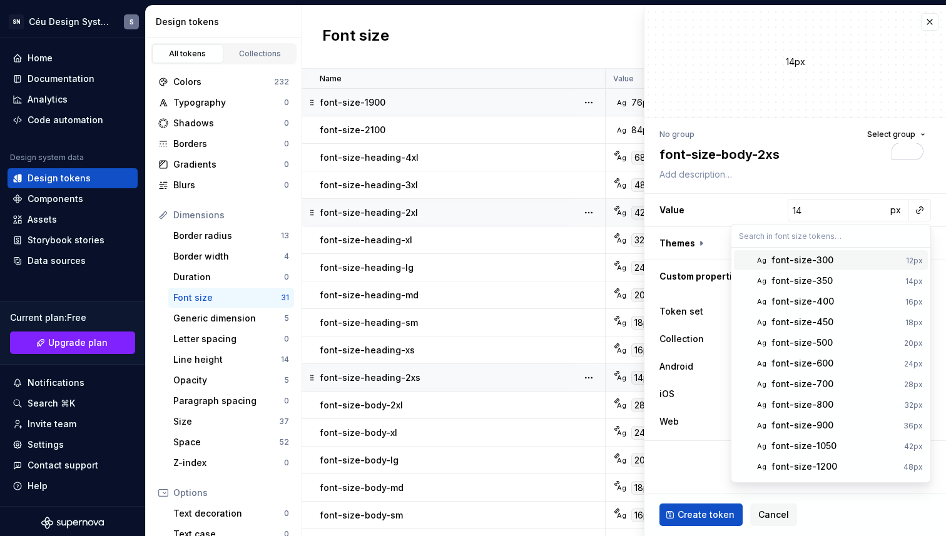
click at [840, 260] on div "font-size-300" at bounding box center [835, 260] width 129 height 13
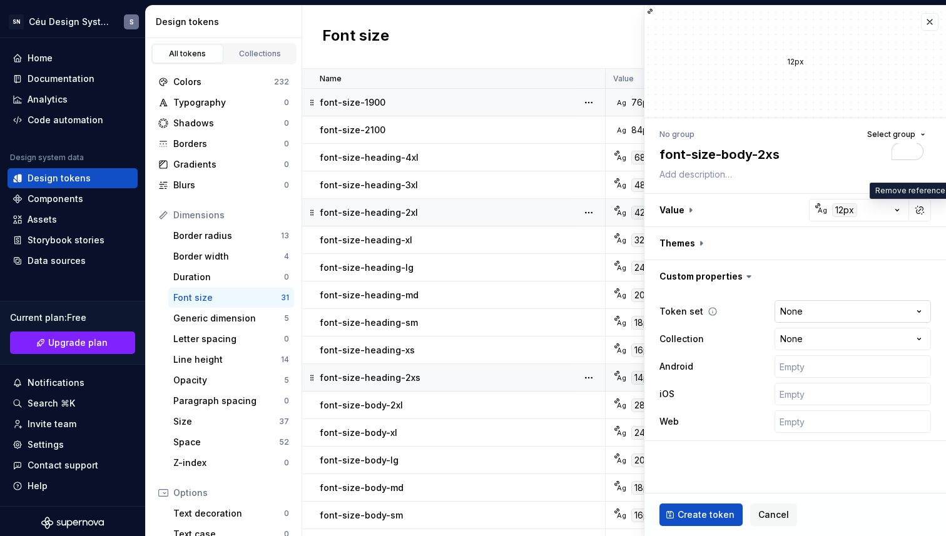
type textarea "*"
click at [886, 301] on html "SN Céu Design System S Home Documentation Analytics Code automation Design syst…" at bounding box center [473, 268] width 946 height 536
select select "**********"
click at [718, 505] on button "Create token" at bounding box center [700, 514] width 83 height 23
type textarea "*"
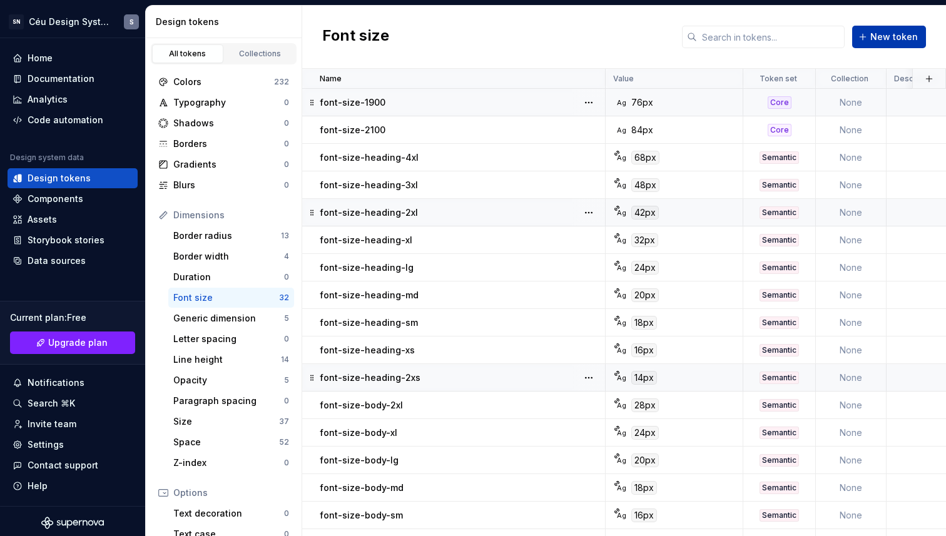
click at [882, 44] on button "New token" at bounding box center [889, 37] width 74 height 23
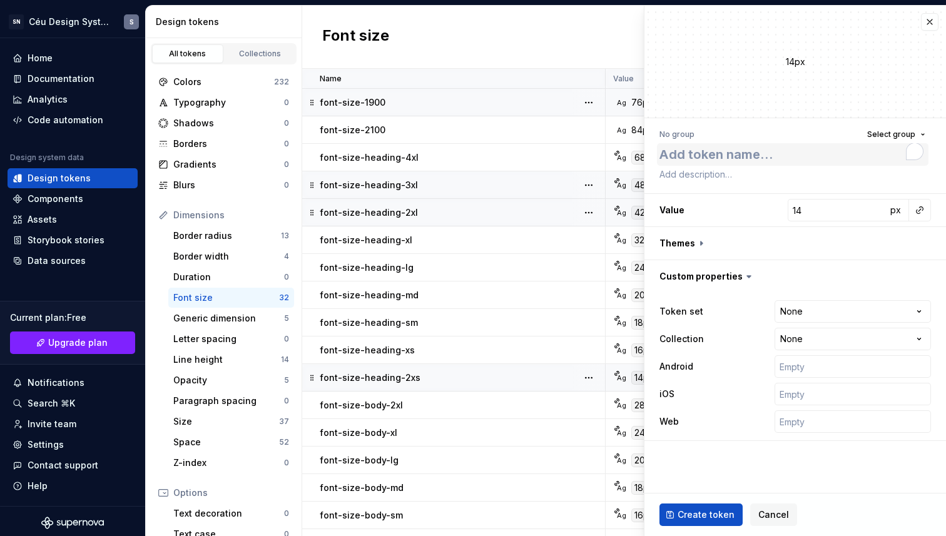
type textarea "*"
type textarea "font-size-body-"
click at [739, 151] on textarea "font-size-body-" at bounding box center [792, 154] width 271 height 23
type textarea "*"
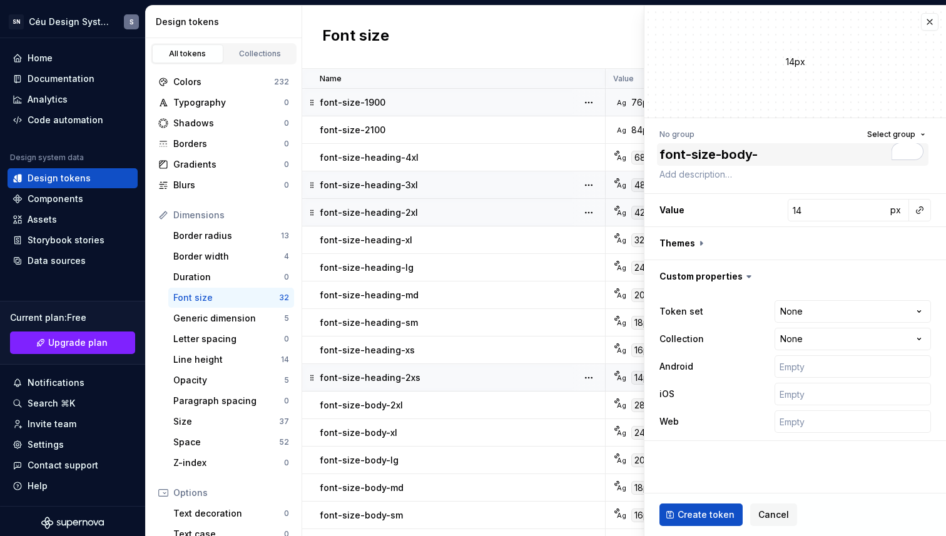
type textarea "font-size-d-"
type textarea "*"
type textarea "font-size-de-"
type textarea "*"
type textarea "font-size-det-"
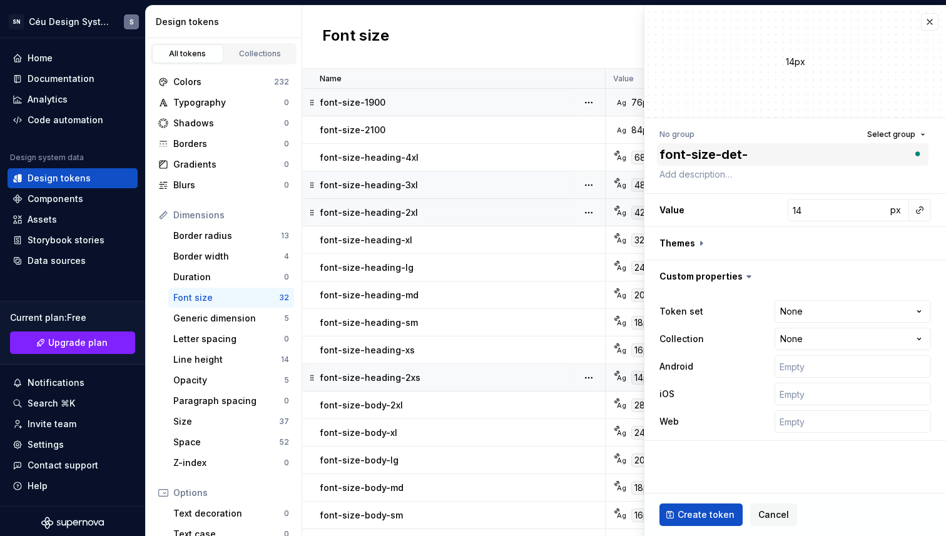
type textarea "*"
type textarea "font-size-deta-"
type textarea "*"
type textarea "font-size-detai-"
type textarea "*"
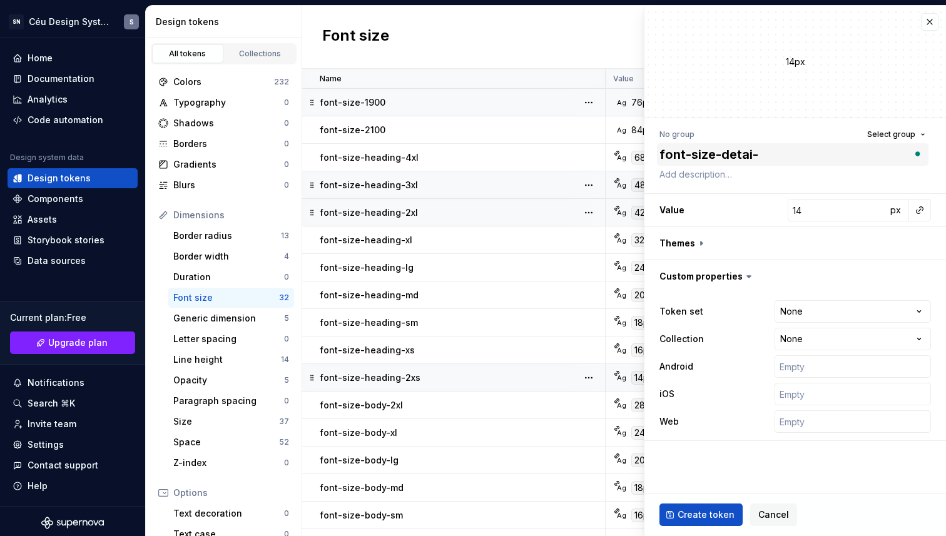
type textarea "font-size-detail-"
click at [810, 153] on textarea "font-size-detail-" at bounding box center [792, 154] width 271 height 23
type textarea "*"
type textarea "font-size-detail-lg"
type textarea "*"
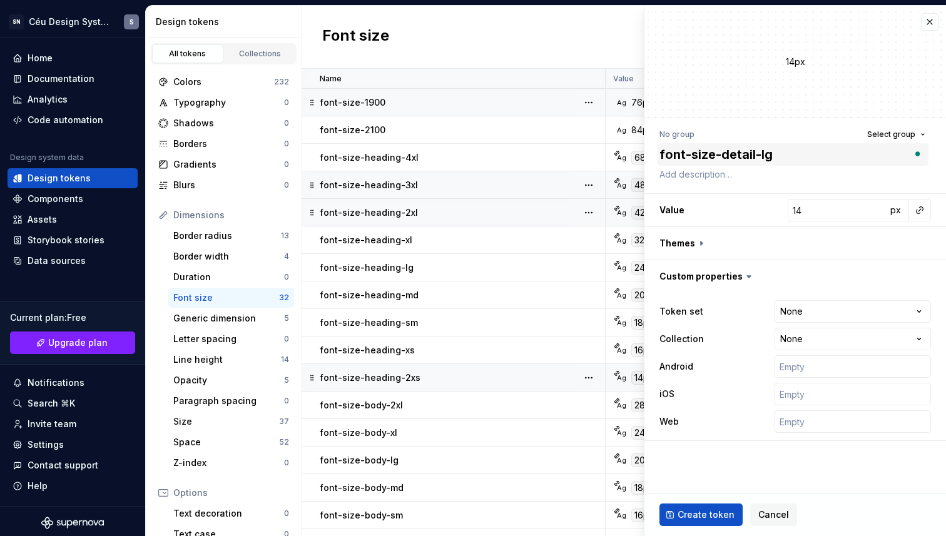
type textarea "font-size-detail-lg"
type textarea "*"
type input "4"
type textarea "*"
type input "40"
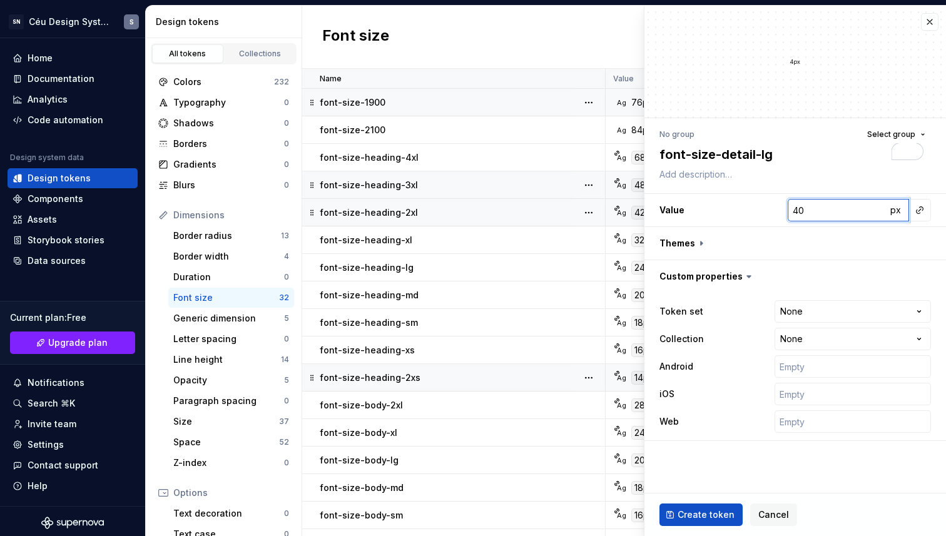
type textarea "*"
type input "400"
click at [924, 210] on button "button" at bounding box center [920, 210] width 18 height 18
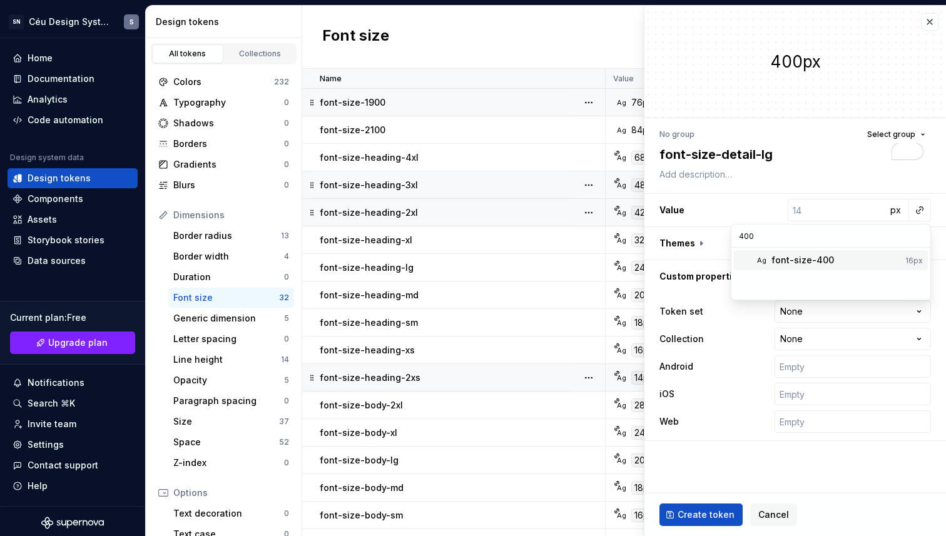
type input "400"
click at [810, 260] on div "font-size-400" at bounding box center [802, 260] width 63 height 13
type textarea "*"
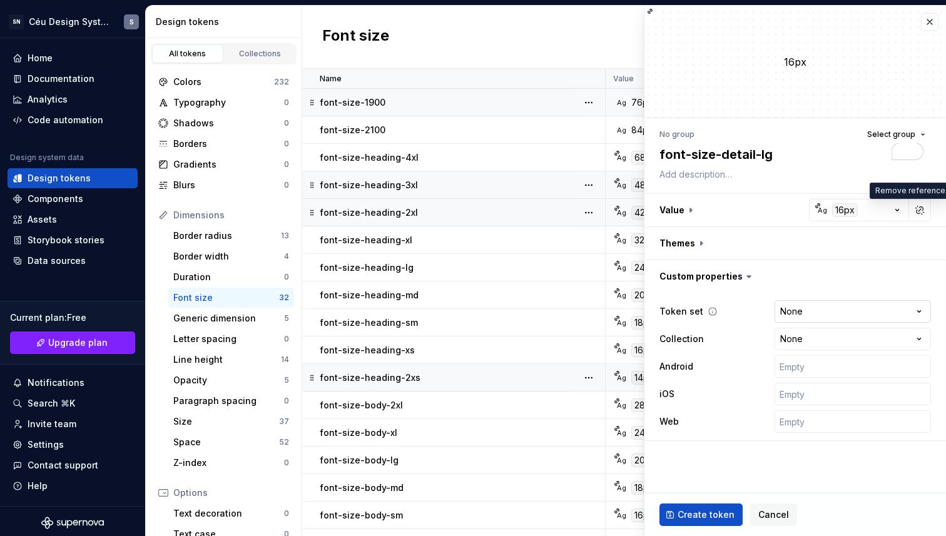
click at [824, 304] on html "SN Céu Design System S Home Documentation Analytics Code automation Design syst…" at bounding box center [473, 268] width 946 height 536
select select "**********"
click at [692, 507] on button "Create token" at bounding box center [700, 514] width 83 height 23
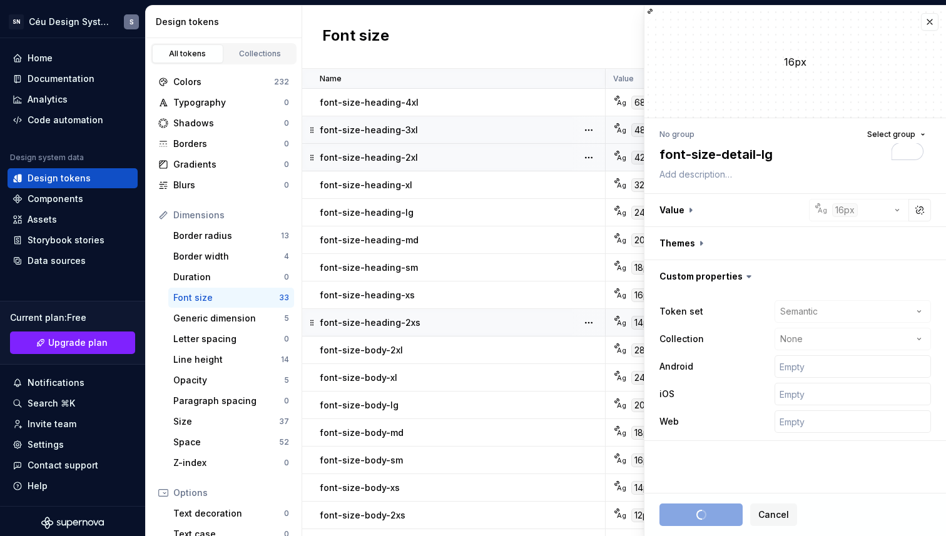
scroll to position [468, 0]
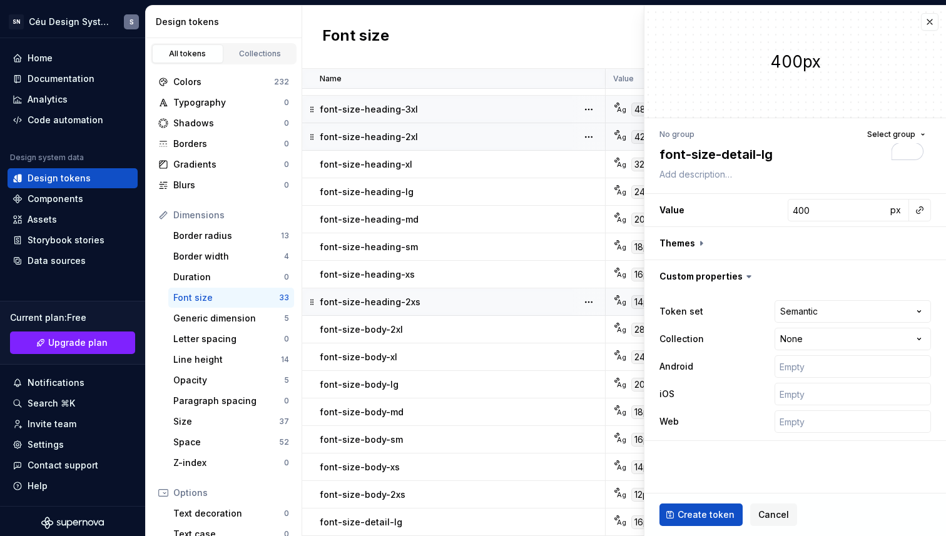
type textarea "*"
type input "14"
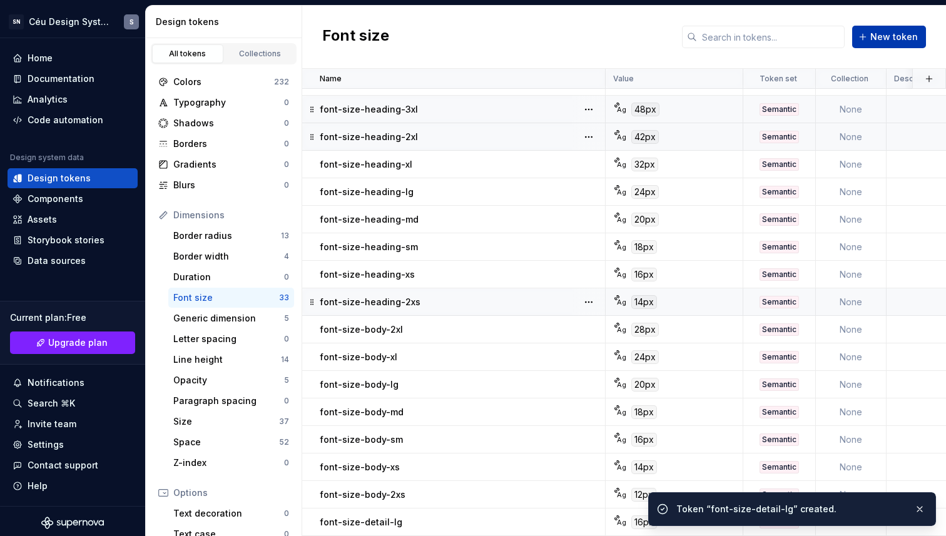
click at [882, 38] on span "New token" at bounding box center [894, 37] width 48 height 13
type textarea "*"
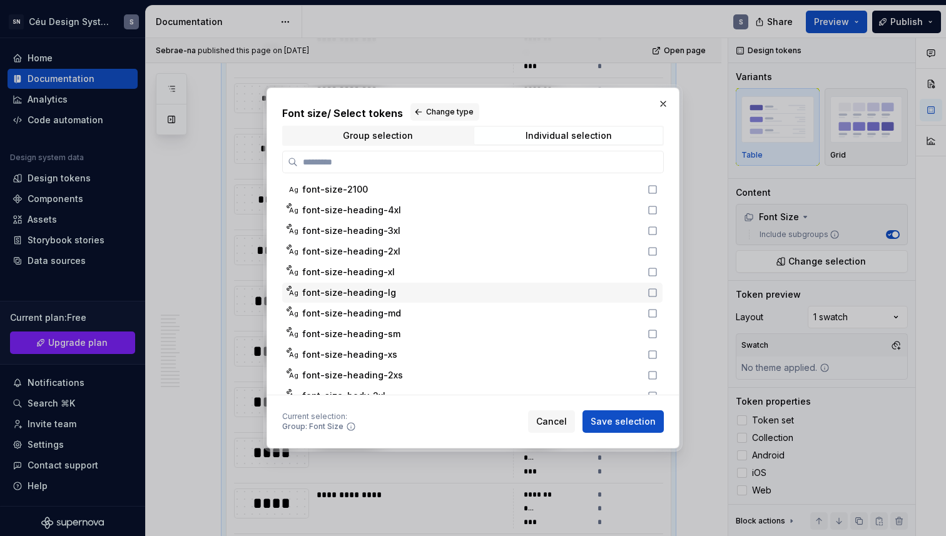
scroll to position [280, 0]
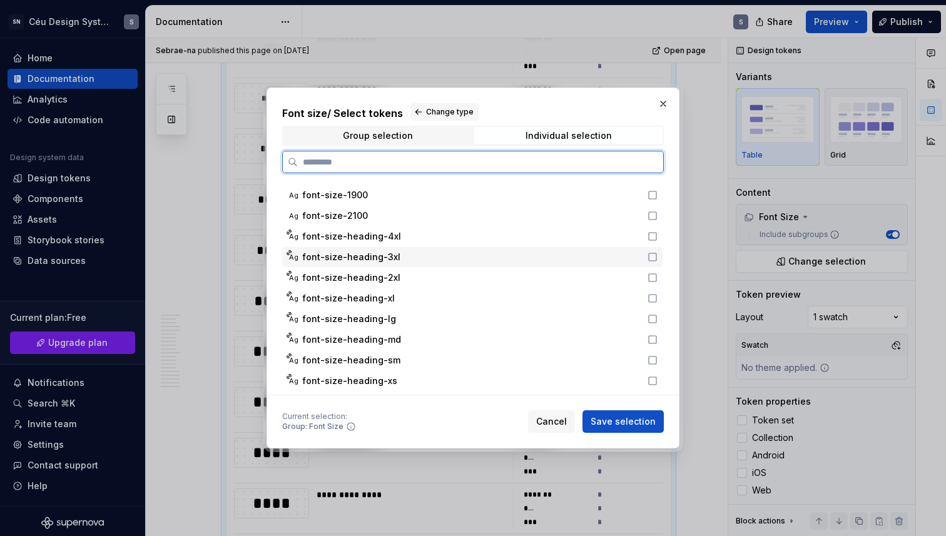
click at [393, 248] on div "Ag font-size-heading-3xl" at bounding box center [472, 257] width 380 height 20
click at [403, 261] on div "font-size-heading-3xl" at bounding box center [471, 257] width 338 height 13
click at [400, 234] on div "font-size-heading-4xl" at bounding box center [471, 236] width 338 height 13
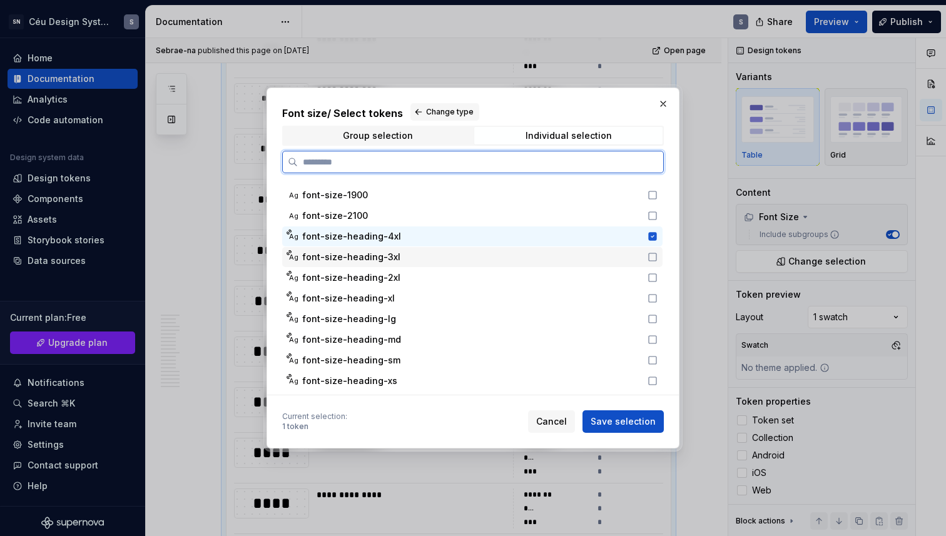
click at [408, 256] on div "font-size-heading-3xl" at bounding box center [471, 257] width 338 height 13
click at [418, 286] on div "Ag font-size-heading-2xl" at bounding box center [472, 278] width 380 height 20
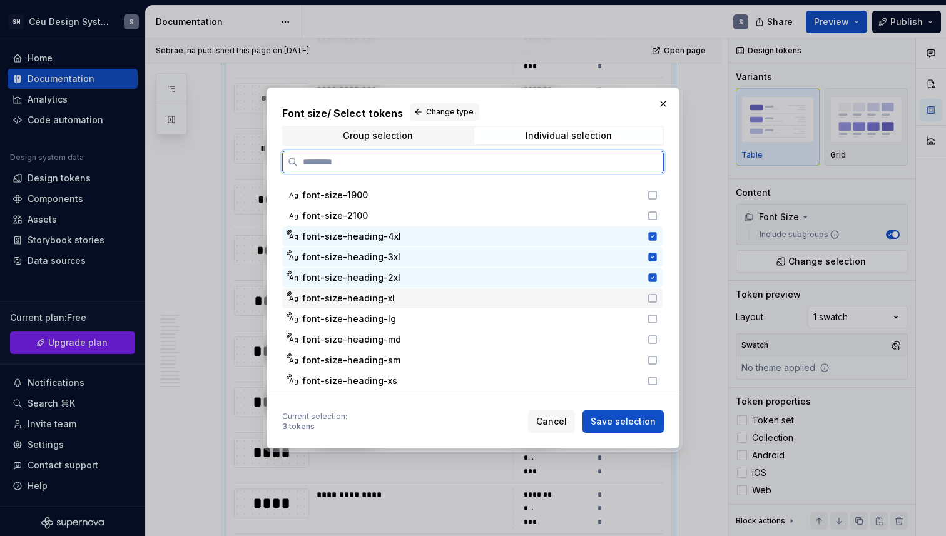
click at [416, 303] on div "font-size-heading-xl" at bounding box center [471, 298] width 338 height 13
click at [413, 330] on div "Ag font-size-heading-md" at bounding box center [472, 340] width 380 height 20
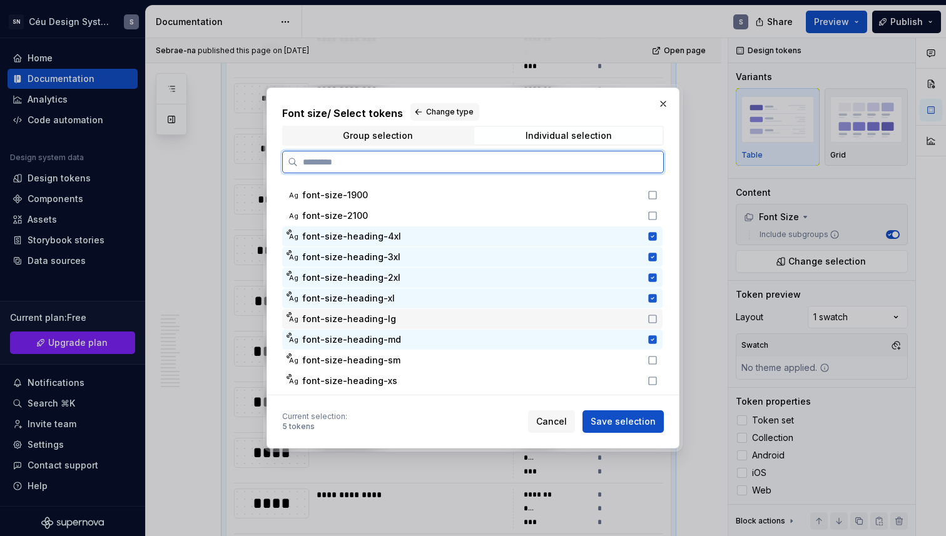
click at [413, 341] on div "font-size-heading-md" at bounding box center [471, 339] width 338 height 13
click at [401, 323] on div "font-size-heading-lg" at bounding box center [471, 319] width 338 height 13
click at [404, 354] on div "font-size-heading-sm" at bounding box center [471, 360] width 338 height 13
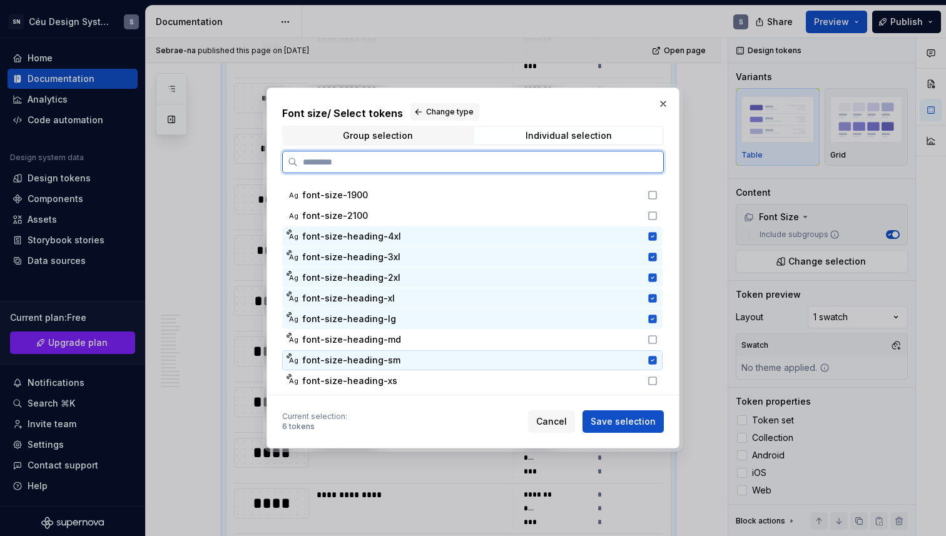
drag, startPoint x: 401, startPoint y: 354, endPoint x: 397, endPoint y: 341, distance: 13.8
click at [401, 354] on div "font-size-heading-sm" at bounding box center [471, 360] width 338 height 13
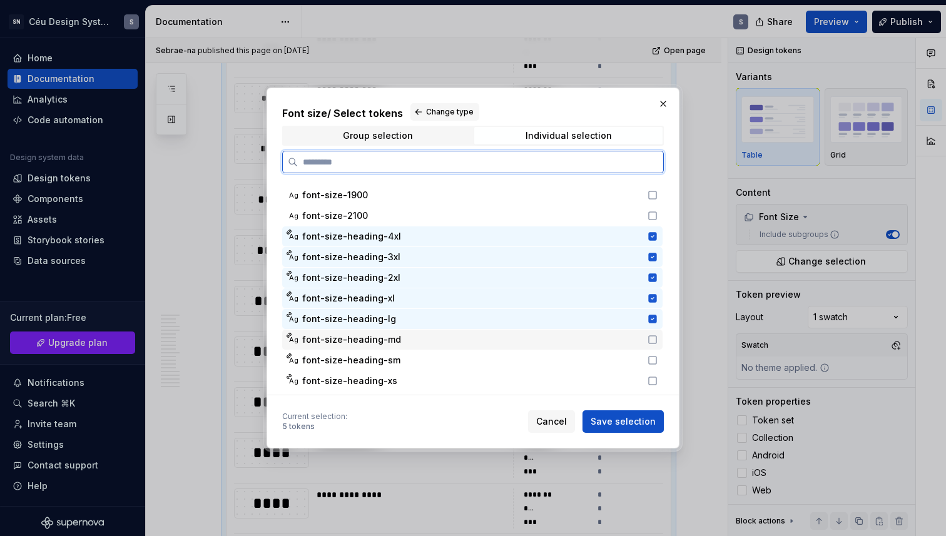
click at [398, 340] on div "font-size-heading-md" at bounding box center [471, 339] width 338 height 13
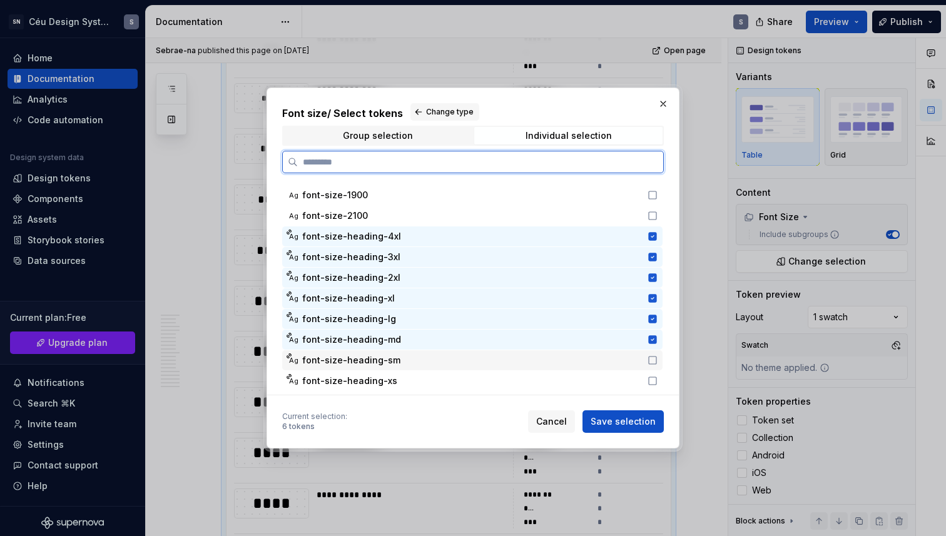
click at [401, 367] on div "Ag font-size-heading-sm" at bounding box center [472, 360] width 380 height 20
click at [400, 375] on div "font-size-heading-xs" at bounding box center [471, 381] width 338 height 13
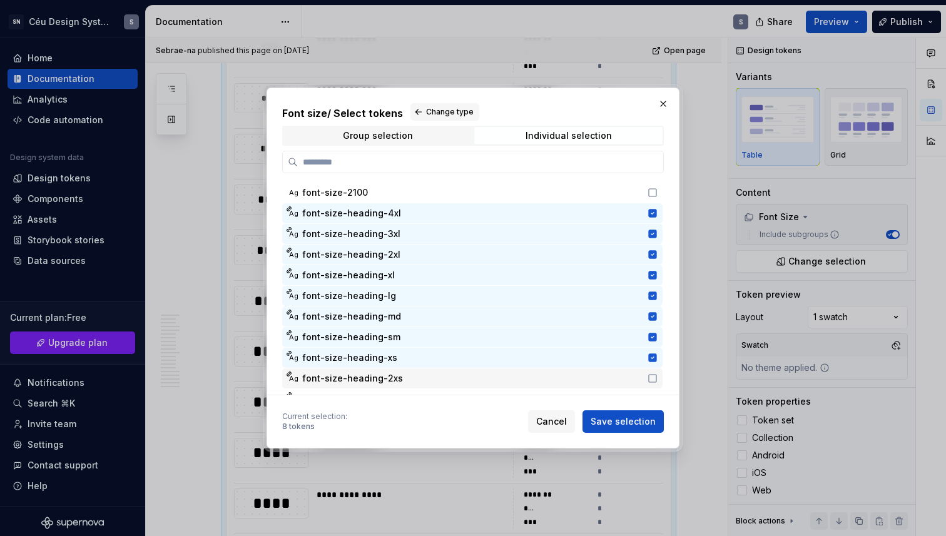
scroll to position [328, 0]
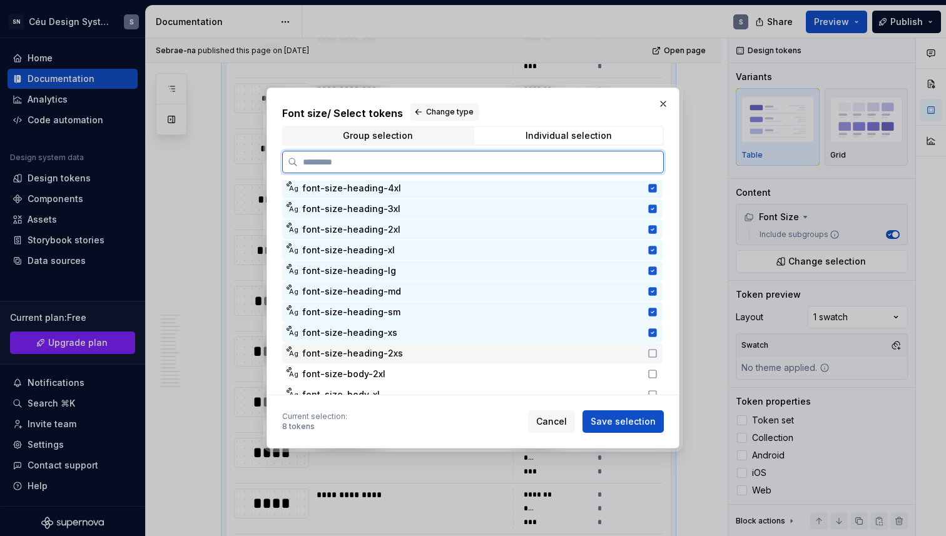
click at [394, 350] on span "font-size-heading-2xs" at bounding box center [352, 353] width 101 height 13
click at [386, 379] on div "font-size-body-2xl" at bounding box center [471, 374] width 338 height 13
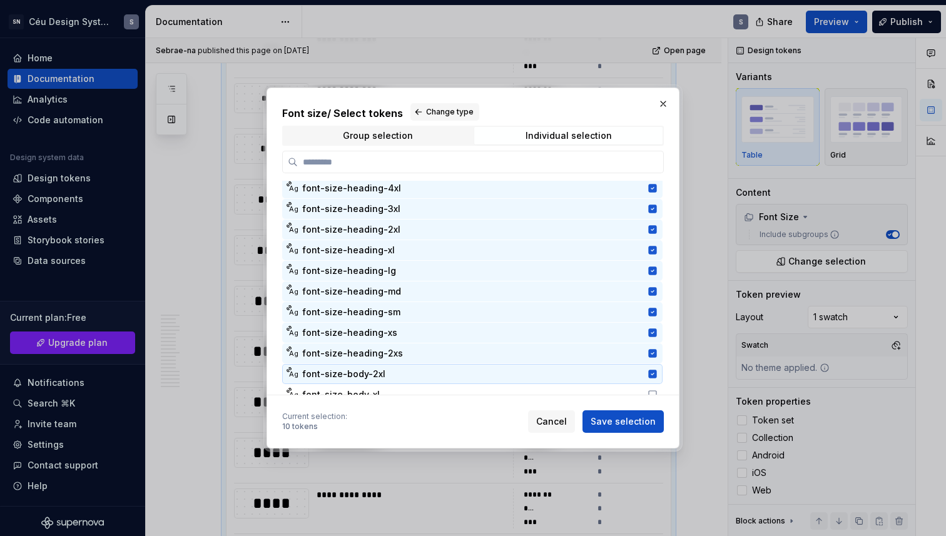
scroll to position [373, 0]
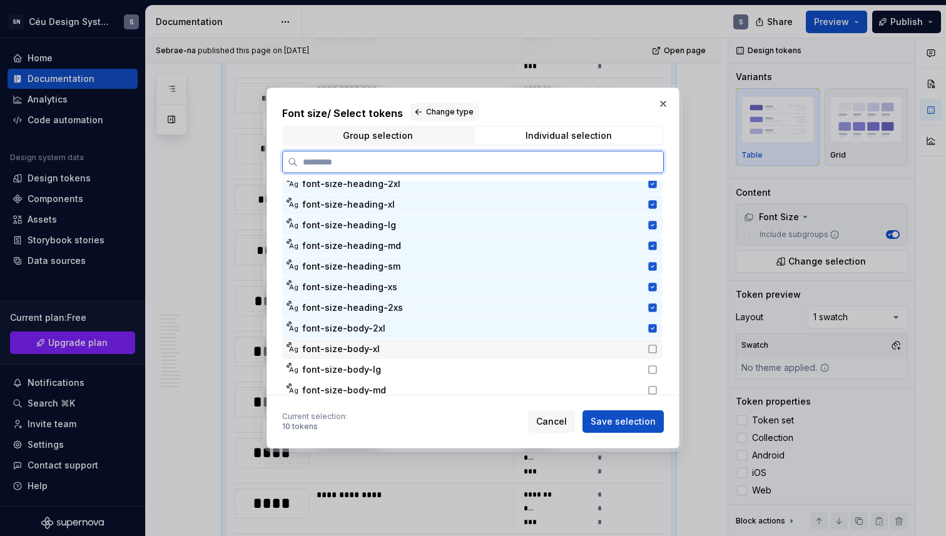
click at [390, 348] on div "font-size-body-xl" at bounding box center [471, 349] width 338 height 13
click at [383, 366] on div "font-size-body-lg" at bounding box center [471, 369] width 338 height 13
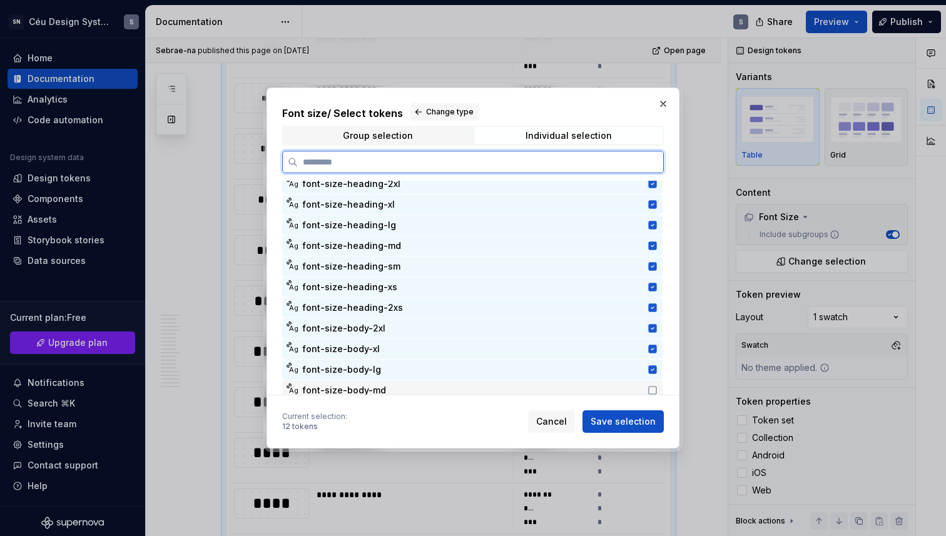
click at [392, 380] on div "Ag font-size-body-md" at bounding box center [472, 390] width 380 height 20
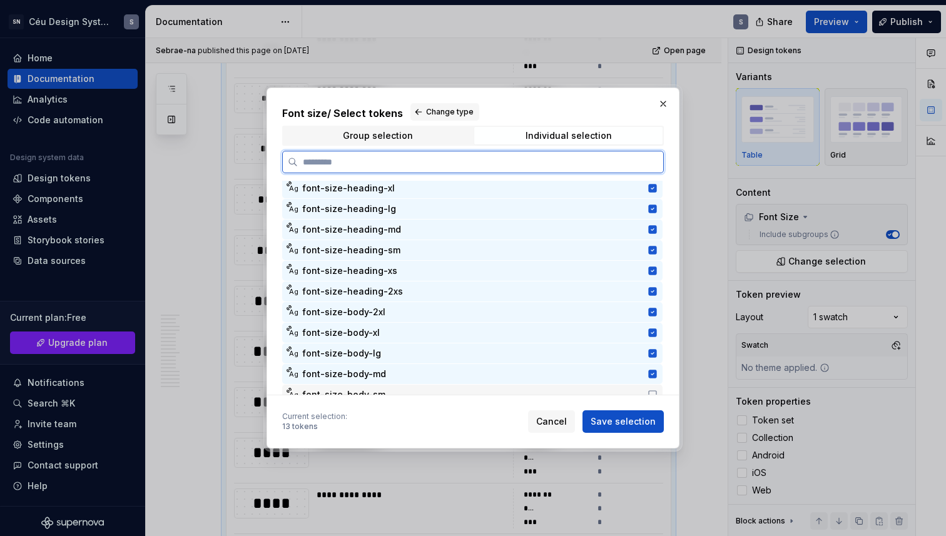
click at [390, 388] on div "font-size-body-sm" at bounding box center [471, 394] width 338 height 13
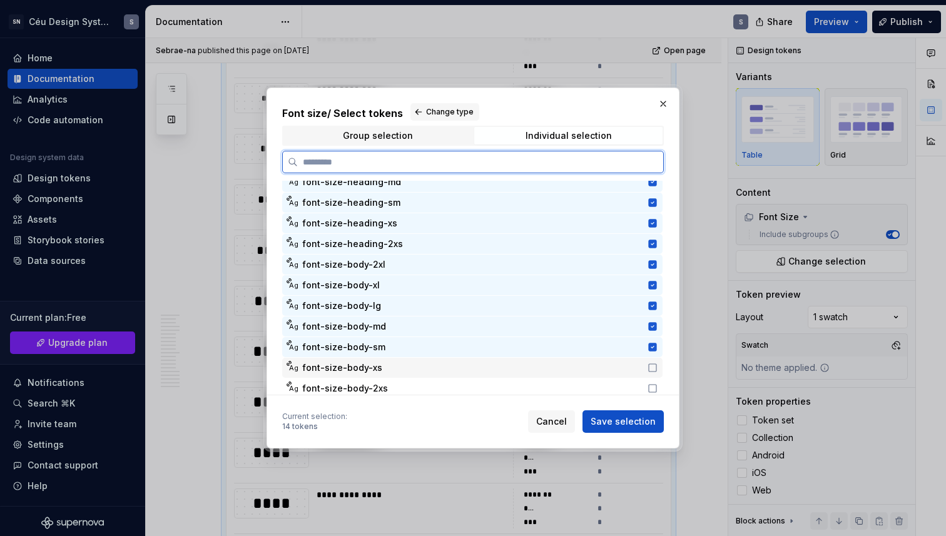
click at [388, 375] on div "Ag font-size-body-xs" at bounding box center [472, 368] width 380 height 20
click at [396, 389] on div "font-size-body-2xs" at bounding box center [471, 388] width 338 height 13
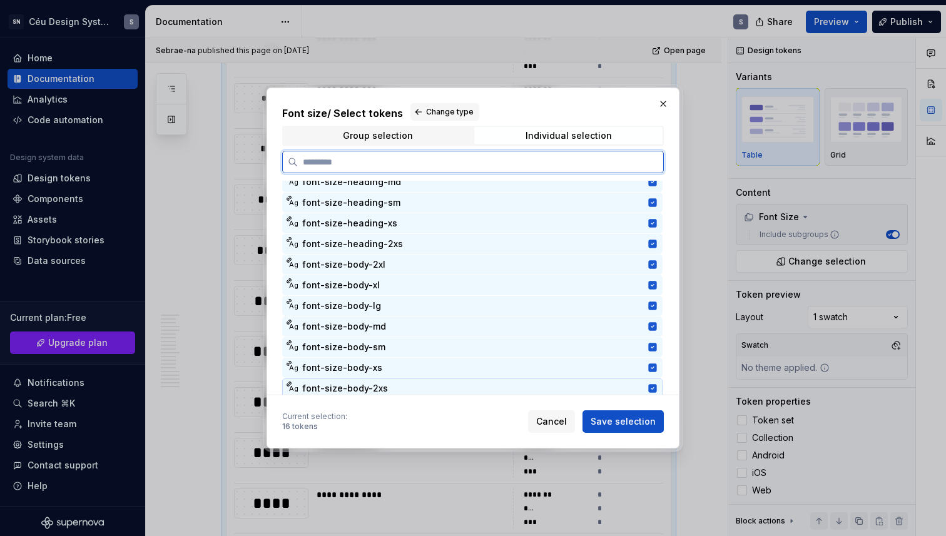
scroll to position [492, 0]
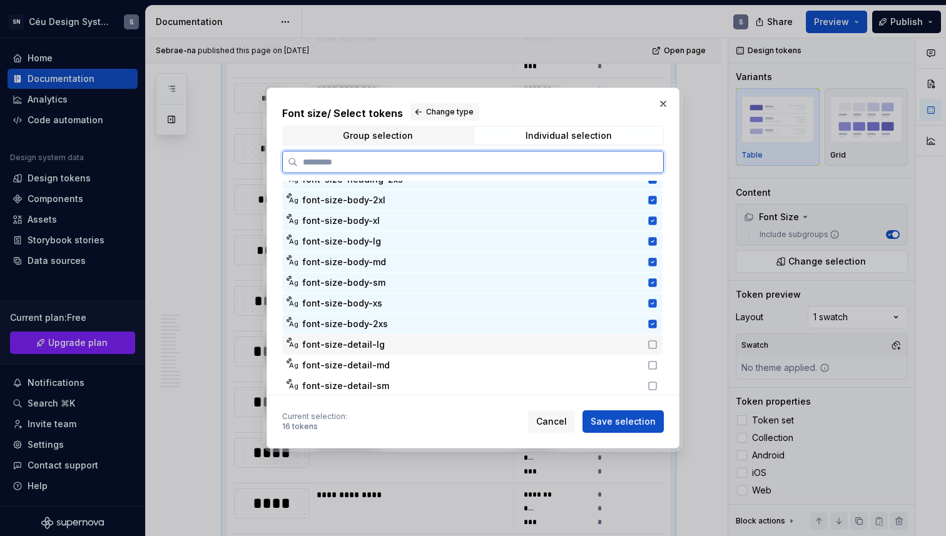
click at [404, 354] on div "Ag font-size-detail-lg" at bounding box center [472, 345] width 380 height 20
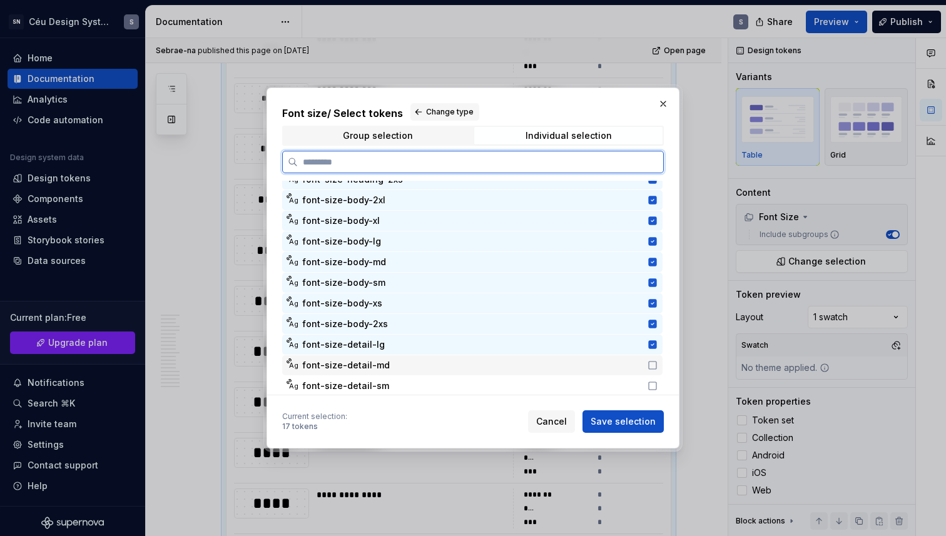
click at [408, 363] on div "font-size-detail-md" at bounding box center [471, 365] width 338 height 13
click at [412, 380] on div "font-size-detail-sm" at bounding box center [471, 386] width 338 height 13
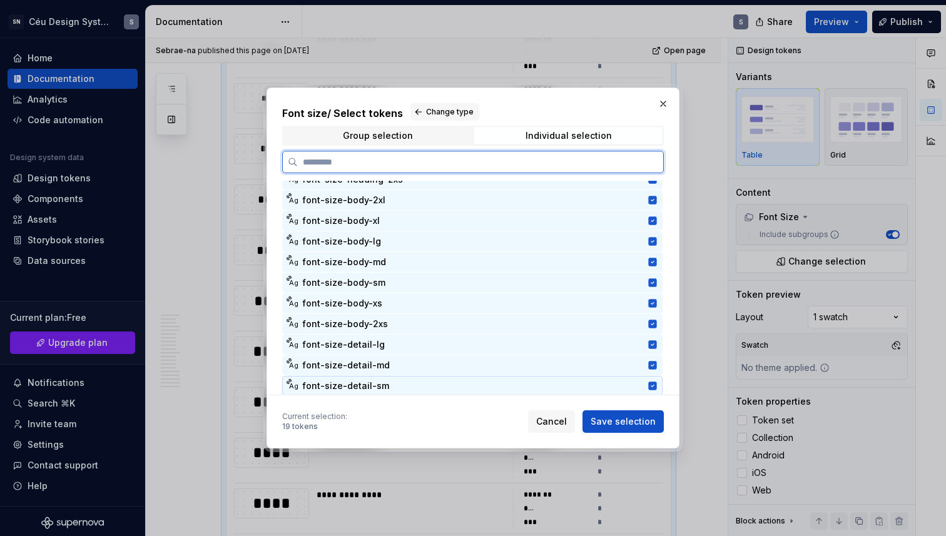
scroll to position [492, 0]
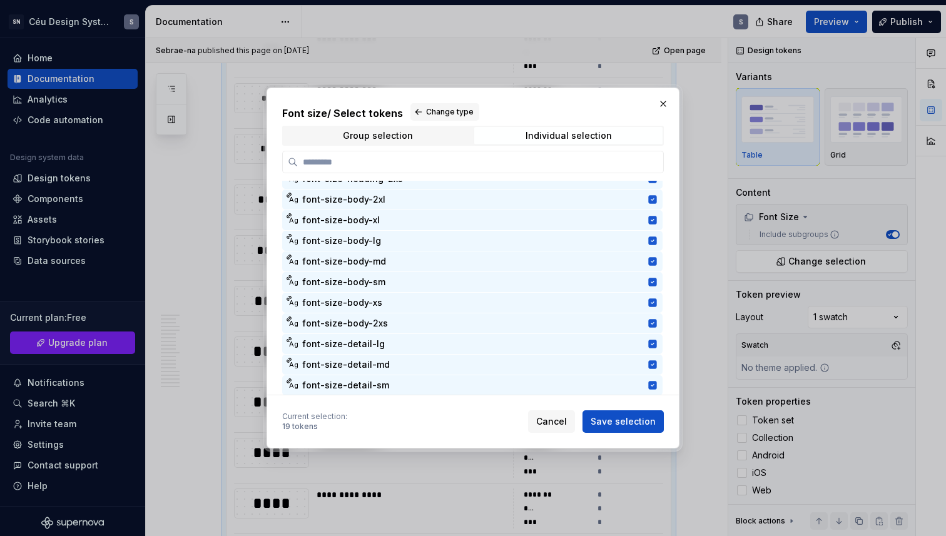
click at [649, 422] on span "Save selection" at bounding box center [622, 421] width 65 height 13
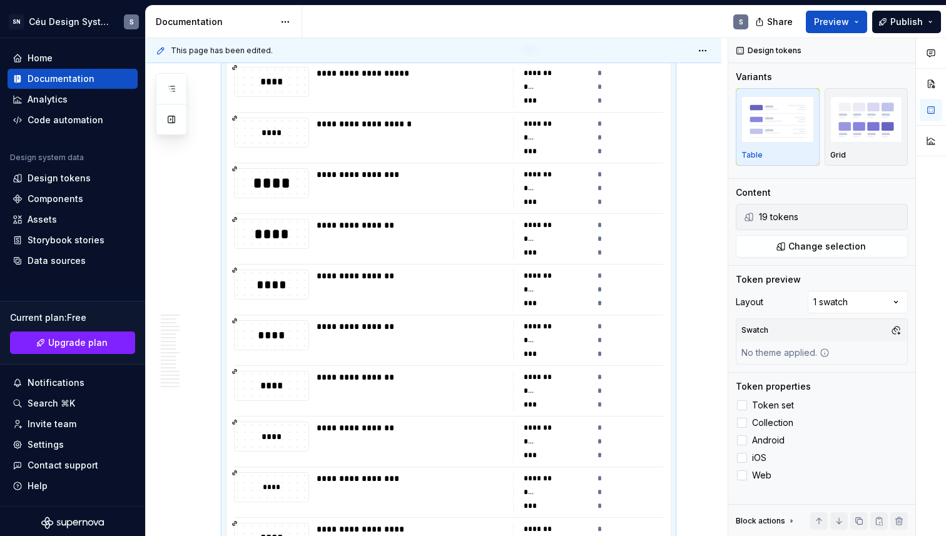
scroll to position [0, 0]
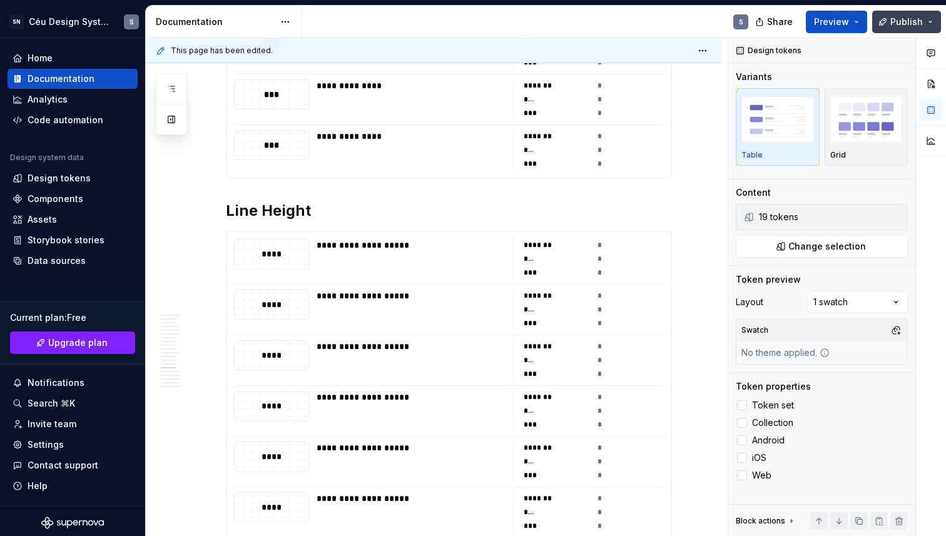
click at [934, 24] on button "Publish" at bounding box center [906, 22] width 69 height 23
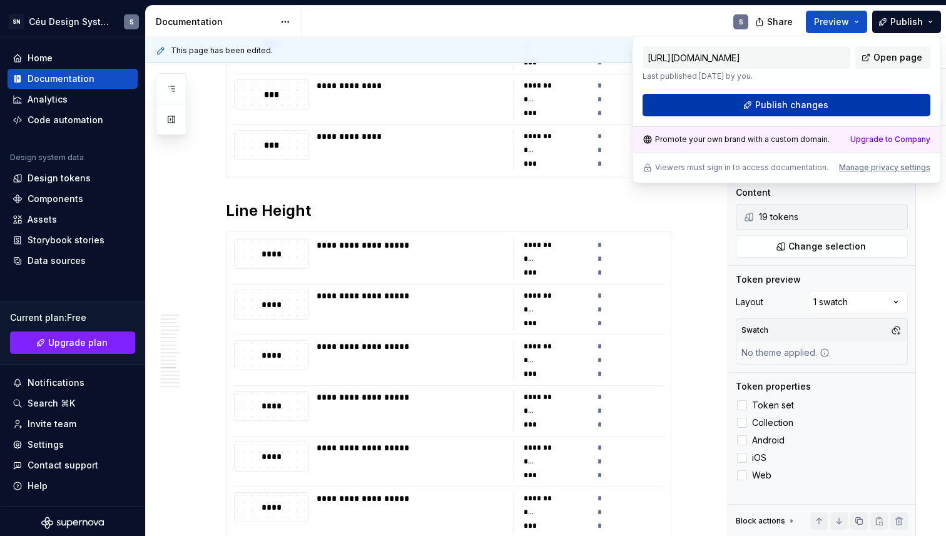
click at [756, 95] on button "Publish changes" at bounding box center [786, 105] width 288 height 23
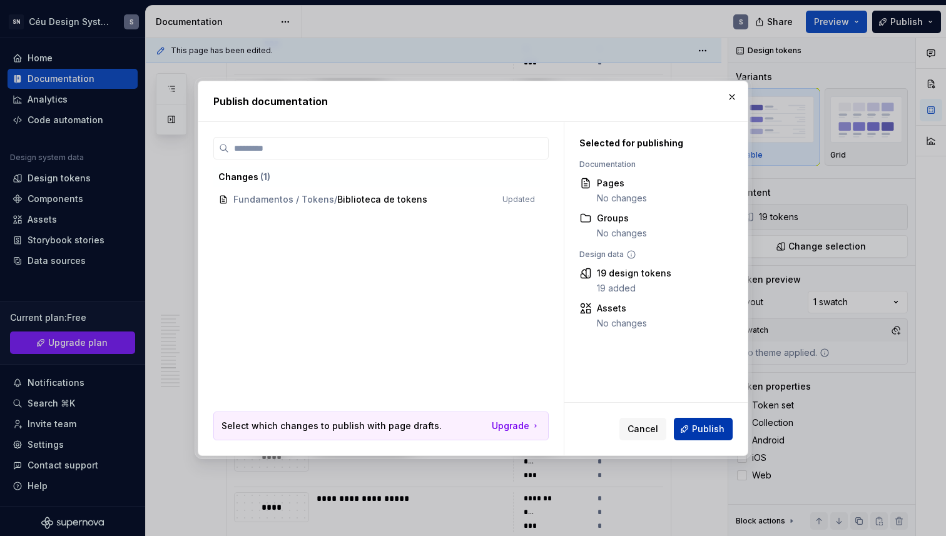
click at [685, 430] on button "Publish" at bounding box center [703, 429] width 59 height 23
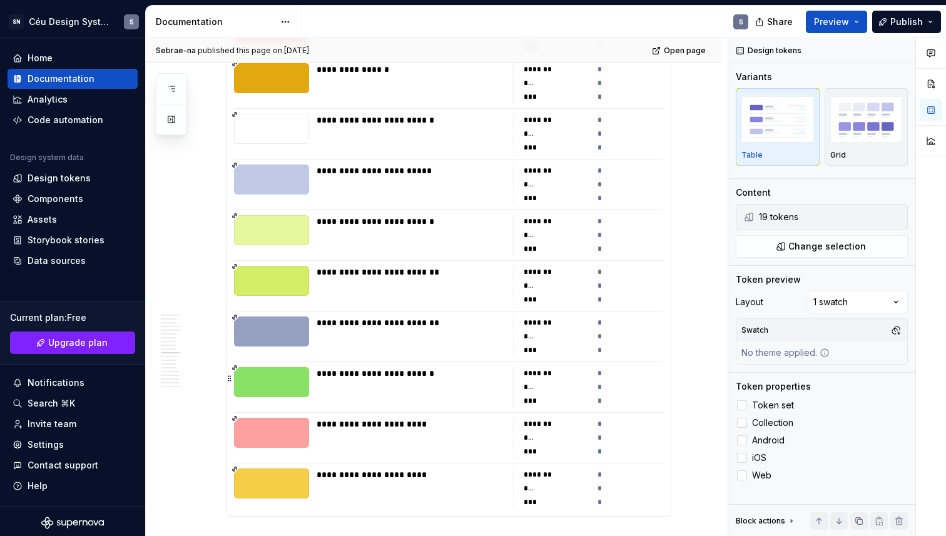
scroll to position [6915, 0]
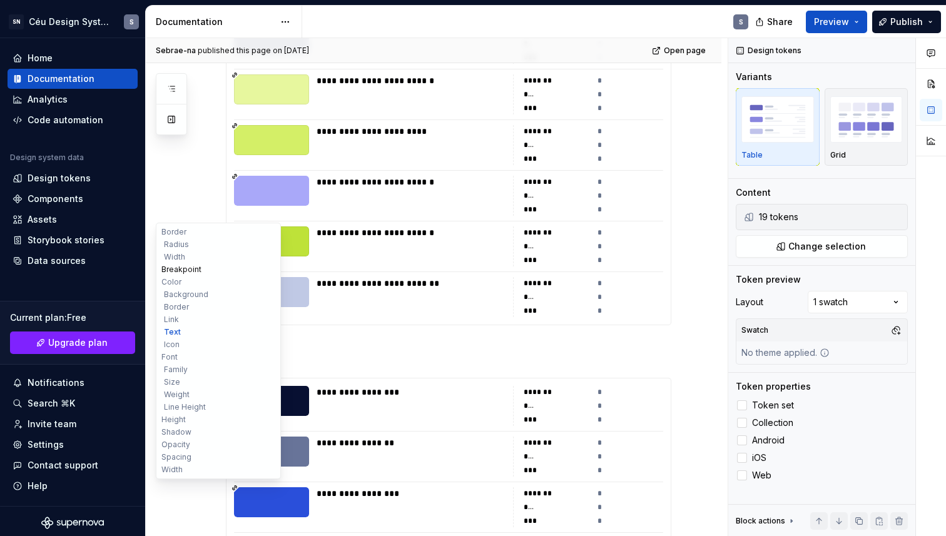
click at [172, 266] on button "Breakpoint" at bounding box center [218, 269] width 119 height 13
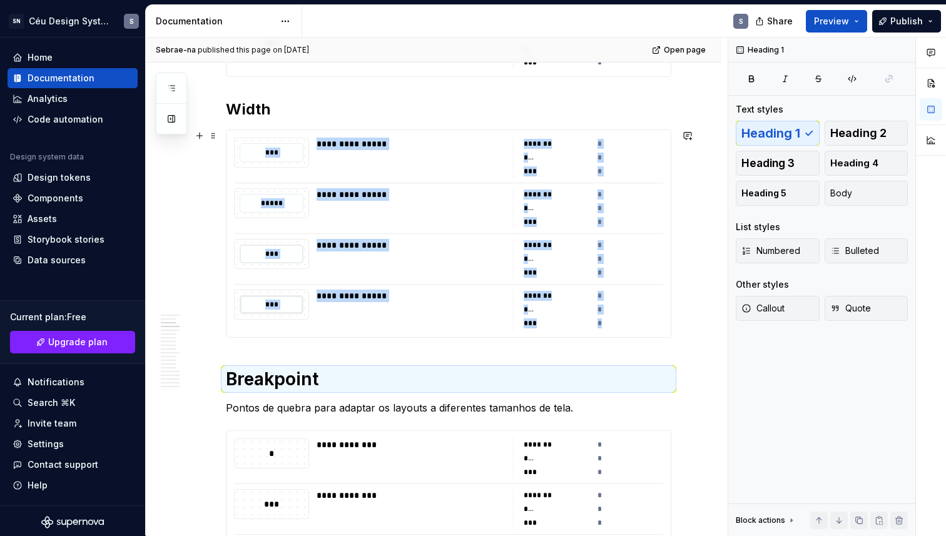
click at [280, 300] on div "***" at bounding box center [272, 304] width 64 height 19
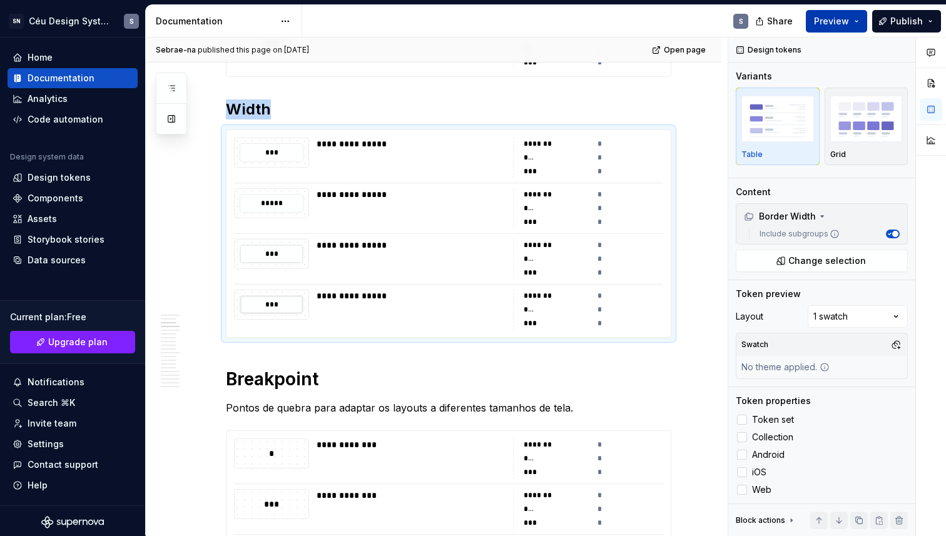
click at [844, 31] on button "Preview" at bounding box center [835, 21] width 61 height 23
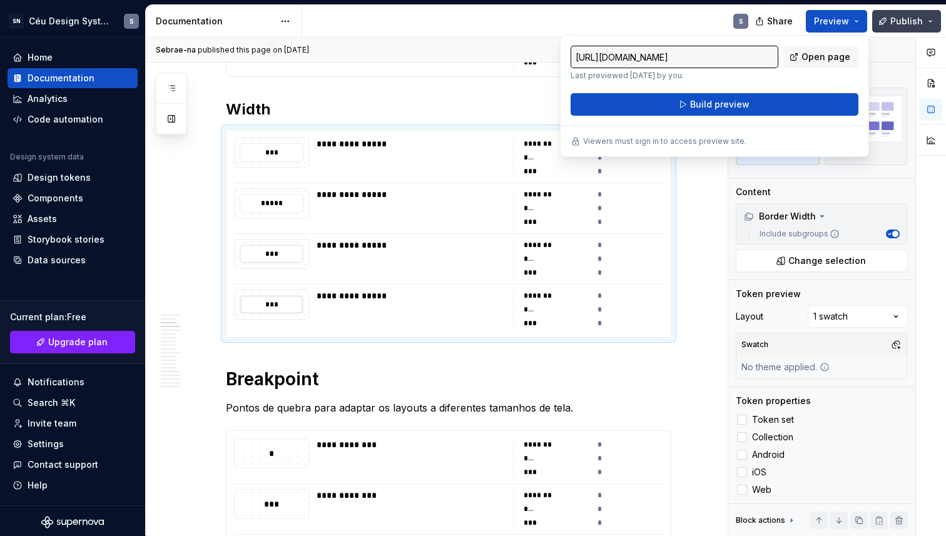
click at [931, 27] on button "Publish" at bounding box center [906, 21] width 69 height 23
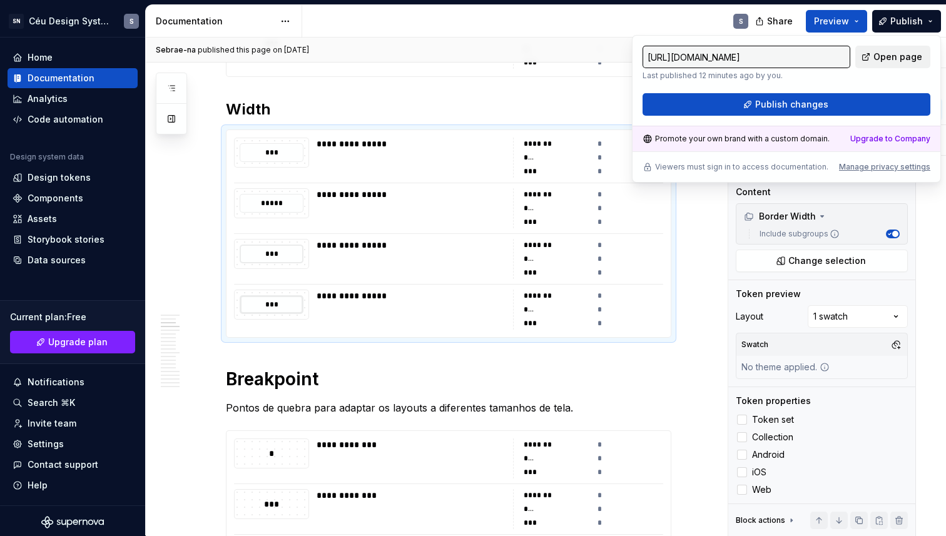
type textarea "*"
click at [897, 66] on link "Open page" at bounding box center [892, 57] width 75 height 23
